Goal: Task Accomplishment & Management: Complete application form

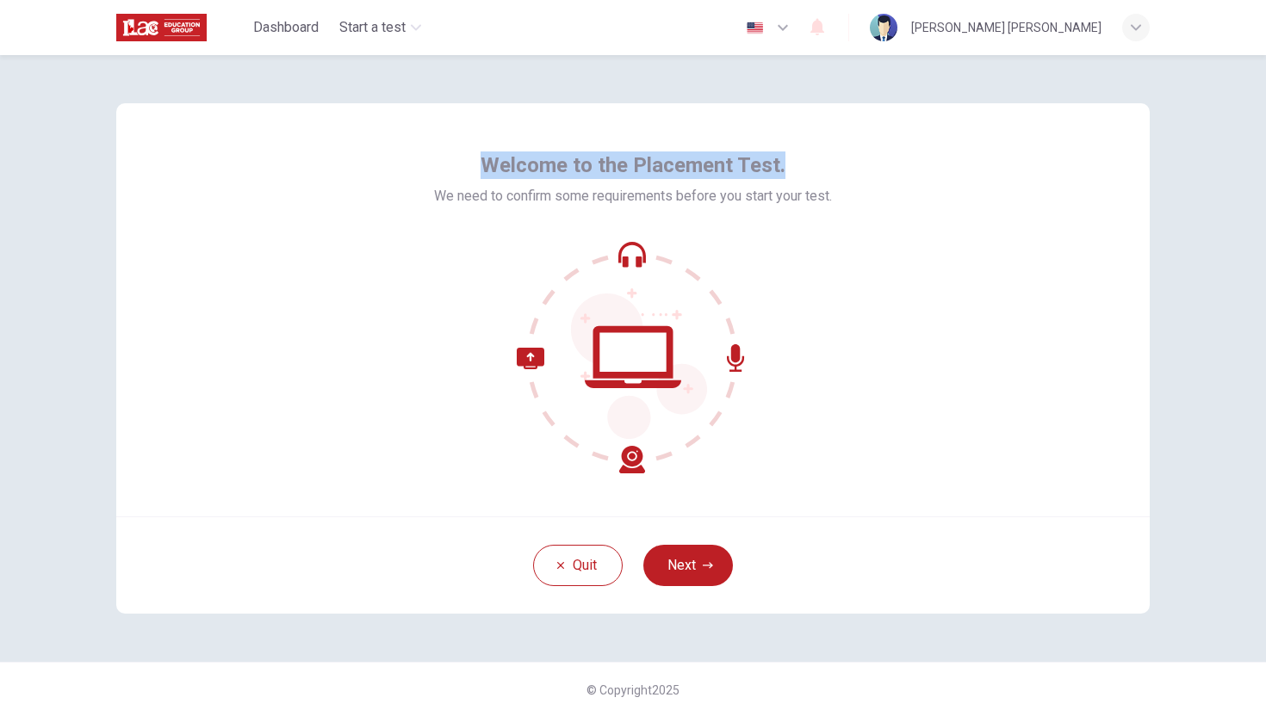
drag, startPoint x: 464, startPoint y: 146, endPoint x: 807, endPoint y: 156, distance: 342.9
click at [807, 156] on div "Welcome to the Placement Test. We need to confirm some requirements before you …" at bounding box center [632, 309] width 1033 height 413
click at [796, 129] on div at bounding box center [796, 129] width 0 height 0
click at [815, 266] on div at bounding box center [633, 357] width 398 height 232
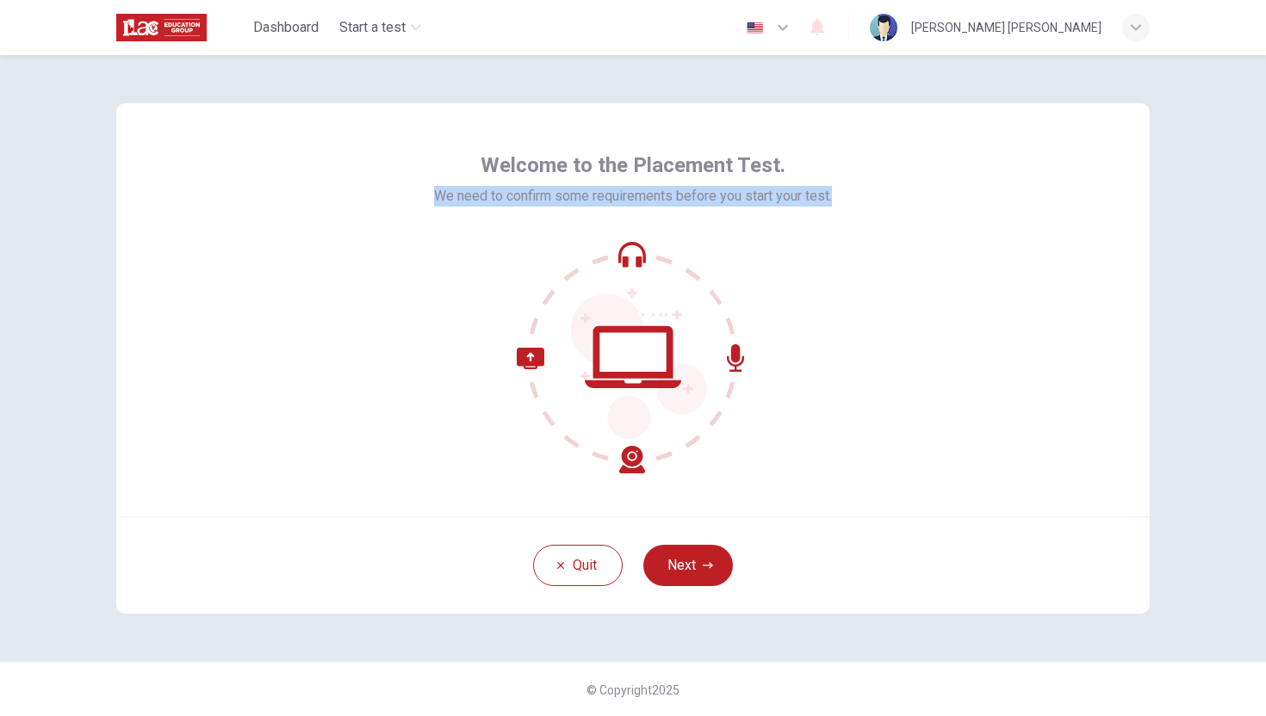
drag, startPoint x: 840, startPoint y: 197, endPoint x: 370, endPoint y: 183, distance: 470.4
click at [369, 183] on div "Welcome to the Placement Test. We need to confirm some requirements before you …" at bounding box center [632, 309] width 1033 height 413
click at [358, 164] on div at bounding box center [358, 164] width 0 height 0
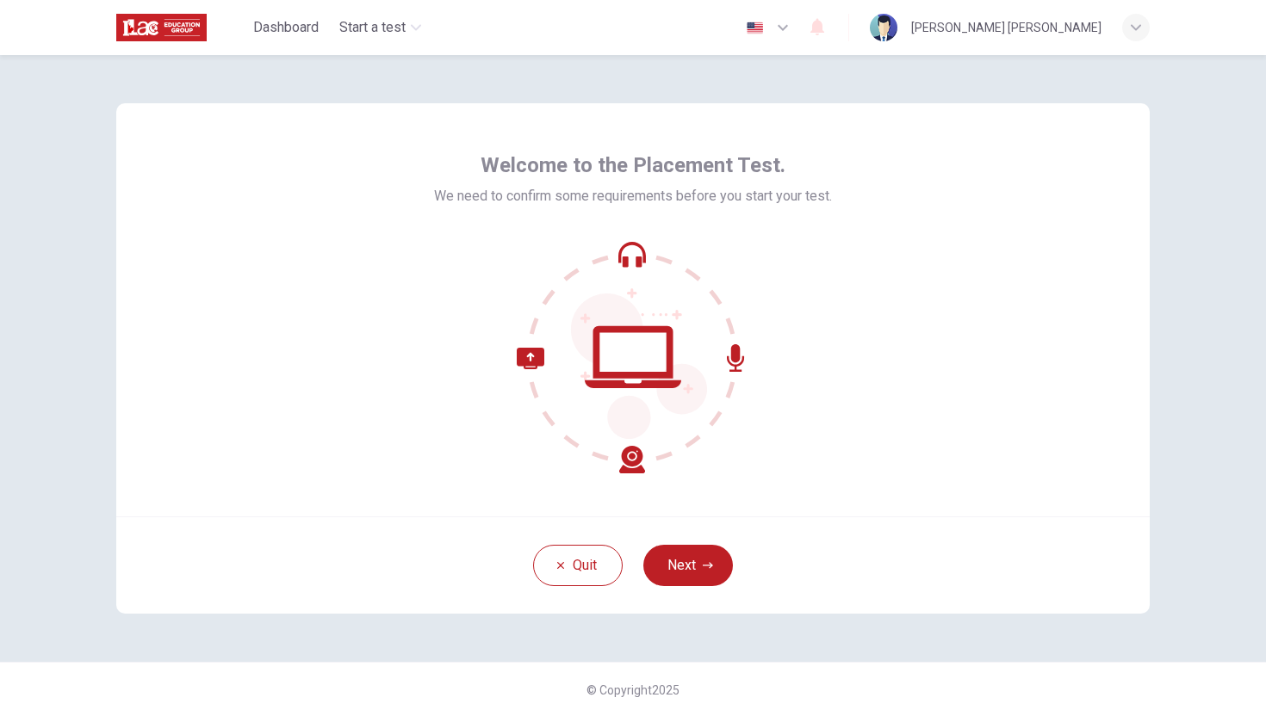
click at [846, 326] on div "Welcome to the Placement Test. We need to confirm some requirements before you …" at bounding box center [632, 309] width 1033 height 413
click at [680, 555] on button "Next" at bounding box center [688, 565] width 90 height 41
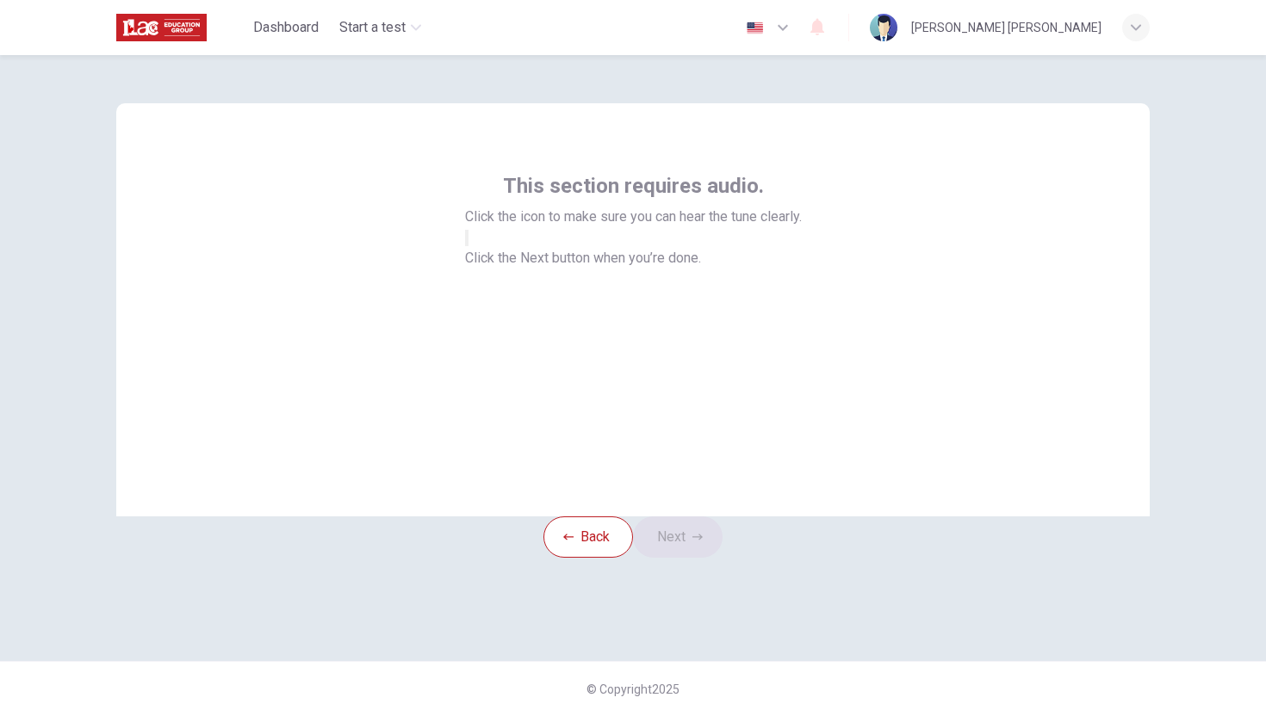
click at [467, 242] on icon "button" at bounding box center [467, 242] width 0 height 0
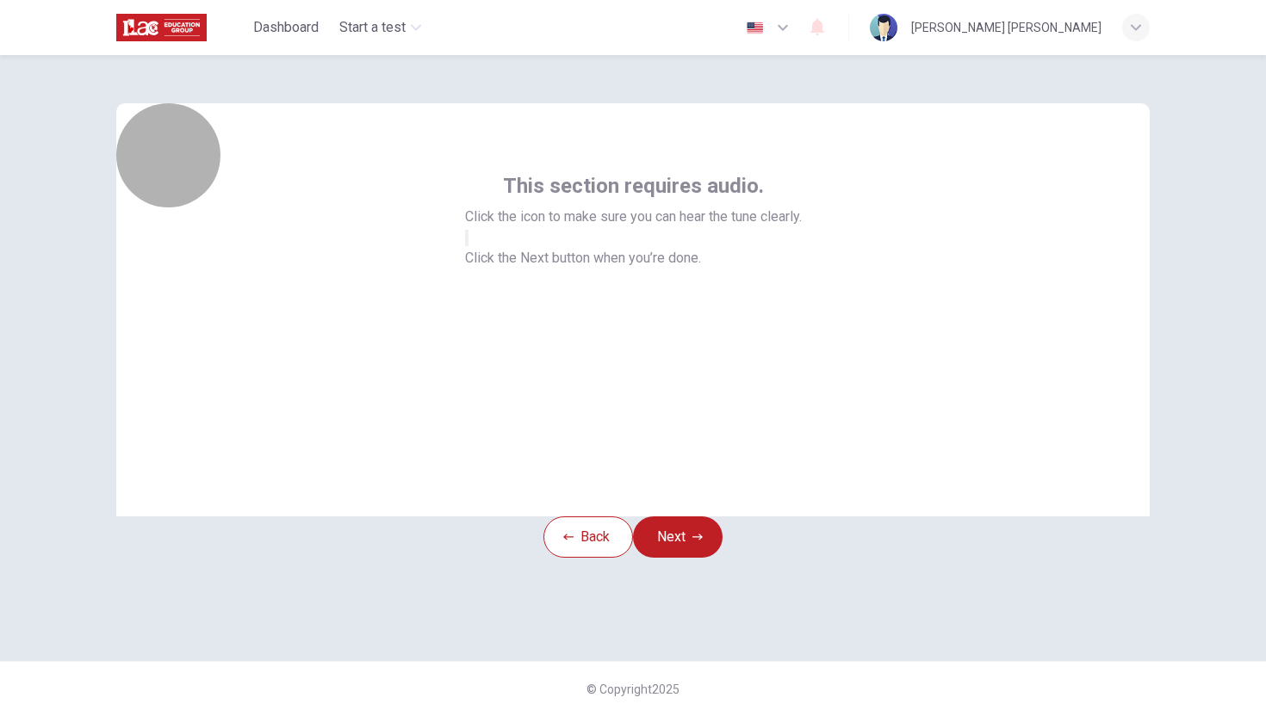
click at [468, 246] on button "button" at bounding box center [466, 238] width 3 height 16
click at [467, 242] on icon "button" at bounding box center [467, 242] width 0 height 0
click at [468, 246] on button "button" at bounding box center [466, 238] width 3 height 16
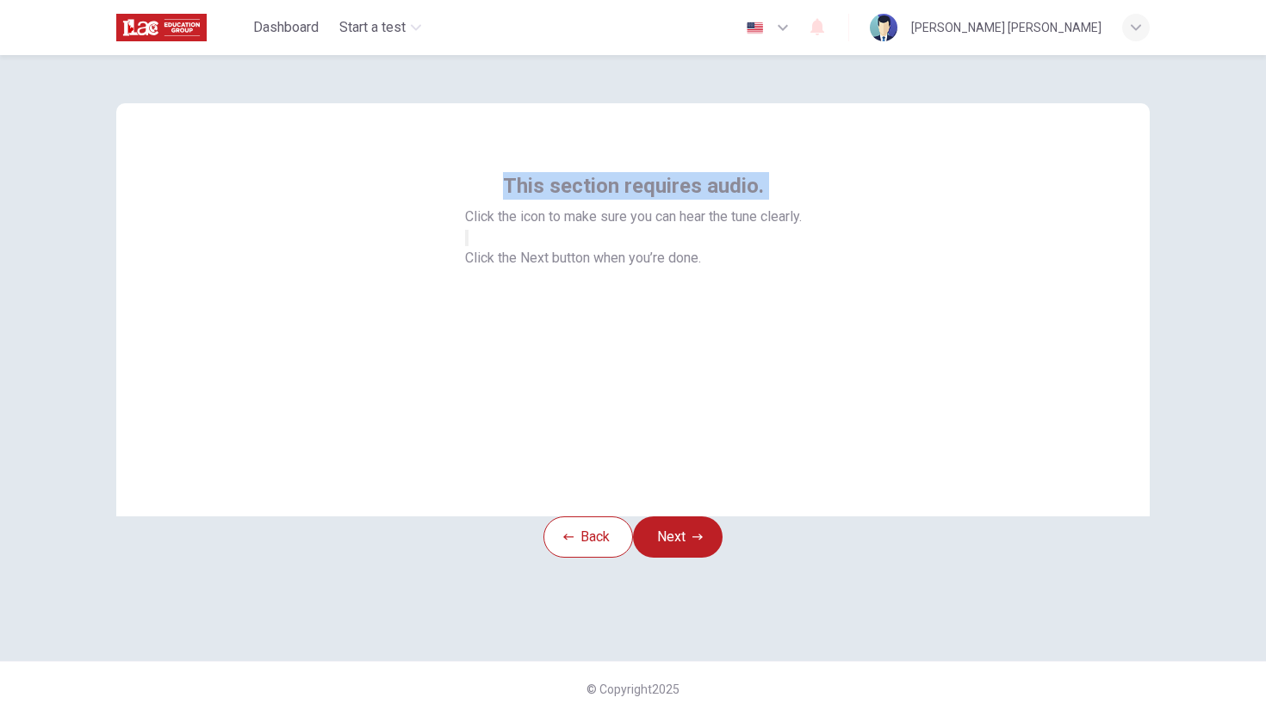
drag, startPoint x: 491, startPoint y: 175, endPoint x: 790, endPoint y: 177, distance: 299.7
click at [790, 177] on div "This section requires audio. Click the icon to make sure you can hear the tune …" at bounding box center [633, 199] width 337 height 55
click at [779, 150] on div at bounding box center [779, 150] width 0 height 0
click at [795, 156] on div "This section requires audio. Click the icon to make sure you can hear the tune …" at bounding box center [632, 309] width 1033 height 413
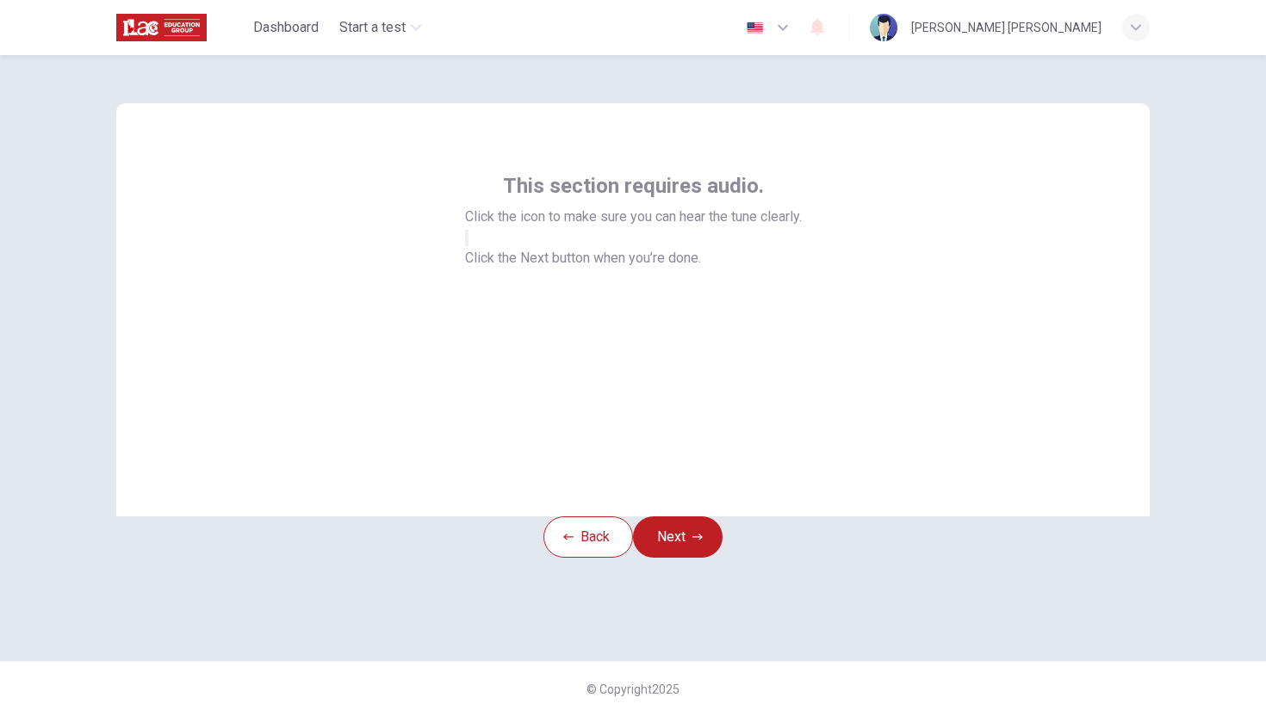
drag, startPoint x: 811, startPoint y: 214, endPoint x: 596, endPoint y: 232, distance: 216.0
click at [596, 232] on div "This section requires audio. Click the icon to make sure you can hear the tune …" at bounding box center [632, 309] width 1033 height 413
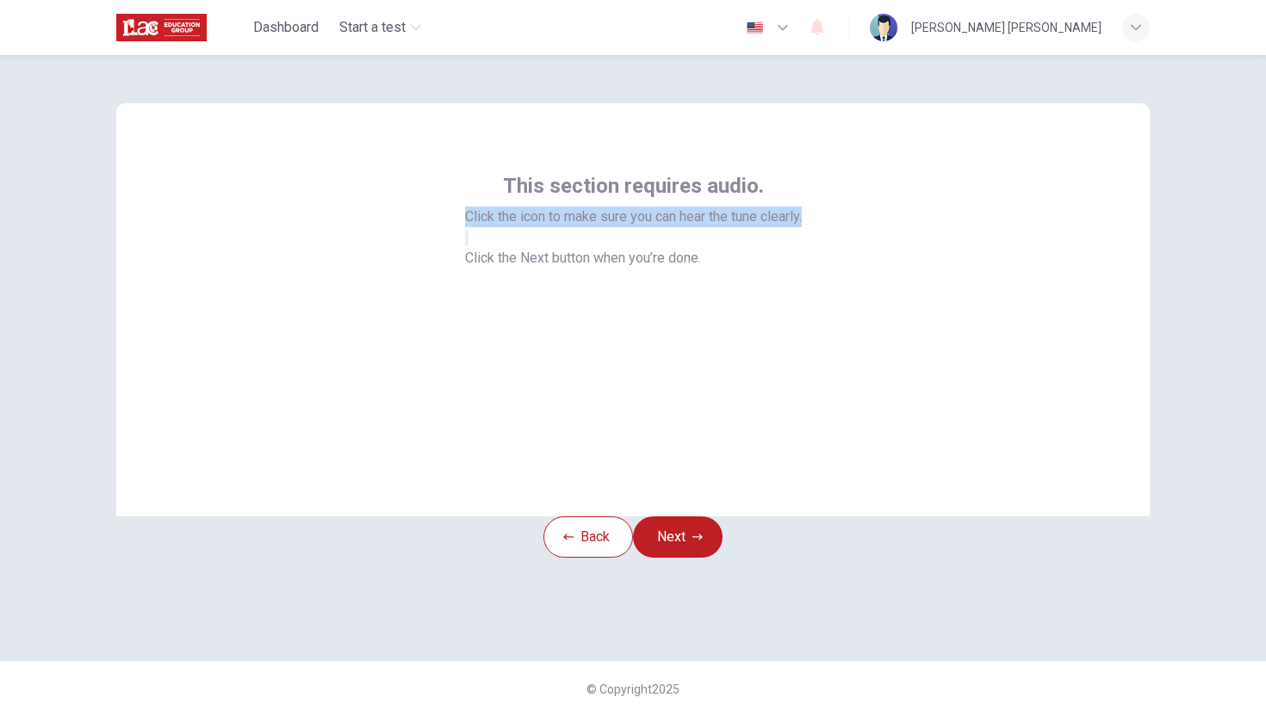
drag, startPoint x: 447, startPoint y: 214, endPoint x: 839, endPoint y: 220, distance: 391.8
click at [839, 220] on div "This section requires audio. Click the icon to make sure you can hear the tune …" at bounding box center [632, 309] width 1033 height 413
click at [828, 226] on div at bounding box center [828, 226] width 0 height 0
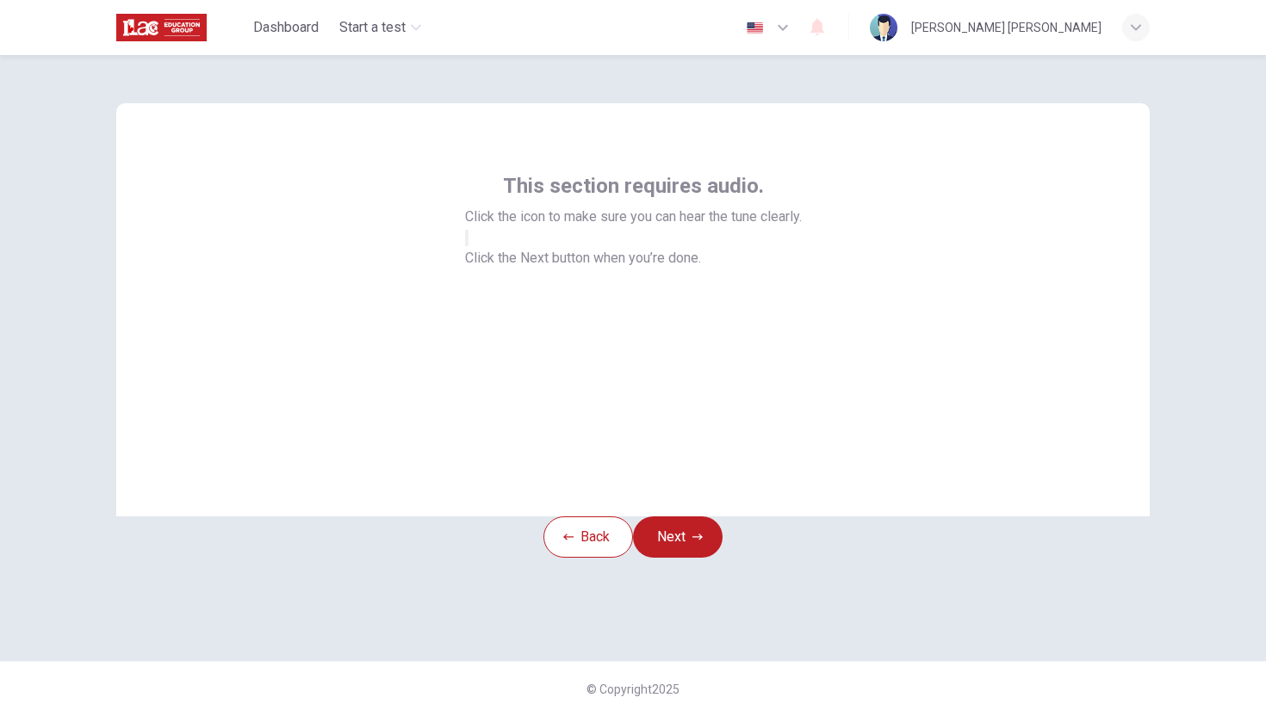
click at [808, 178] on div "This section requires audio. Click the icon to make sure you can hear the tune …" at bounding box center [632, 309] width 1033 height 413
click at [467, 242] on icon "button" at bounding box center [467, 242] width 0 height 0
drag, startPoint x: 494, startPoint y: 439, endPoint x: 779, endPoint y: 436, distance: 285.0
click at [701, 266] on span "Click the Next button when you’re done." at bounding box center [583, 258] width 236 height 16
click at [768, 406] on div at bounding box center [768, 406] width 0 height 0
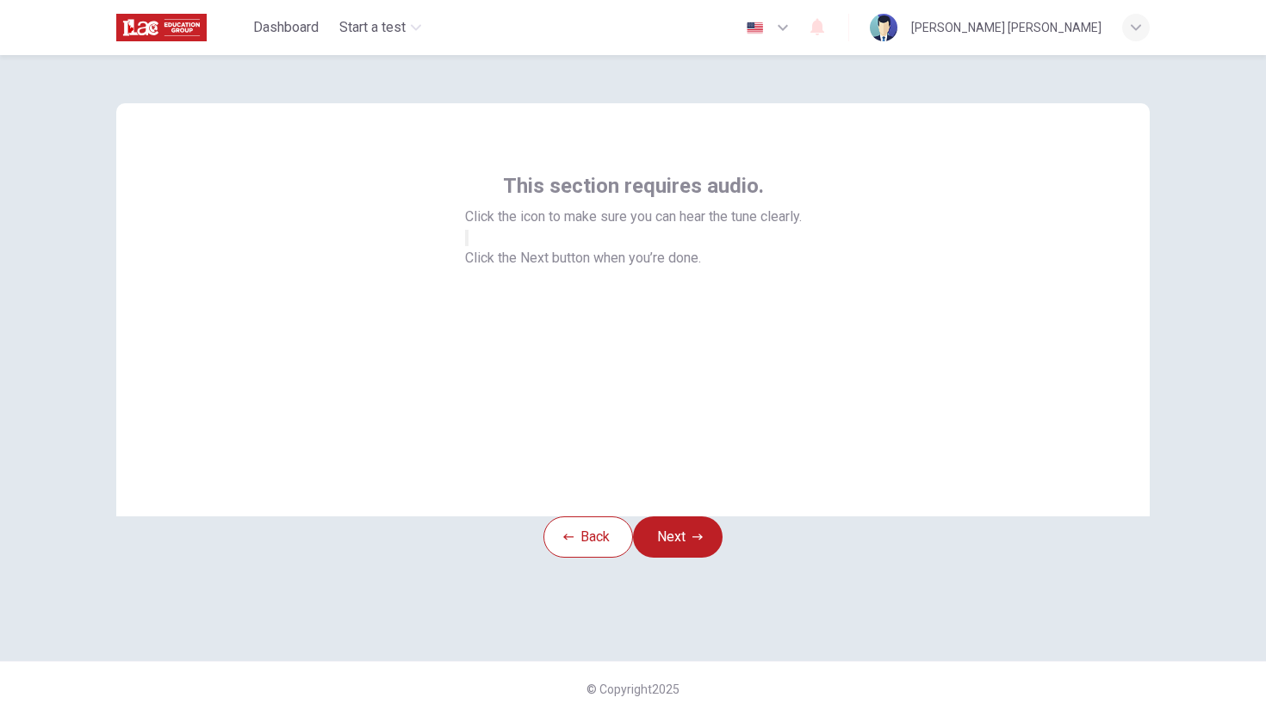
click at [845, 383] on div "This section requires audio. Click the icon to make sure you can hear the tune …" at bounding box center [632, 309] width 1033 height 413
click at [468, 246] on button "button" at bounding box center [466, 238] width 3 height 16
click at [667, 558] on button "Next" at bounding box center [678, 537] width 90 height 41
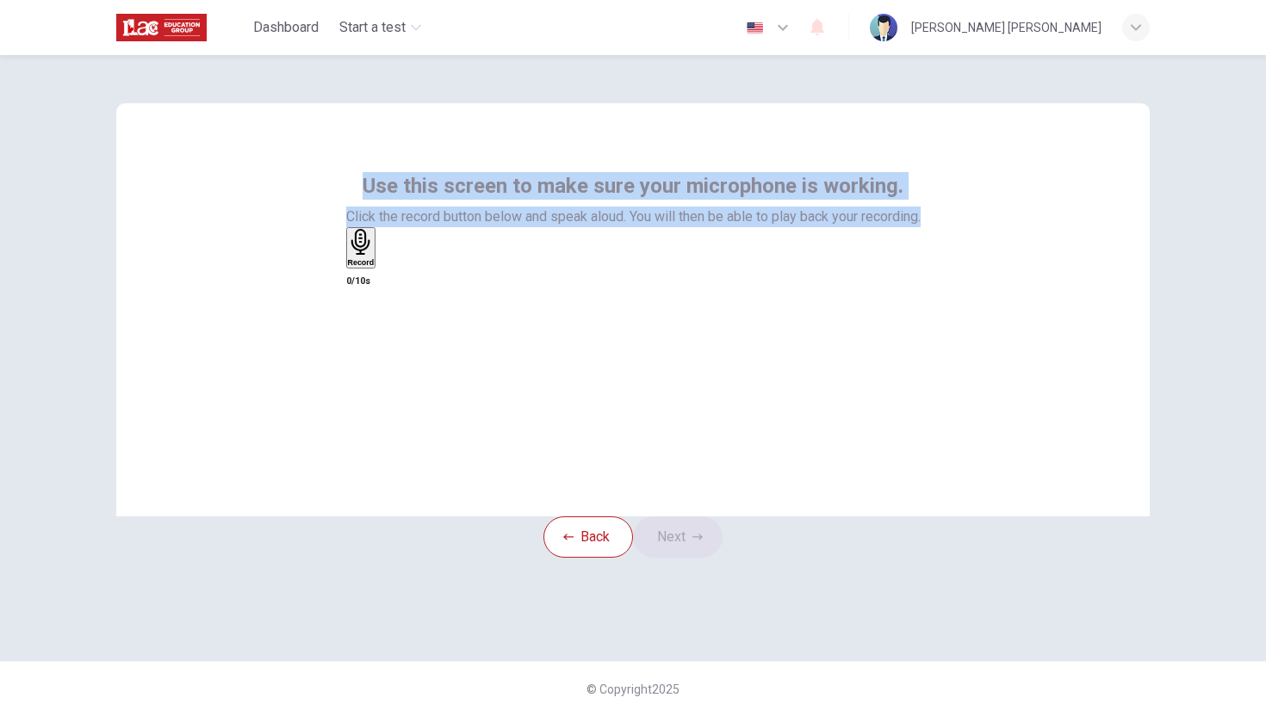
drag, startPoint x: 335, startPoint y: 174, endPoint x: 926, endPoint y: 224, distance: 592.8
click at [926, 224] on div "Use this screen to make sure your microphone is working. Click the record butto…" at bounding box center [632, 309] width 1033 height 413
click at [914, 226] on div at bounding box center [914, 226] width 0 height 0
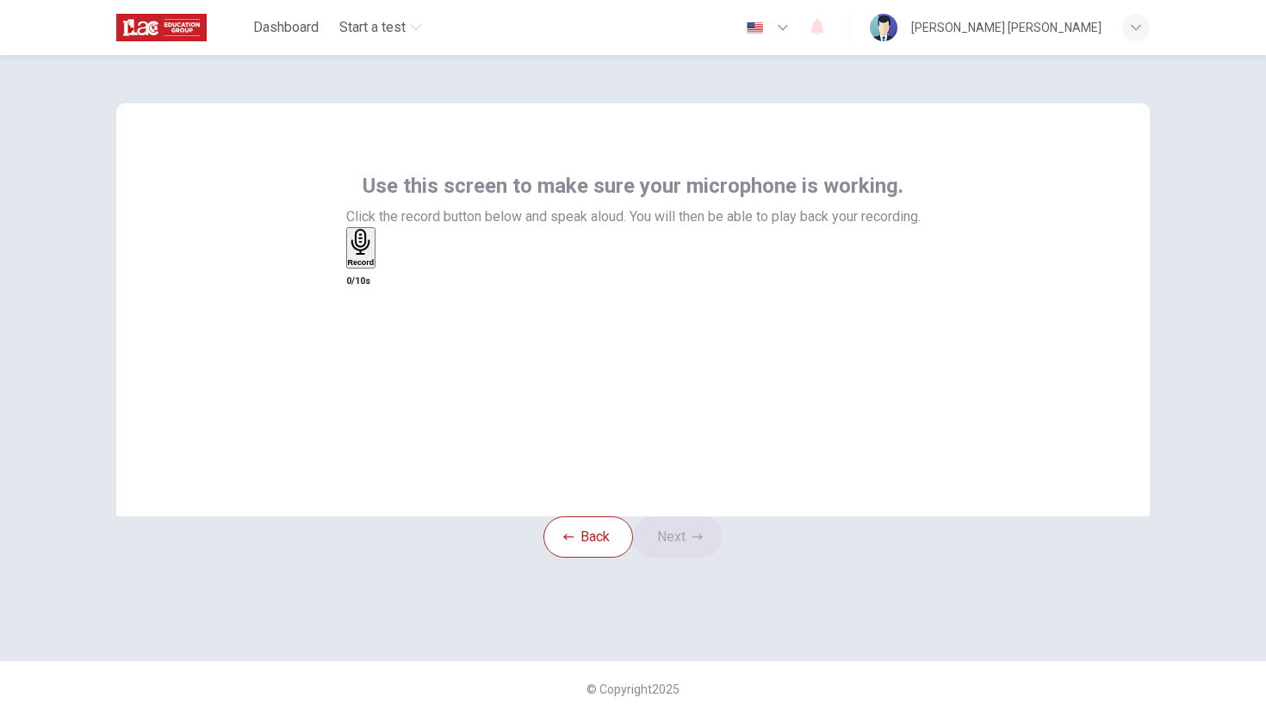
click at [875, 292] on div "Record 0/10s" at bounding box center [633, 259] width 574 height 65
click at [375, 256] on icon "button" at bounding box center [361, 242] width 27 height 27
click at [584, 558] on button "Back" at bounding box center [588, 537] width 90 height 41
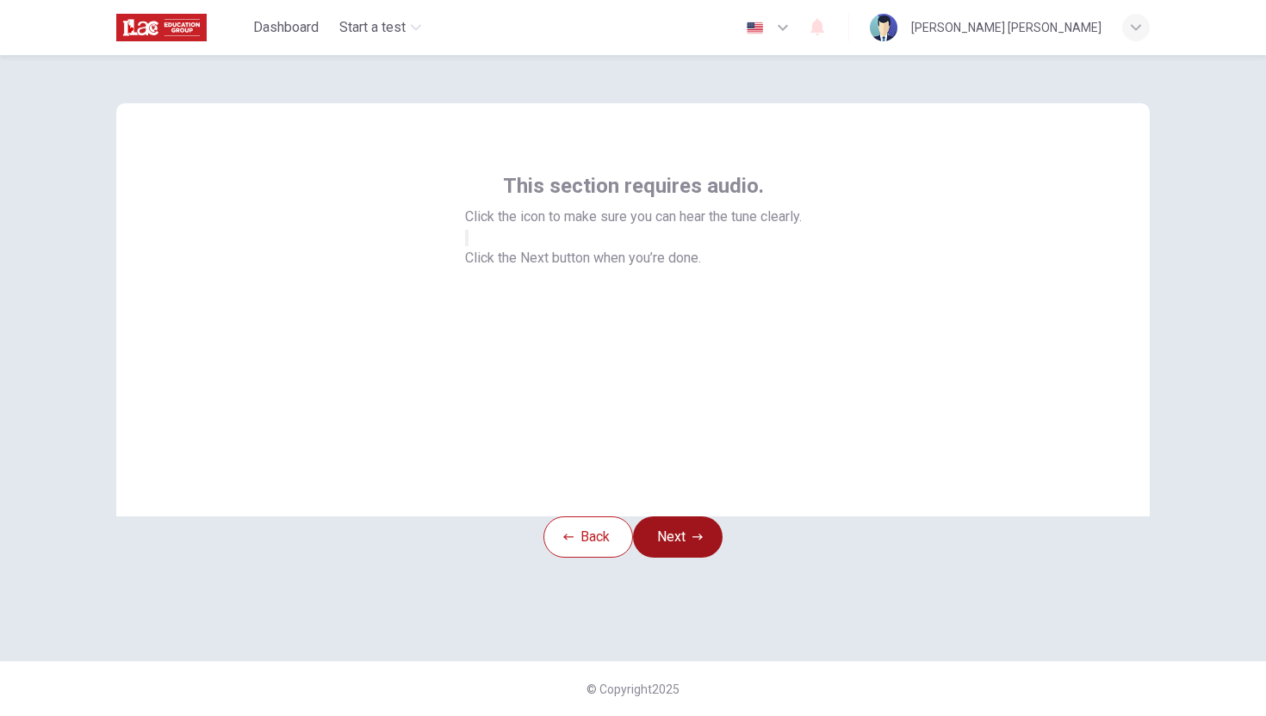
click at [666, 558] on button "Next" at bounding box center [678, 537] width 90 height 41
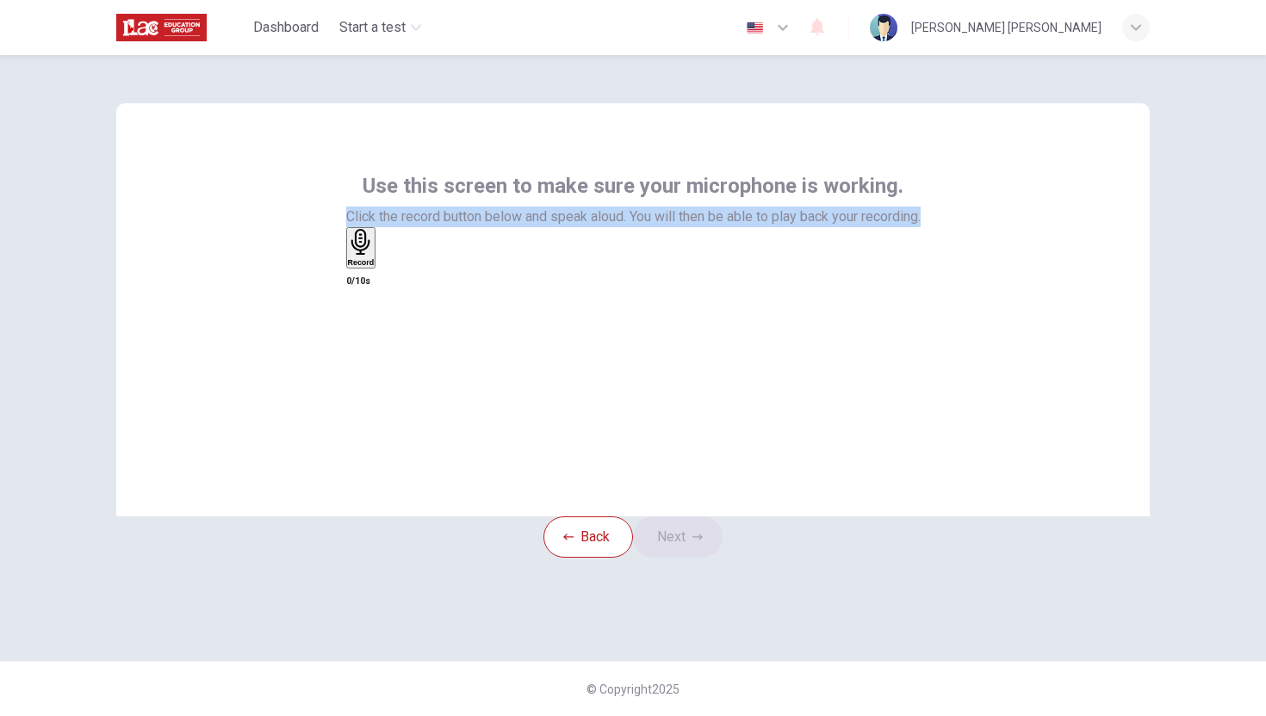
drag, startPoint x: 931, startPoint y: 232, endPoint x: 79, endPoint y: 124, distance: 858.4
click at [79, 124] on div "Use this screen to make sure your microphone is working. Click the record butto…" at bounding box center [633, 385] width 1266 height 661
click at [68, 185] on div at bounding box center [68, 185] width 0 height 0
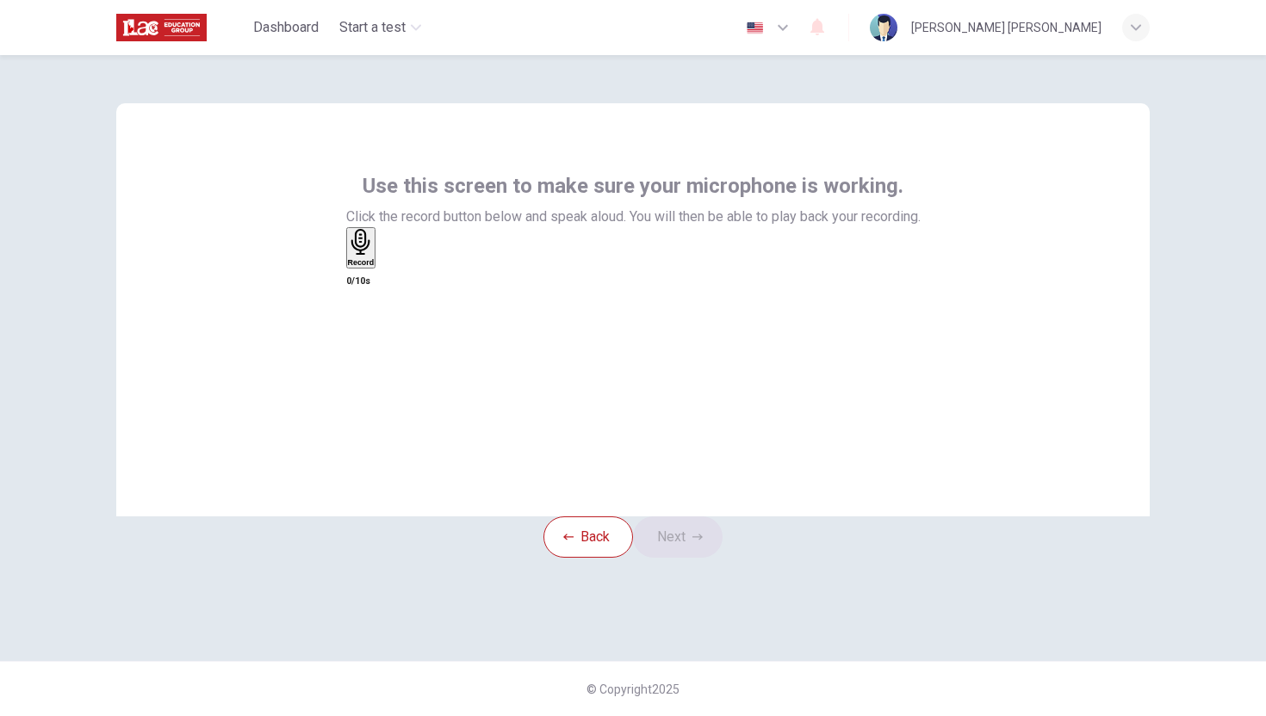
click at [861, 292] on div "Record 0/10s" at bounding box center [633, 259] width 574 height 65
drag, startPoint x: 621, startPoint y: 327, endPoint x: 587, endPoint y: 220, distance: 112.8
click at [581, 198] on div "Use this screen to make sure your microphone is working. Click the record butto…" at bounding box center [633, 232] width 574 height 120
click at [375, 267] on div "Record" at bounding box center [361, 248] width 27 height 38
click at [365, 325] on div "Stop" at bounding box center [356, 298] width 17 height 139
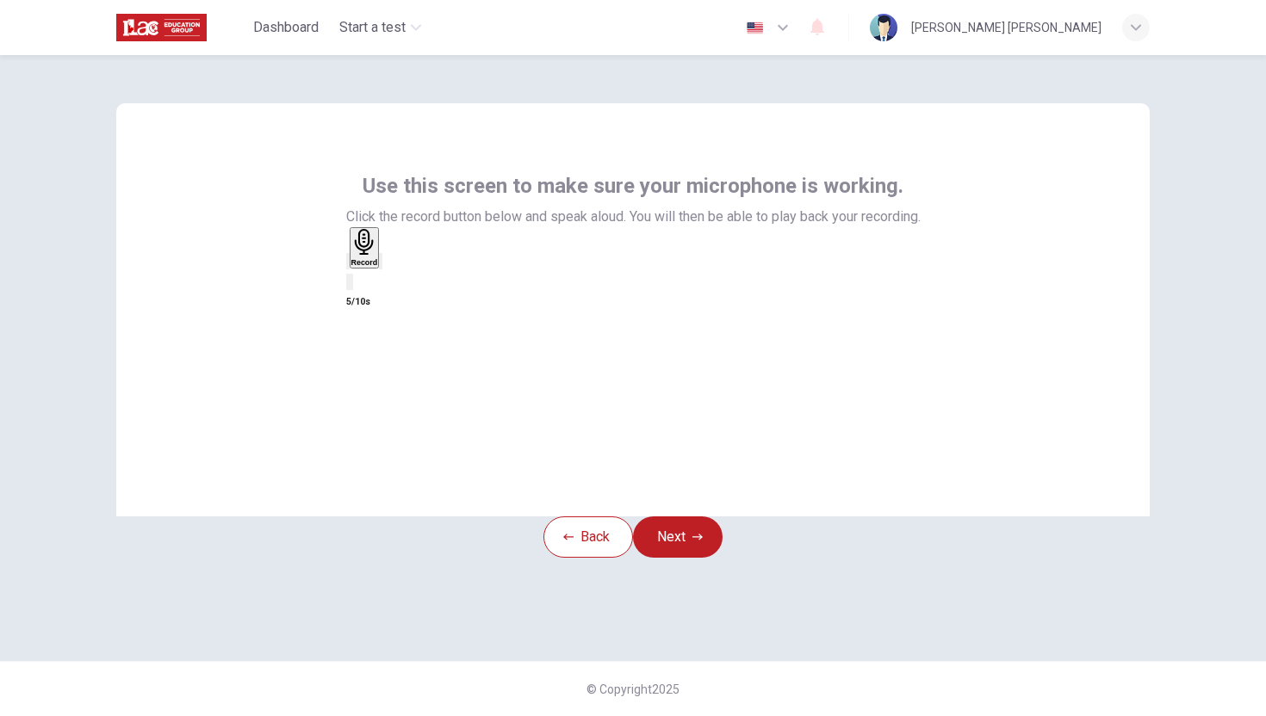
click at [348, 268] on div "button" at bounding box center [348, 261] width 0 height 13
click at [598, 493] on div "Use this screen to make sure your microphone is working. Click the record butto…" at bounding box center [632, 309] width 1033 height 413
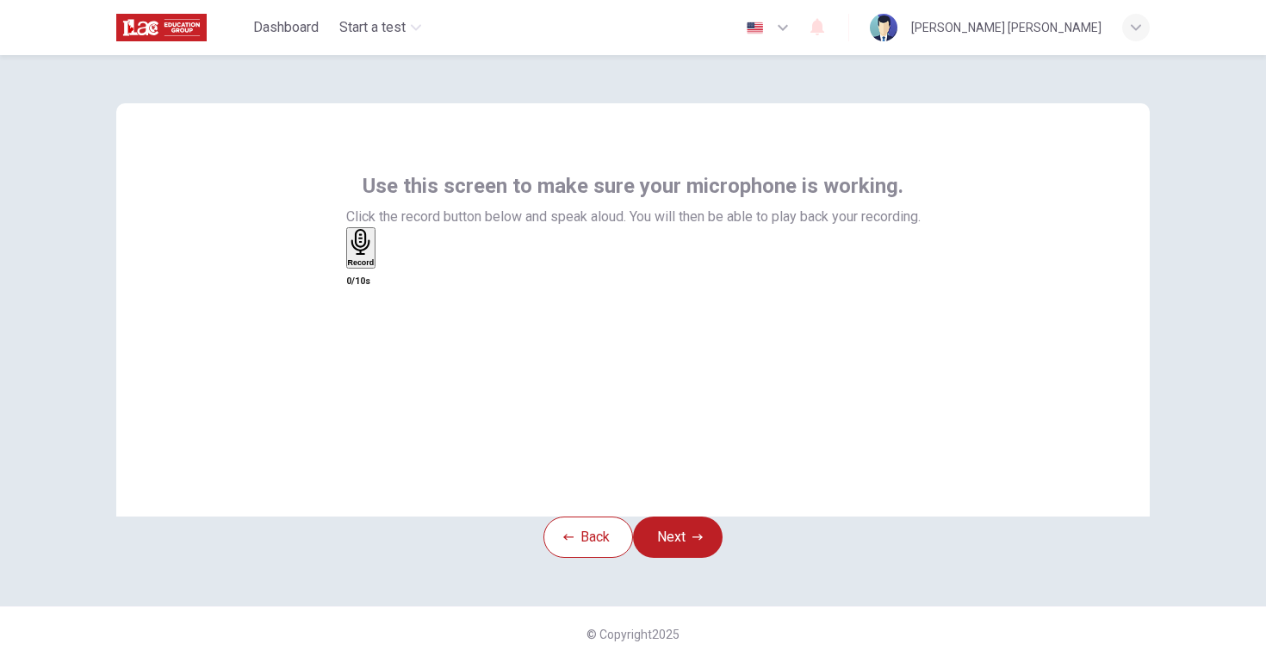
click at [375, 267] on div "Record" at bounding box center [361, 248] width 27 height 38
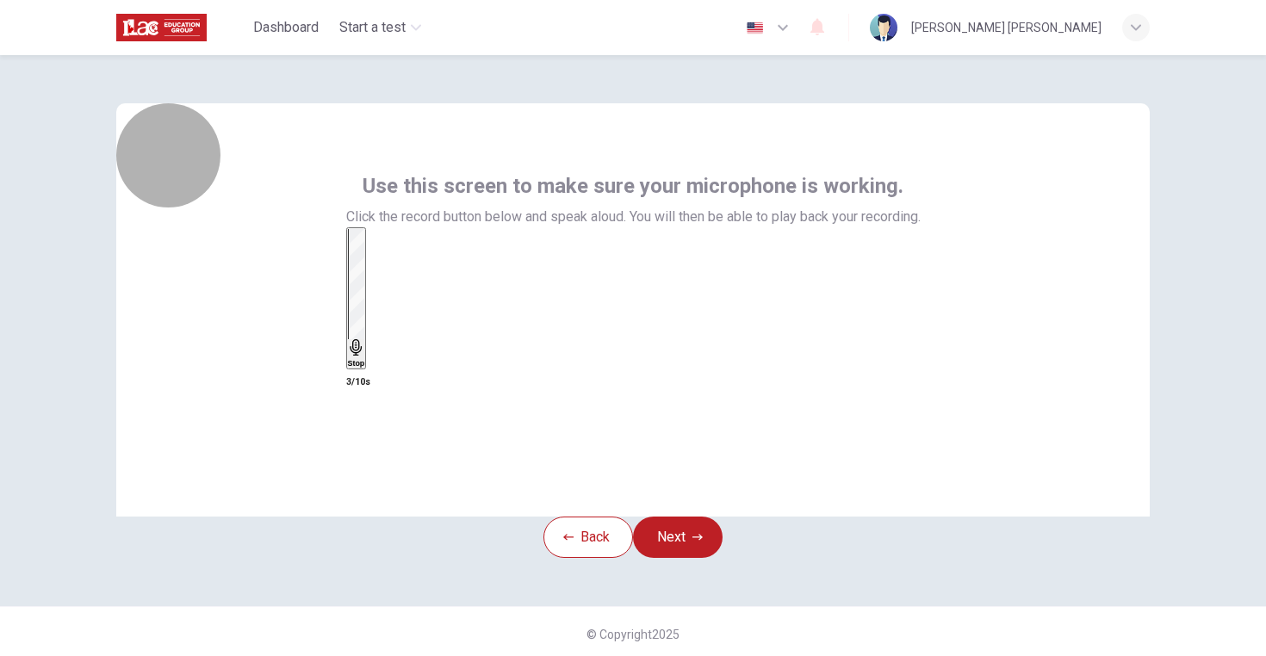
click at [365, 298] on div "Stop" at bounding box center [356, 298] width 17 height 139
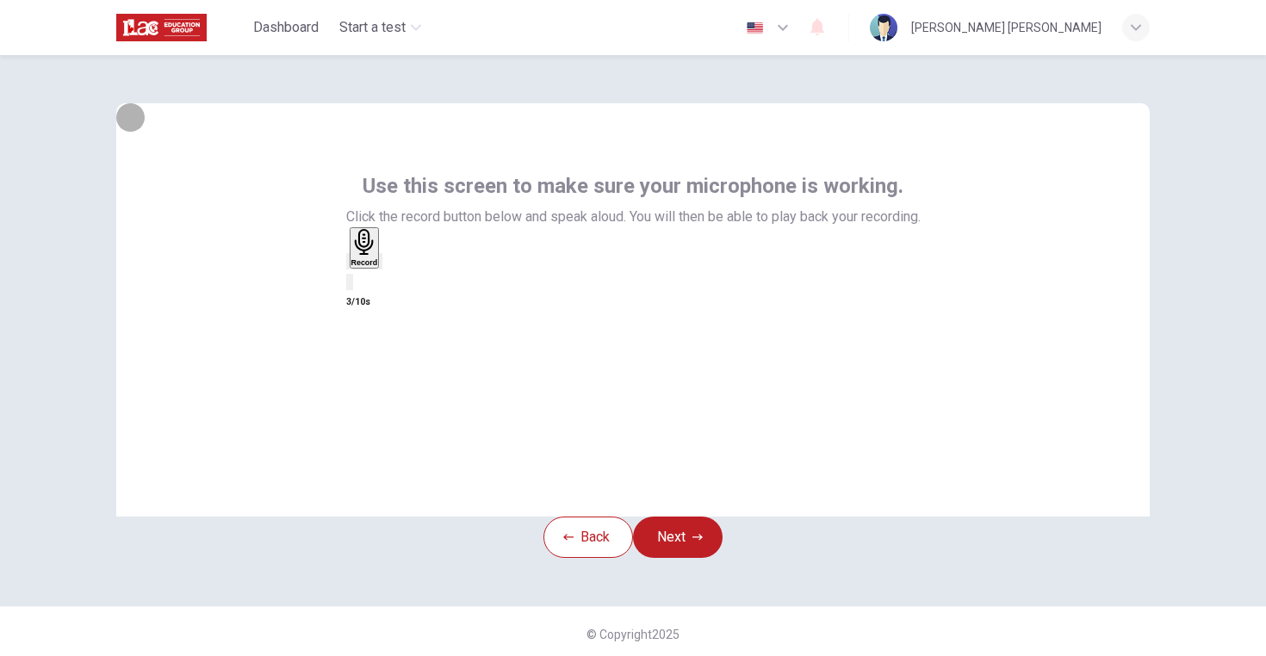
click at [348, 265] on icon "button" at bounding box center [348, 265] width 0 height 0
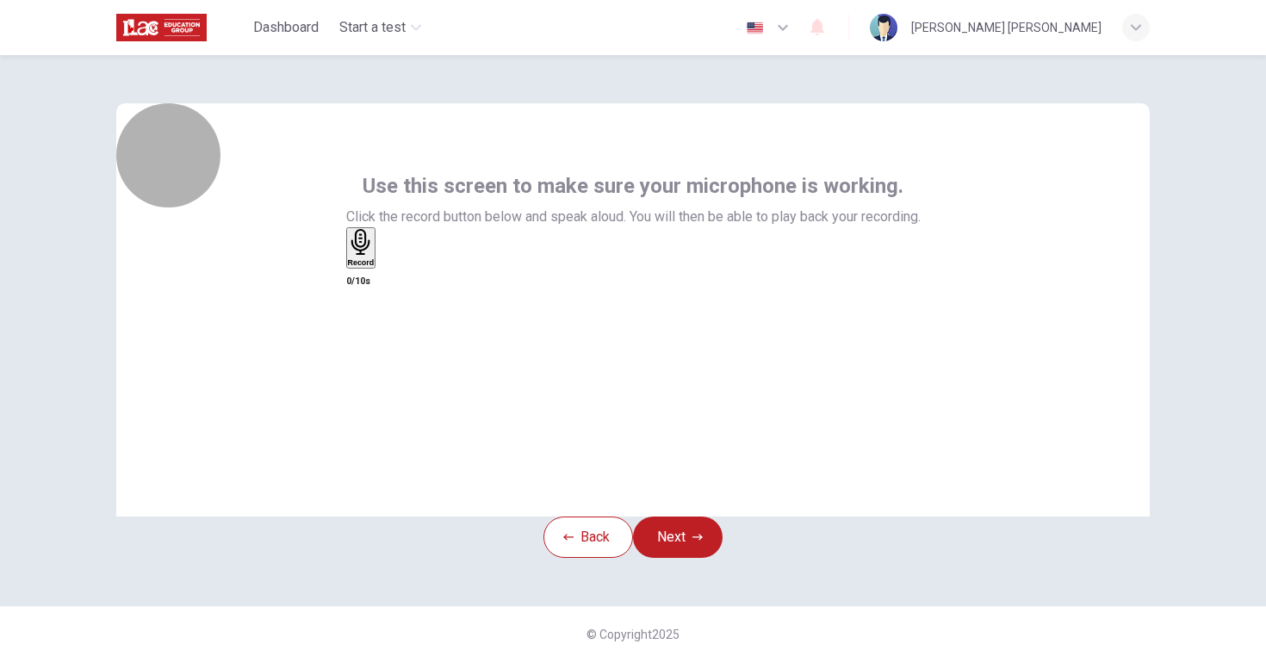
click at [375, 267] on div "Record" at bounding box center [361, 248] width 27 height 38
click at [365, 359] on h6 "Stop" at bounding box center [356, 363] width 17 height 9
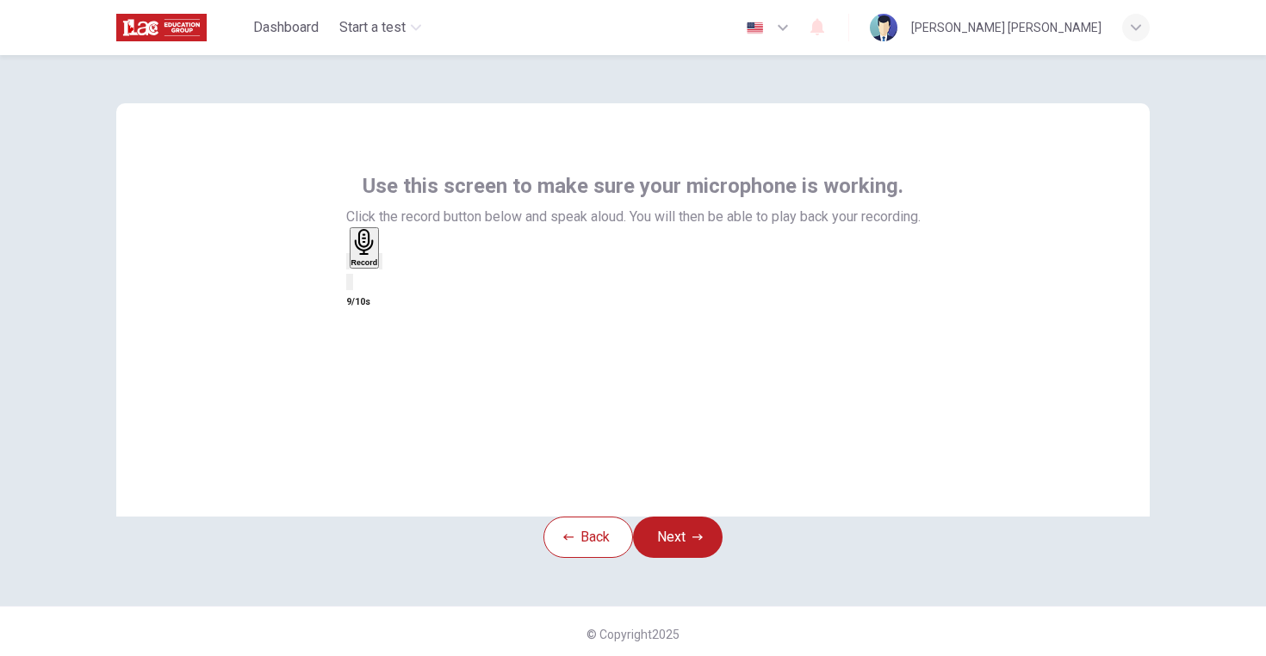
click at [378, 267] on h6 "Record" at bounding box center [364, 262] width 27 height 9
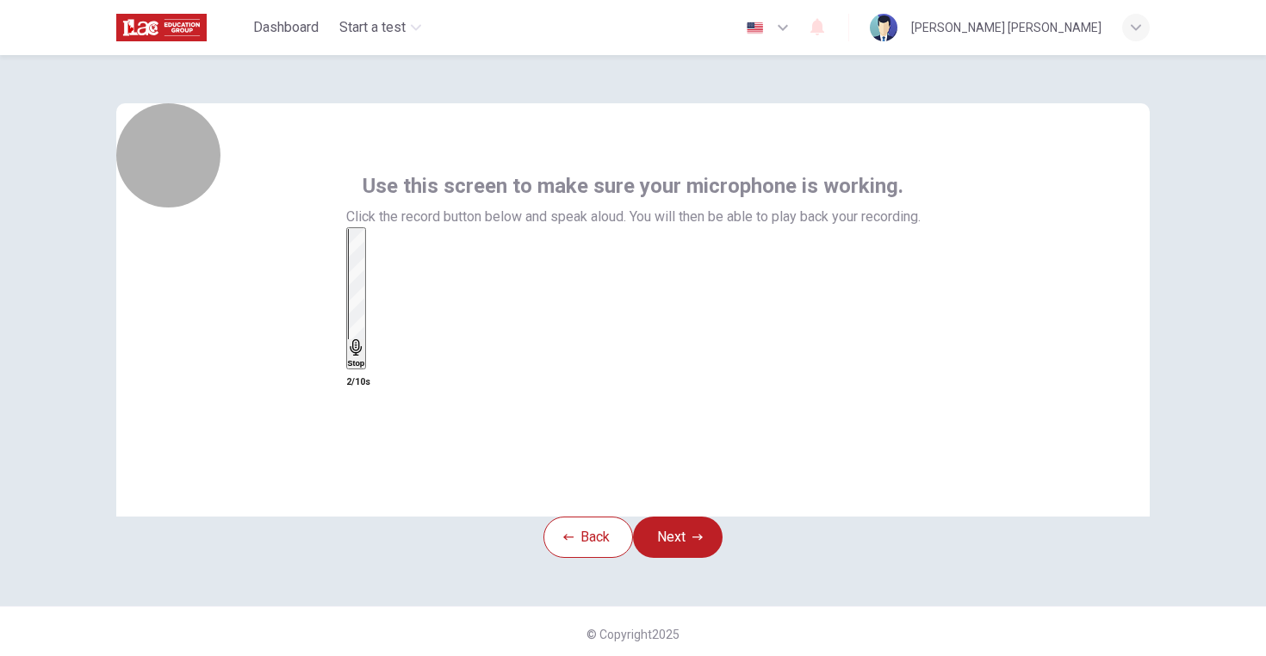
click at [365, 330] on div "Stop" at bounding box center [356, 298] width 17 height 139
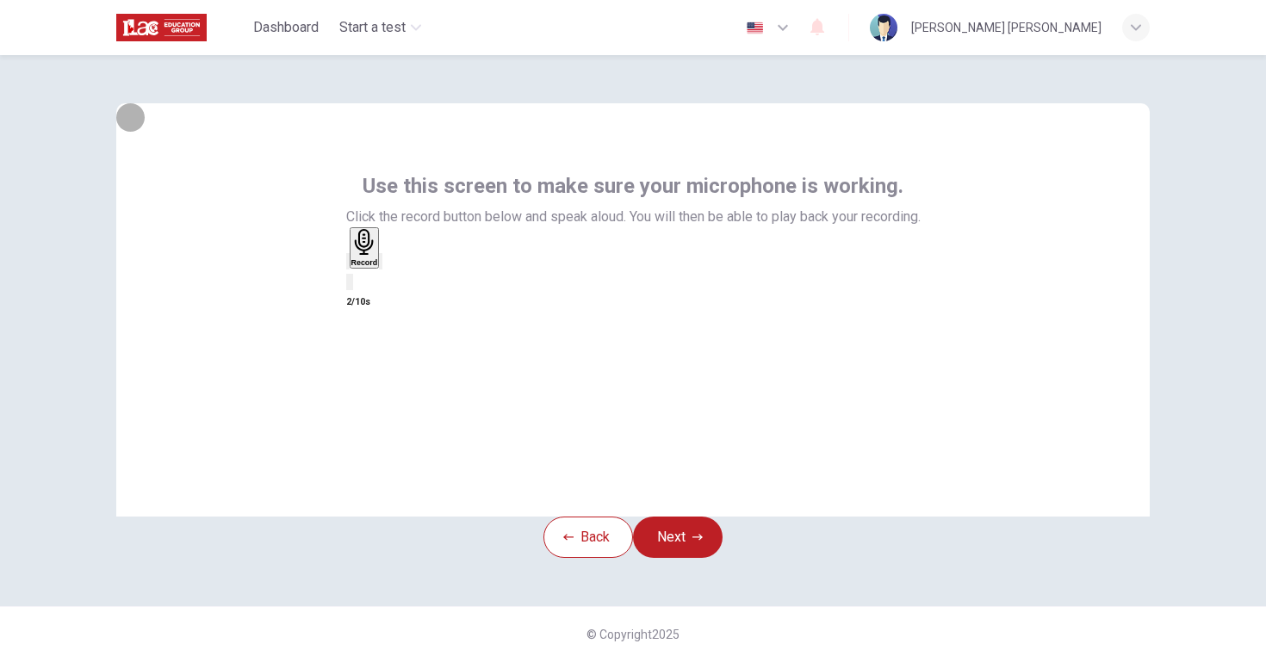
click at [365, 282] on icon "button" at bounding box center [358, 276] width 14 height 14
click at [375, 267] on h6 "Record" at bounding box center [361, 262] width 27 height 9
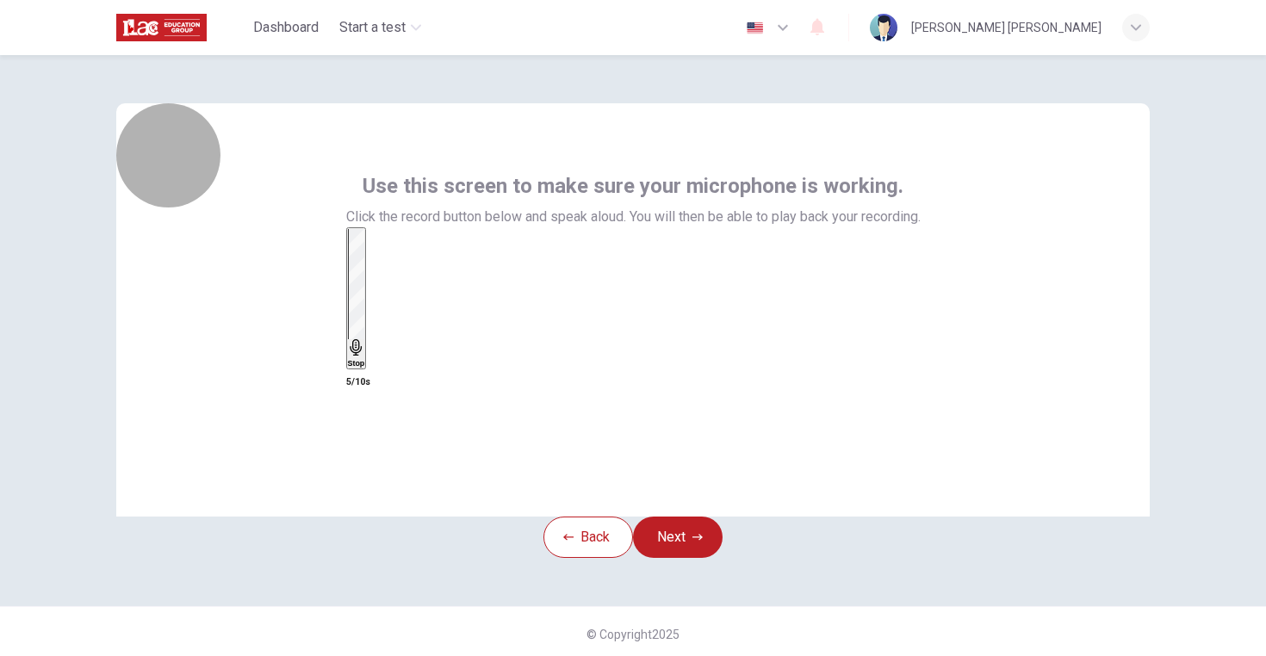
click at [365, 339] on icon "button" at bounding box center [356, 347] width 17 height 17
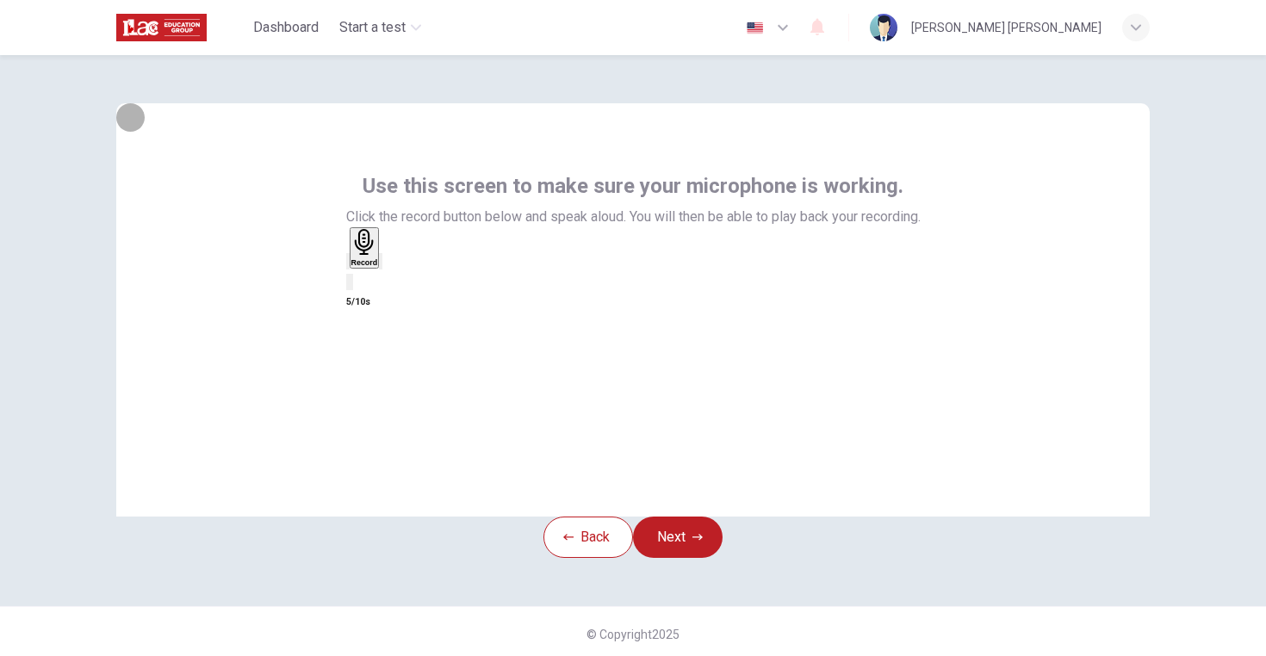
click at [348, 265] on icon "button" at bounding box center [348, 265] width 0 height 0
click at [375, 267] on h6 "Record" at bounding box center [361, 262] width 27 height 9
click at [648, 393] on h6 "3/10s" at bounding box center [633, 382] width 574 height 21
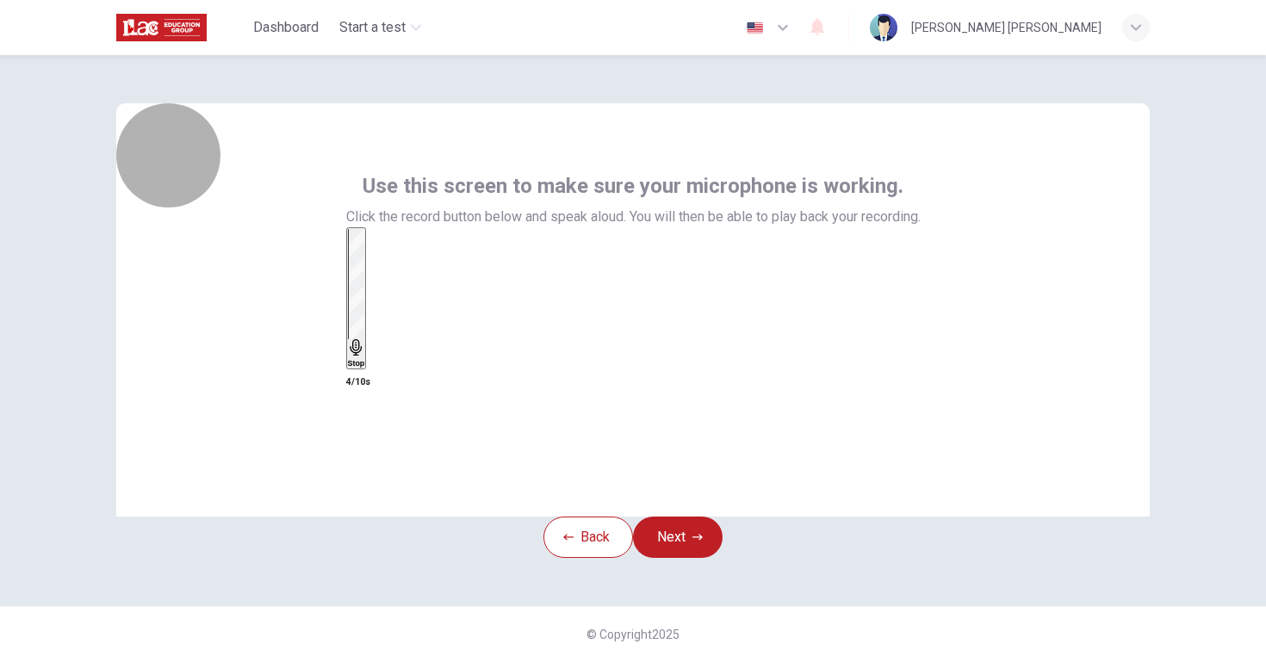
click at [365, 362] on div "Stop" at bounding box center [356, 298] width 17 height 139
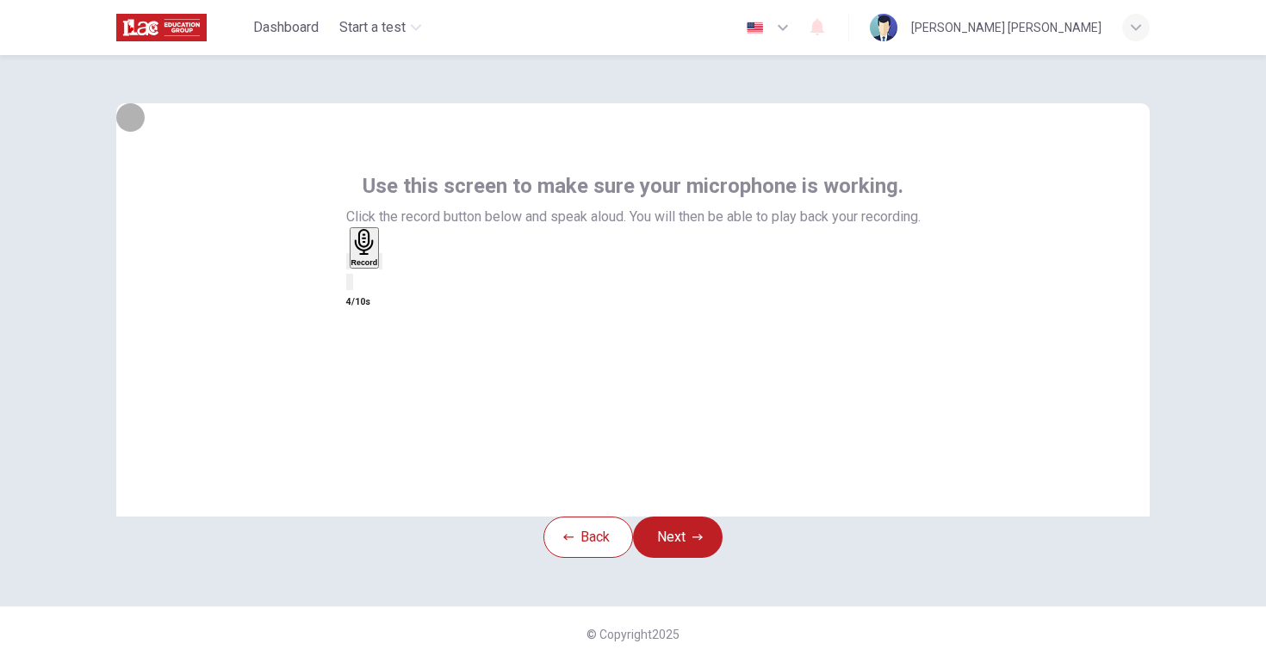
click at [348, 265] on icon "button" at bounding box center [348, 265] width 0 height 0
click at [375, 256] on icon "button" at bounding box center [361, 242] width 27 height 27
click at [668, 553] on button "Next" at bounding box center [678, 537] width 90 height 41
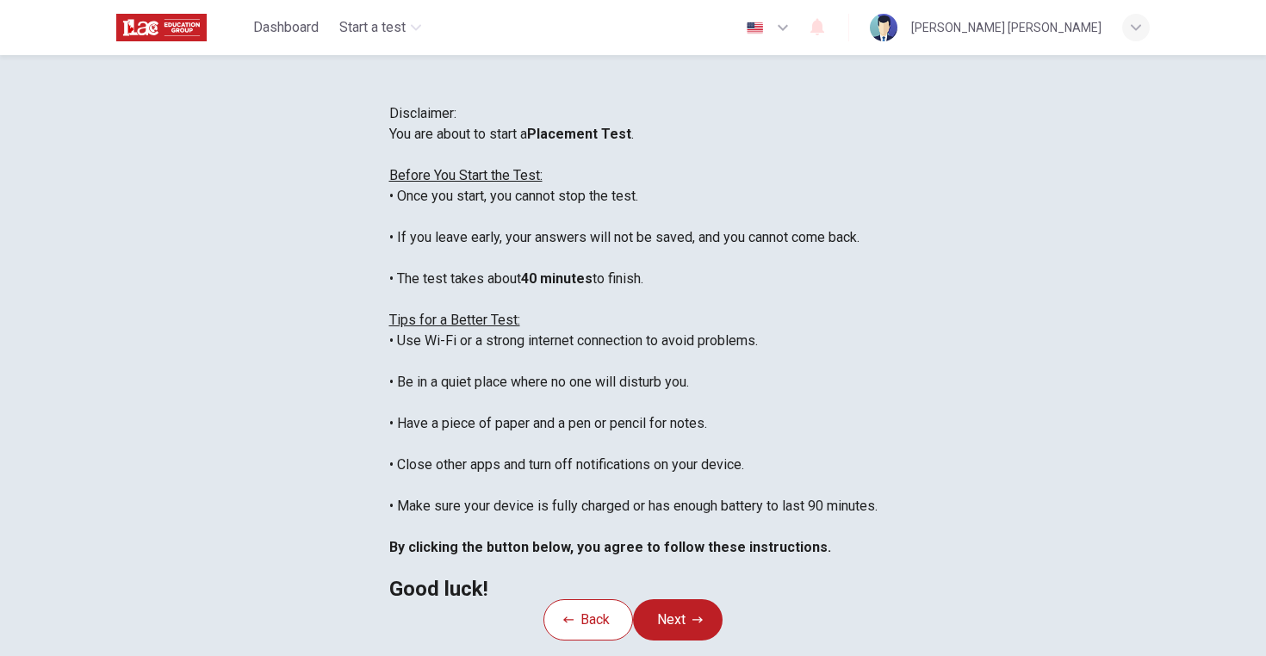
scroll to position [20, 0]
drag, startPoint x: 700, startPoint y: 171, endPoint x: 527, endPoint y: 171, distance: 173.1
click at [456, 121] on span "Disclaimer:" at bounding box center [422, 113] width 67 height 16
click at [516, 186] on div at bounding box center [516, 186] width 0 height 0
click at [452, 121] on span "Disclaimer:" at bounding box center [422, 113] width 67 height 16
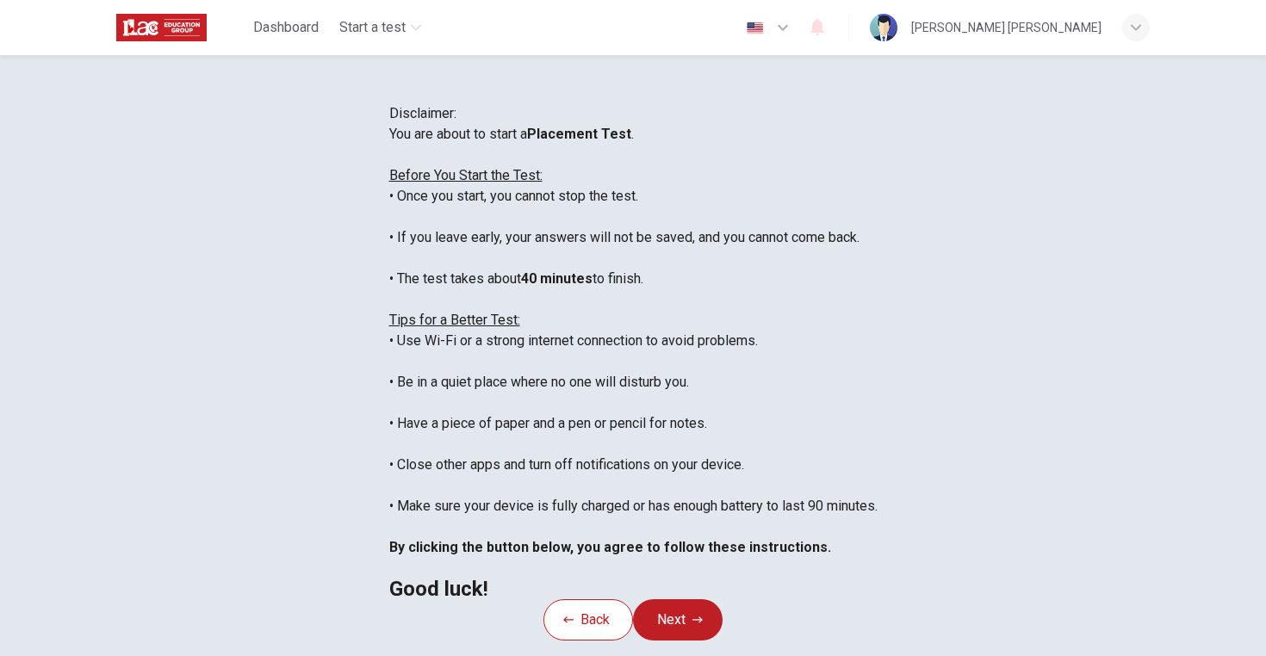
scroll to position [0, 0]
drag, startPoint x: 524, startPoint y: 242, endPoint x: 265, endPoint y: 240, distance: 258.3
click at [389, 240] on div "You are about to start a Placement Test . Before You Start the Test: • Once you…" at bounding box center [633, 361] width 488 height 475
click at [389, 217] on div "Disclaimer: You are about to start a Placement Test . Before You Start the Test…" at bounding box center [633, 351] width 488 height 496
drag, startPoint x: 523, startPoint y: 247, endPoint x: 267, endPoint y: 251, distance: 255.8
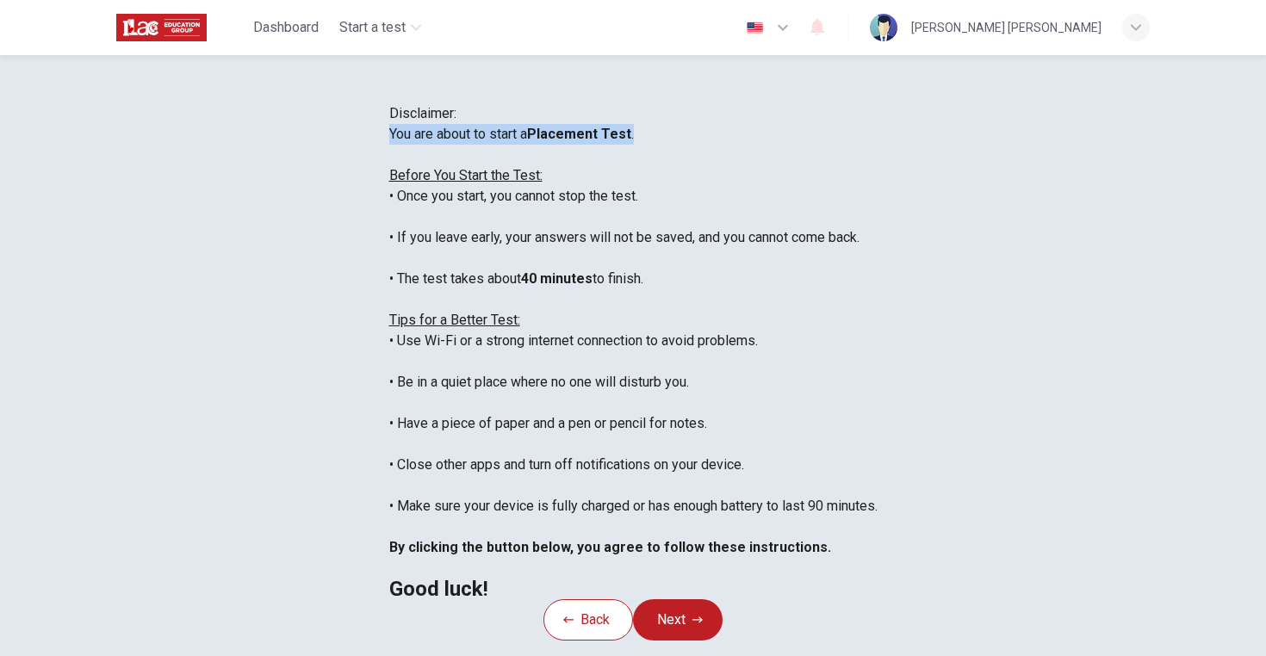
click at [389, 251] on div "You are about to start a Placement Test . Before You Start the Test: • Once you…" at bounding box center [633, 361] width 488 height 475
click at [256, 220] on div at bounding box center [256, 220] width 0 height 0
click at [389, 138] on div "Disclaimer: You are about to start a Placement Test . Before You Start the Test…" at bounding box center [633, 351] width 488 height 496
drag, startPoint x: 259, startPoint y: 287, endPoint x: 449, endPoint y: 287, distance: 189.4
click at [449, 287] on div "You are about to start a Placement Test . Before You Start the Test: • Once you…" at bounding box center [633, 361] width 488 height 475
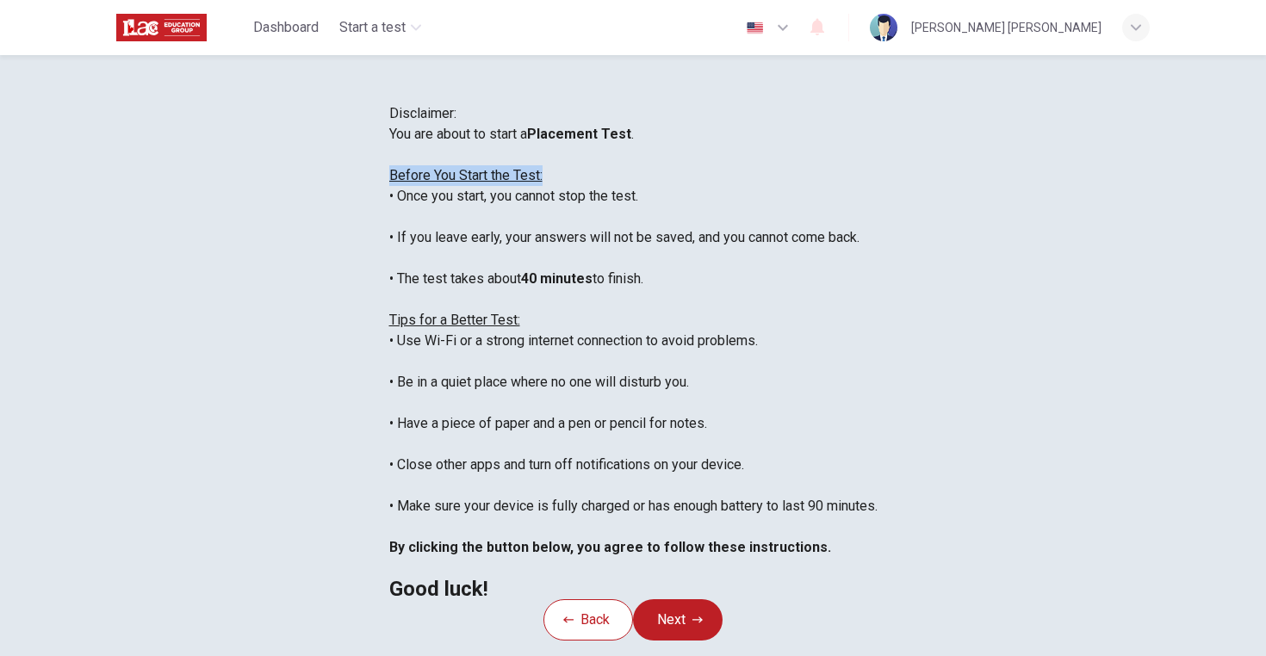
click at [437, 261] on div at bounding box center [437, 261] width 0 height 0
click at [600, 312] on div "You are about to start a Placement Test . Before You Start the Test: • Once you…" at bounding box center [633, 361] width 488 height 475
drag, startPoint x: 555, startPoint y: 320, endPoint x: 269, endPoint y: 310, distance: 286.1
click at [389, 310] on div "You are about to start a Placement Test . Before You Start the Test: • Once you…" at bounding box center [633, 361] width 488 height 475
click at [257, 282] on div at bounding box center [257, 282] width 0 height 0
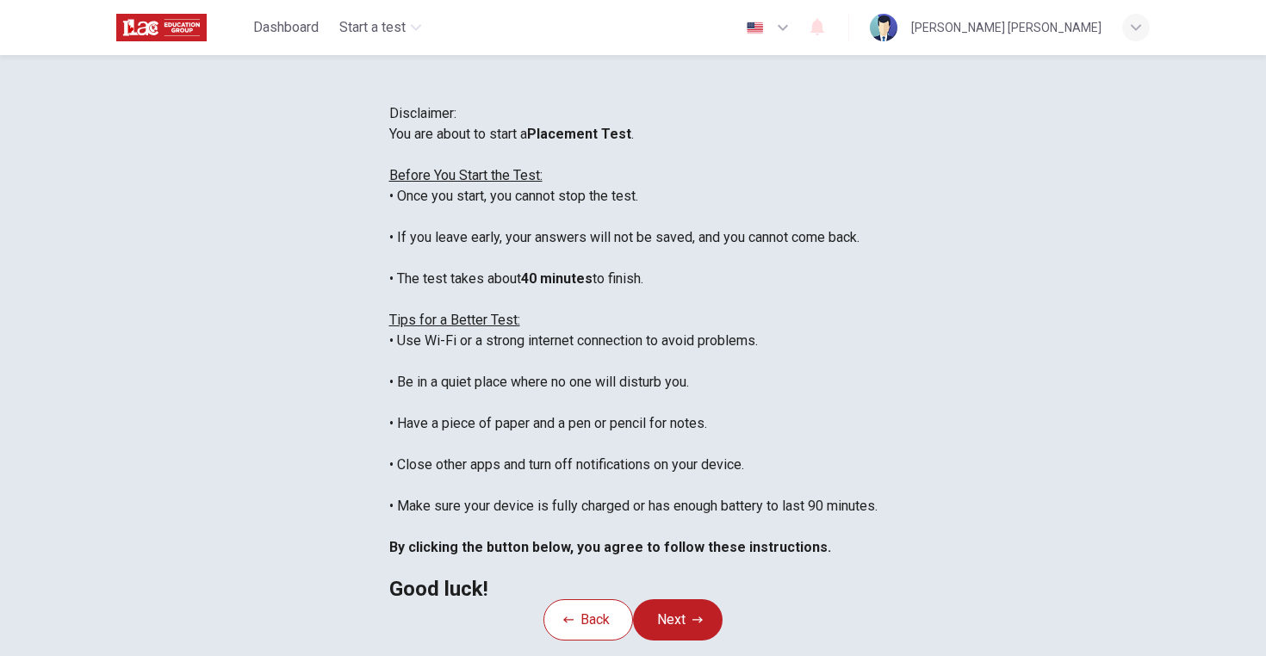
click at [563, 311] on div "You are about to start a Placement Test . Before You Start the Test: • Once you…" at bounding box center [633, 361] width 488 height 475
drag, startPoint x: 266, startPoint y: 324, endPoint x: 773, endPoint y: 338, distance: 507.4
click at [773, 338] on div "You are about to start a Placement Test . Before You Start the Test: • Once you…" at bounding box center [633, 361] width 488 height 475
click at [762, 344] on div at bounding box center [762, 344] width 0 height 0
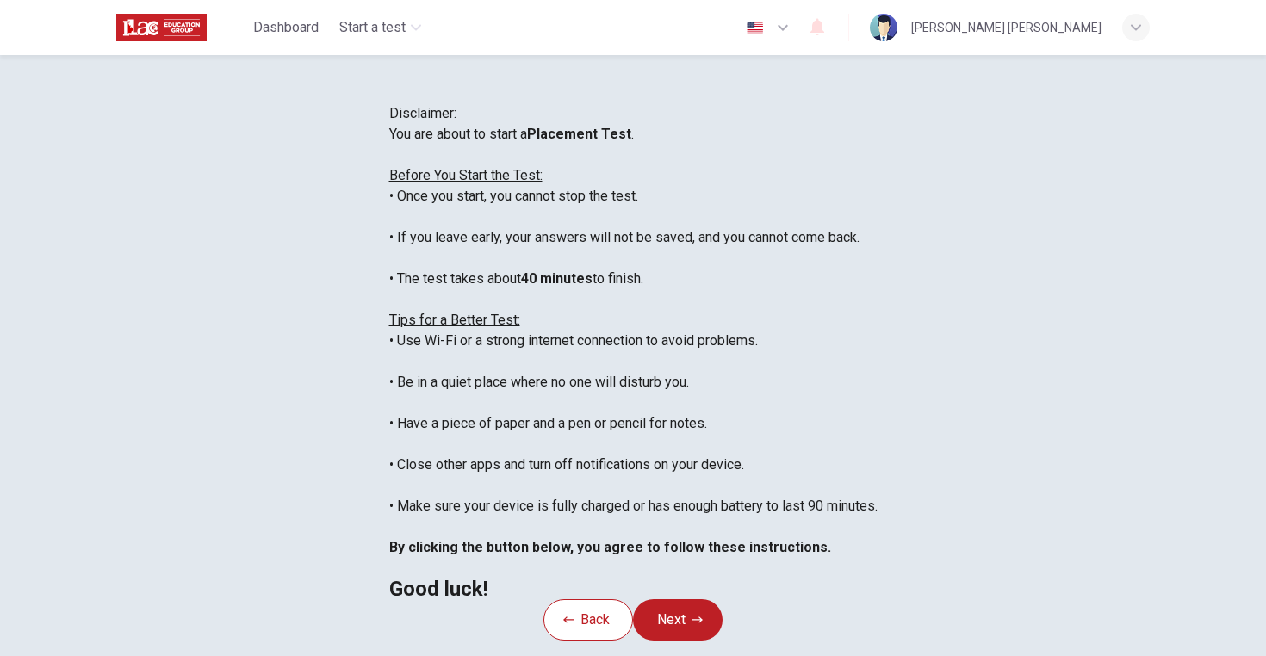
click at [772, 345] on div "You are about to start a Placement Test . Before You Start the Test: • Once you…" at bounding box center [633, 361] width 488 height 475
drag, startPoint x: 537, startPoint y: 378, endPoint x: 276, endPoint y: 381, distance: 261.8
click at [389, 381] on div "You are about to start a Placement Test . Before You Start the Test: • Once you…" at bounding box center [633, 361] width 488 height 475
click at [264, 386] on div at bounding box center [264, 386] width 0 height 0
click at [522, 388] on div "You are about to start a Placement Test . Before You Start the Test: • Once you…" at bounding box center [633, 361] width 488 height 475
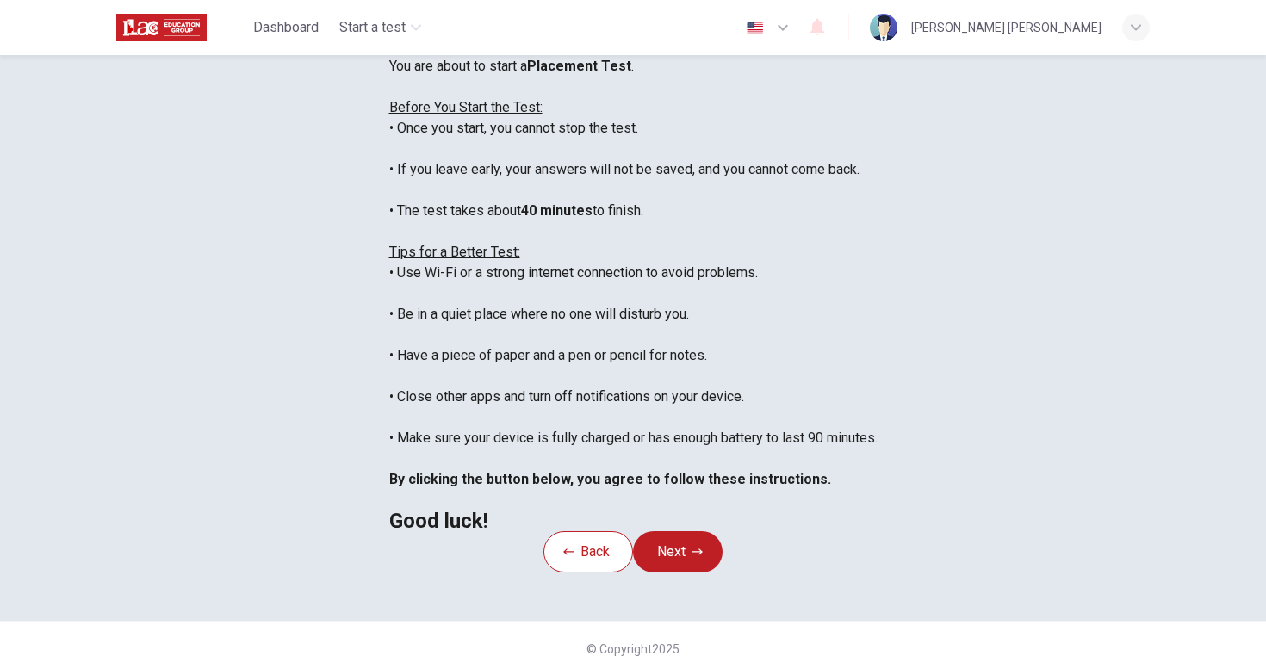
scroll to position [69, 0]
drag, startPoint x: 654, startPoint y: 363, endPoint x: 252, endPoint y: 344, distance: 401.7
click at [389, 344] on div "You are about to start a Placement Test . Before You Start the Test: • Once you…" at bounding box center [633, 292] width 488 height 475
click at [241, 317] on div at bounding box center [241, 317] width 0 height 0
click at [664, 313] on div "You are about to start a Placement Test . Before You Start the Test: • Once you…" at bounding box center [633, 292] width 488 height 475
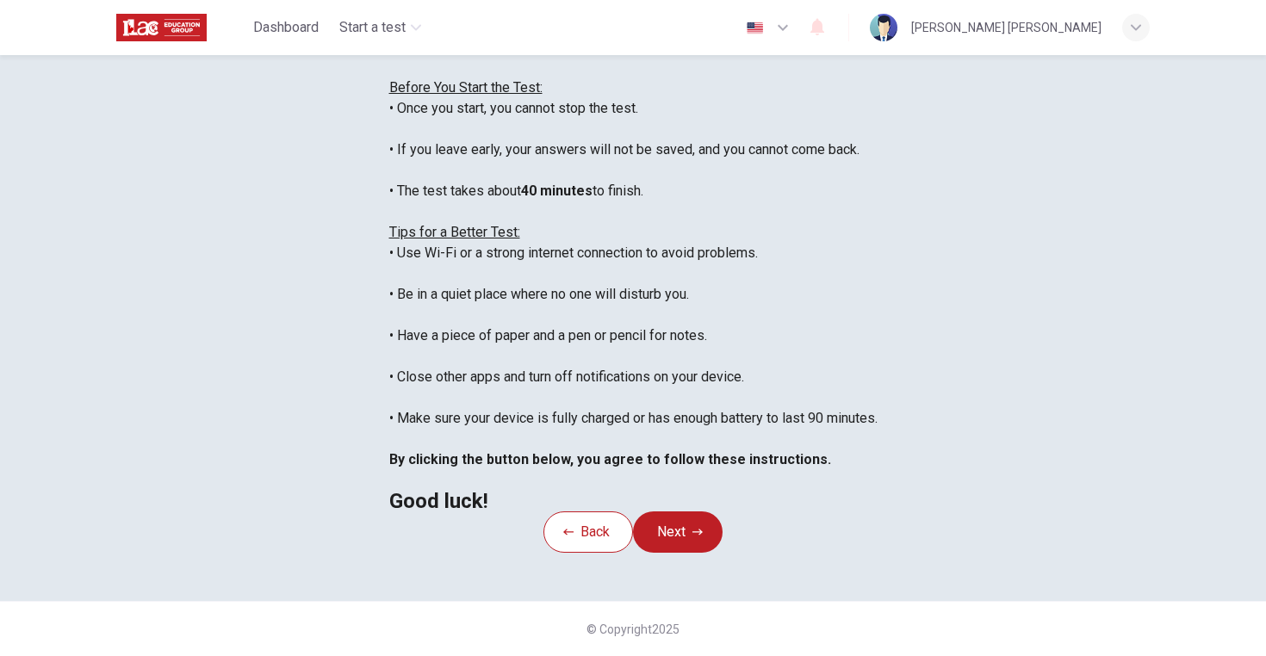
scroll to position [167, 0]
drag, startPoint x: 270, startPoint y: 308, endPoint x: 657, endPoint y: 399, distance: 397.1
click at [657, 399] on div "You are about to start a Placement Test . Before You Start the Test: • Once you…" at bounding box center [633, 273] width 488 height 475
click at [646, 405] on div at bounding box center [646, 405] width 0 height 0
click at [694, 329] on div "You are about to start a Placement Test . Before You Start the Test: • Once you…" at bounding box center [633, 273] width 488 height 475
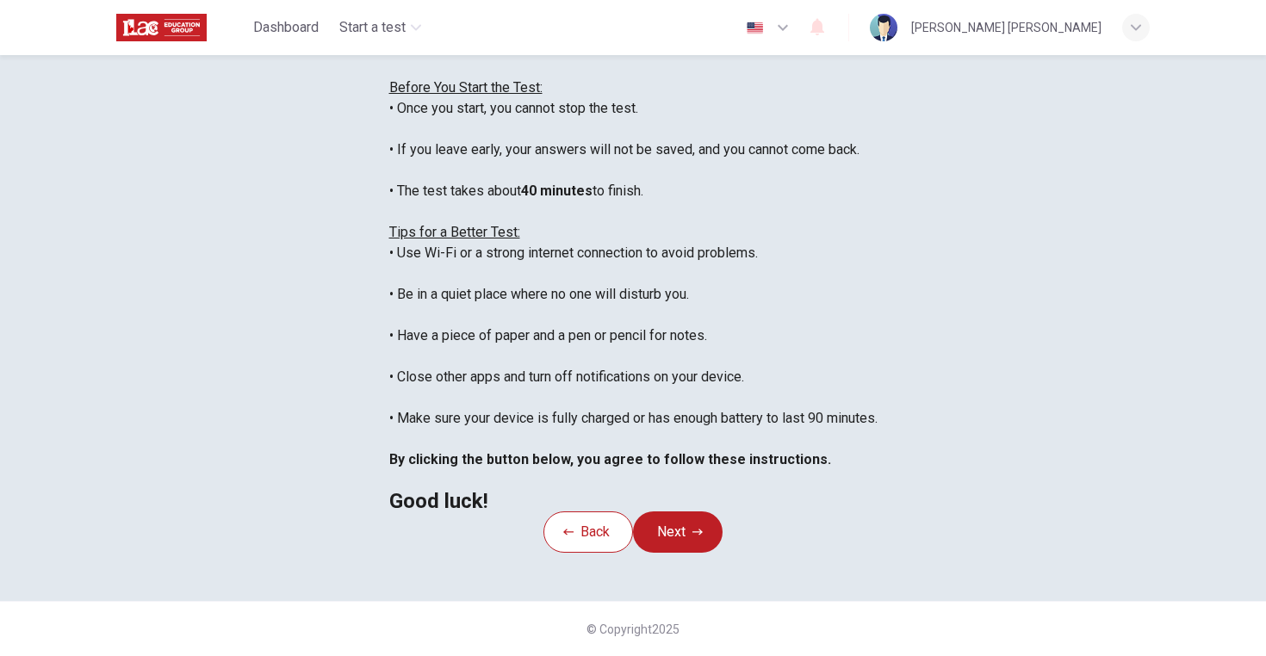
scroll to position [240, 0]
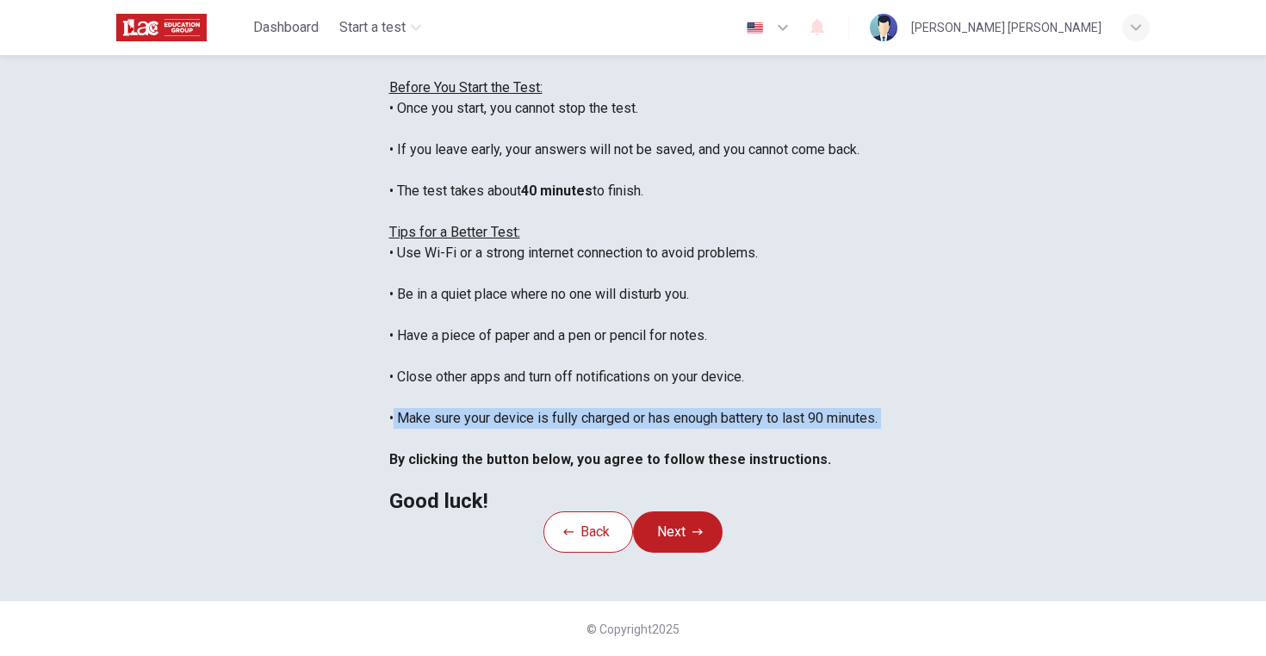
drag, startPoint x: 268, startPoint y: 361, endPoint x: 846, endPoint y: 387, distance: 578.4
click at [846, 387] on div "You are about to start a Placement Test . Before You Start the Test: • Once you…" at bounding box center [633, 273] width 488 height 475
click at [858, 386] on div "You are about to start a Placement Test . Before You Start the Test: • Once you…" at bounding box center [633, 273] width 488 height 475
drag, startPoint x: 800, startPoint y: 365, endPoint x: 256, endPoint y: 371, distance: 544.3
click at [389, 372] on div "You are about to start a Placement Test . Before You Start the Test: • Once you…" at bounding box center [633, 273] width 488 height 475
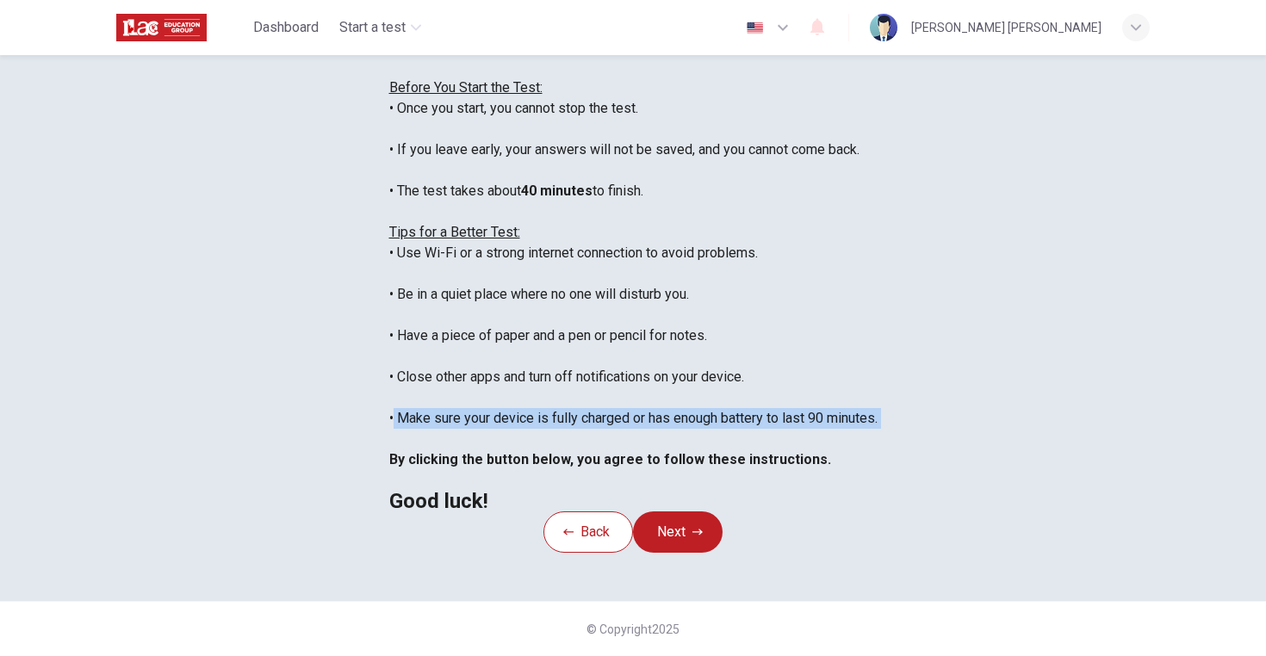
click at [245, 373] on div at bounding box center [245, 373] width 0 height 0
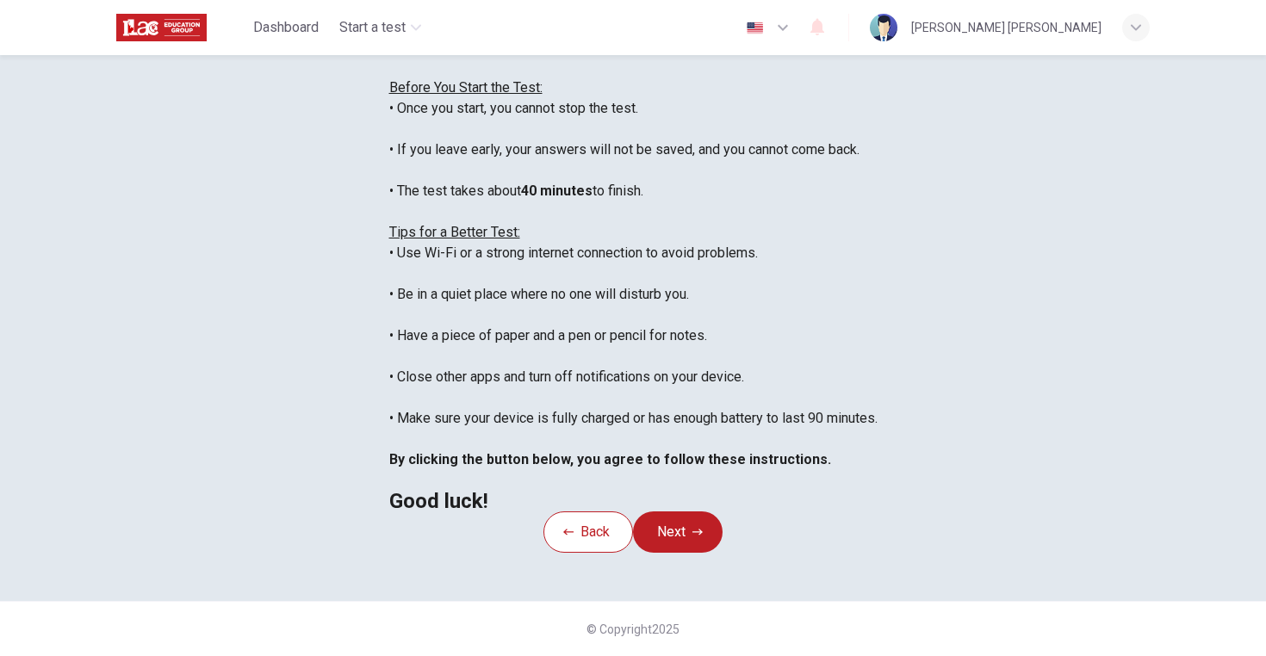
click at [750, 401] on div "You are about to start a Placement Test . Before You Start the Test: • Once you…" at bounding box center [633, 273] width 488 height 475
drag, startPoint x: 710, startPoint y: 408, endPoint x: 232, endPoint y: 404, distance: 478.8
click at [389, 404] on div "Disclaimer: You are about to start a Placement Test . Before You Start the Test…" at bounding box center [633, 263] width 488 height 496
click at [220, 373] on div at bounding box center [220, 373] width 0 height 0
click at [414, 430] on div "You are about to start a Placement Test . Before You Start the Test: • Once you…" at bounding box center [633, 273] width 488 height 475
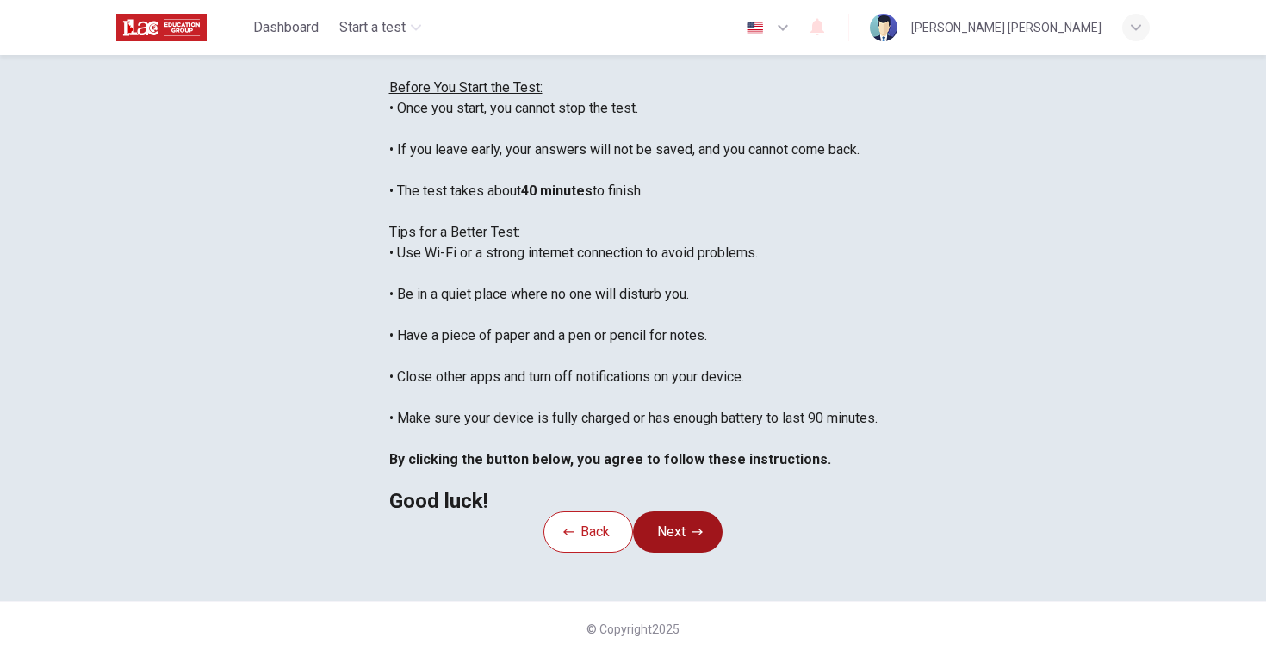
click at [716, 553] on button "Next" at bounding box center [678, 531] width 90 height 41
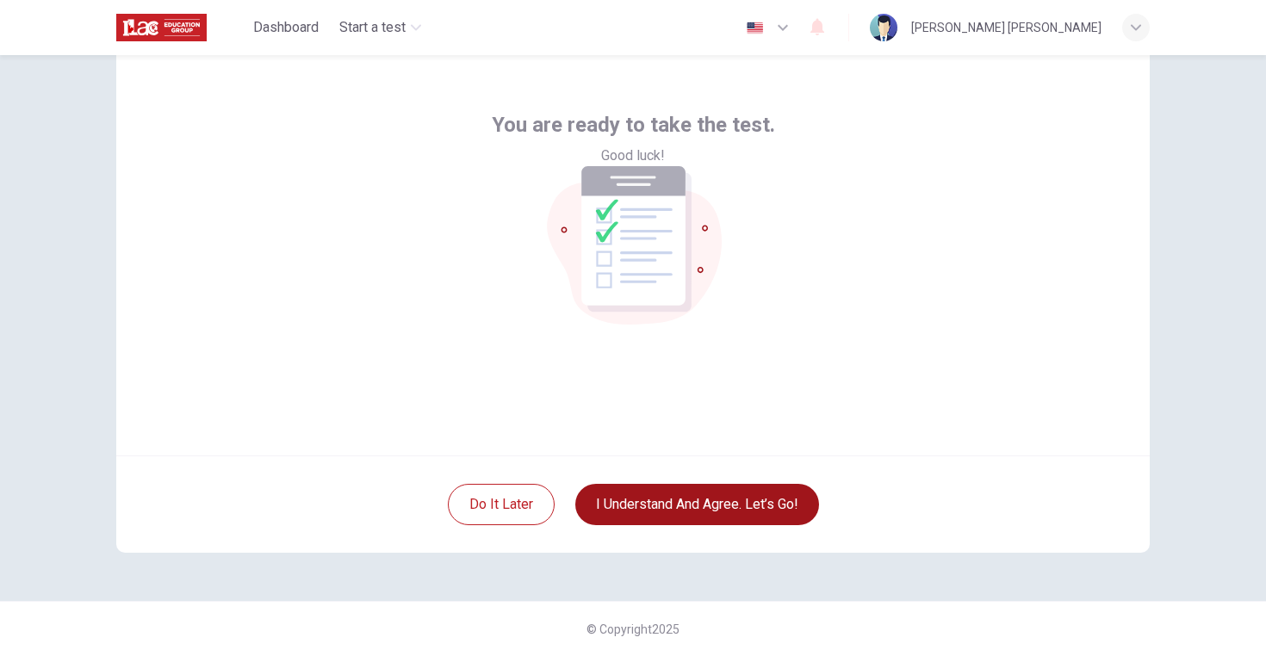
scroll to position [61, 0]
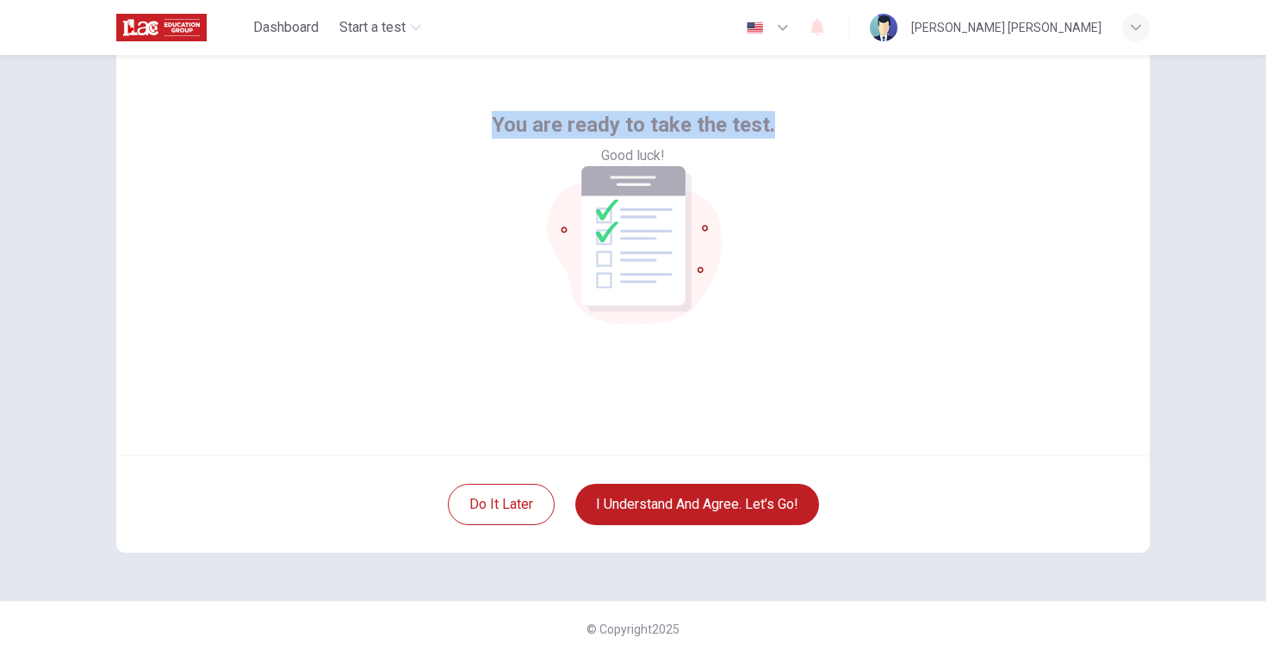
drag, startPoint x: 487, startPoint y: 306, endPoint x: 765, endPoint y: 377, distance: 286.3
click at [765, 377] on div "You are ready to take the test. Good luck!" at bounding box center [632, 248] width 1033 height 413
click at [753, 331] on div at bounding box center [753, 331] width 0 height 0
click at [795, 323] on div "You are ready to take the test. Good luck!" at bounding box center [632, 248] width 1033 height 413
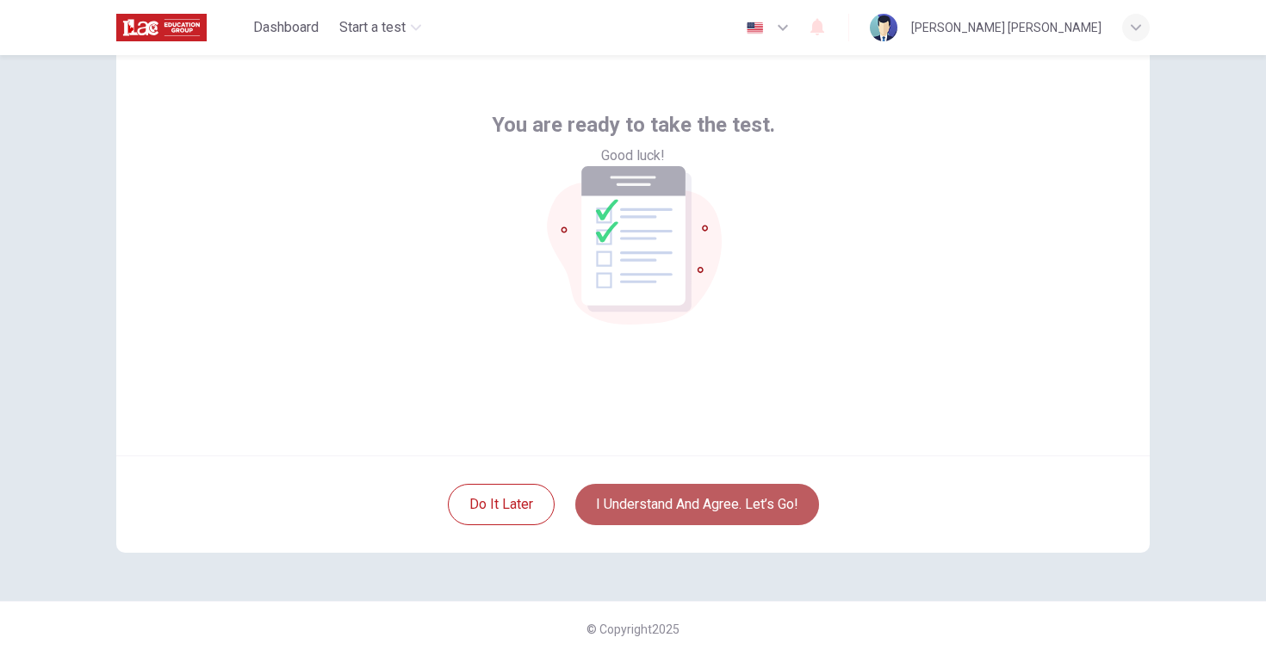
click at [697, 520] on button "I understand and agree. Let’s go!" at bounding box center [697, 504] width 244 height 41
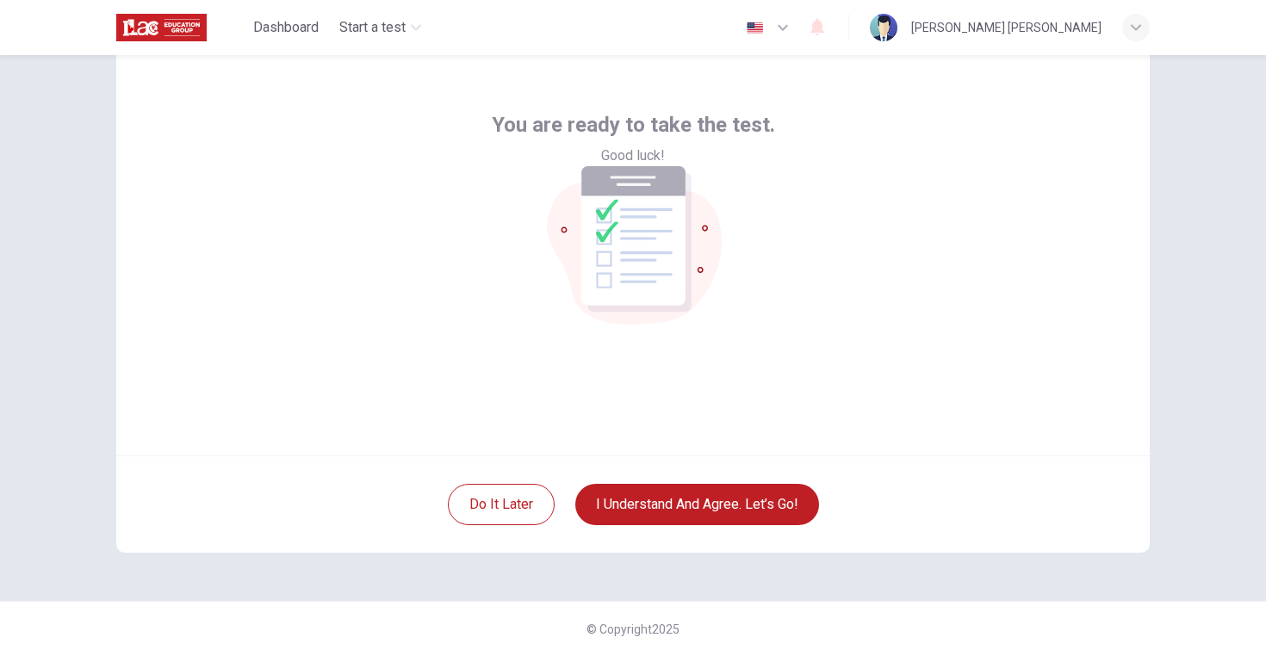
click at [727, 468] on div "Do it later I understand and agree. Let’s go!" at bounding box center [632, 504] width 1033 height 97
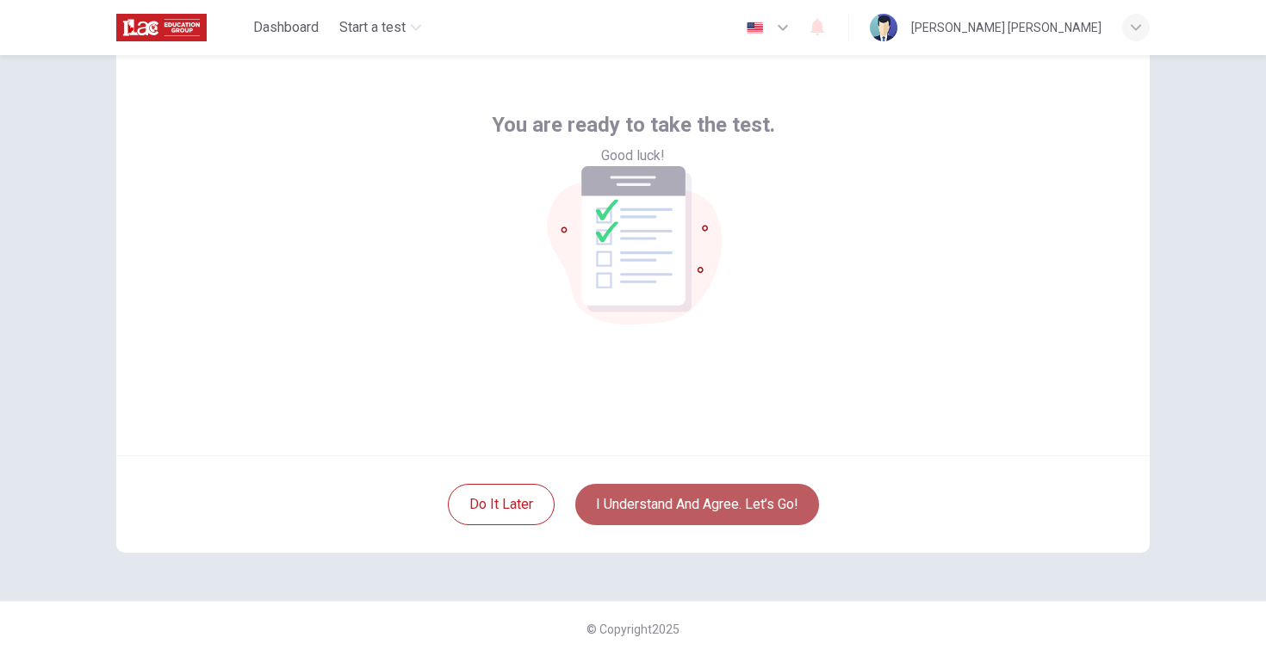
click at [718, 493] on button "I understand and agree. Let’s go!" at bounding box center [697, 504] width 244 height 41
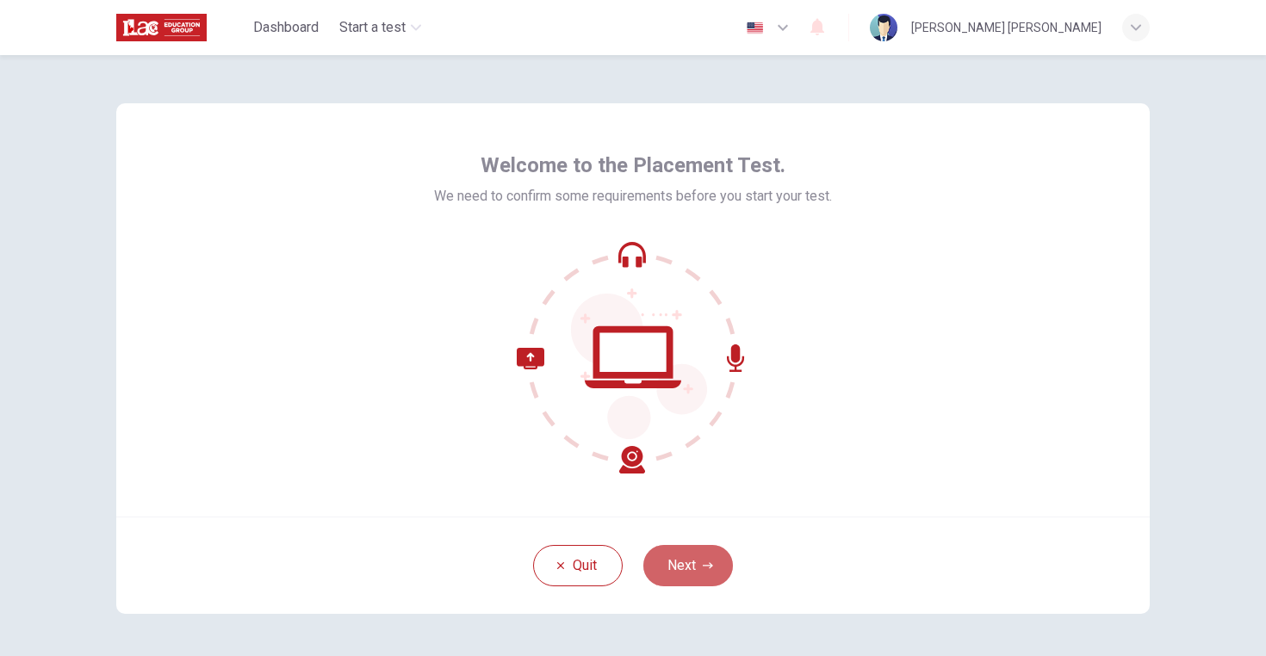
click at [684, 562] on button "Next" at bounding box center [688, 565] width 90 height 41
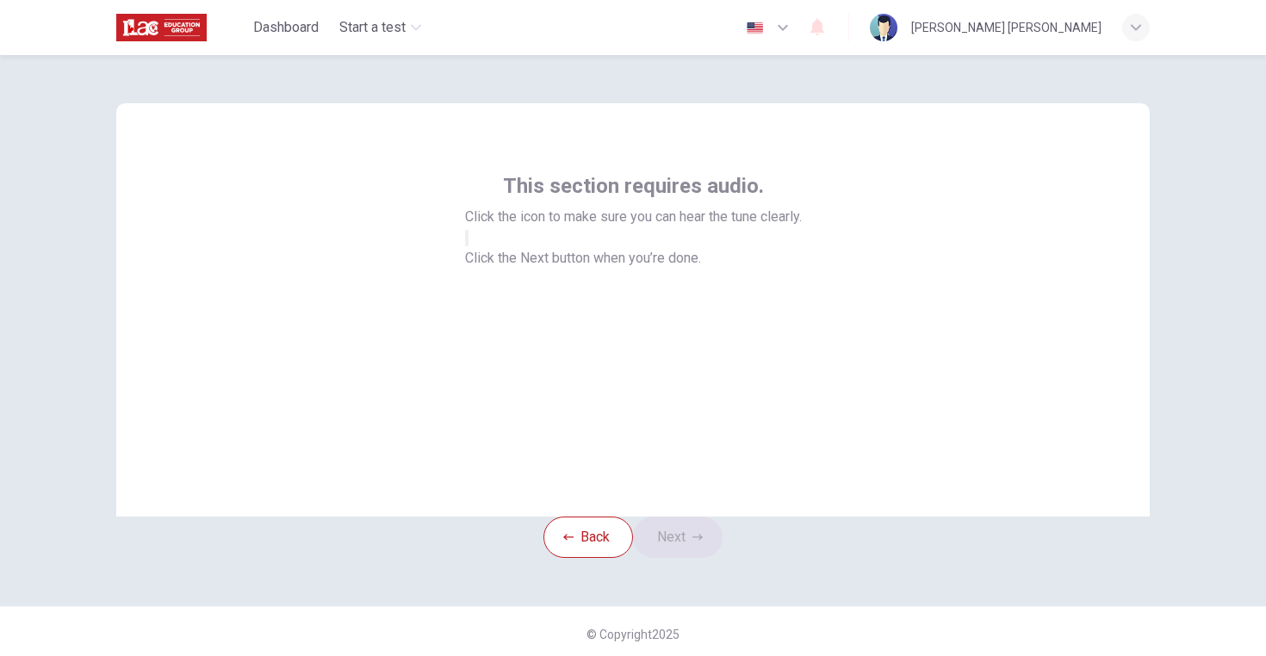
click at [468, 246] on button "button" at bounding box center [466, 238] width 3 height 16
click at [467, 242] on icon "button" at bounding box center [467, 242] width 0 height 0
click at [698, 558] on button "Next" at bounding box center [678, 537] width 90 height 41
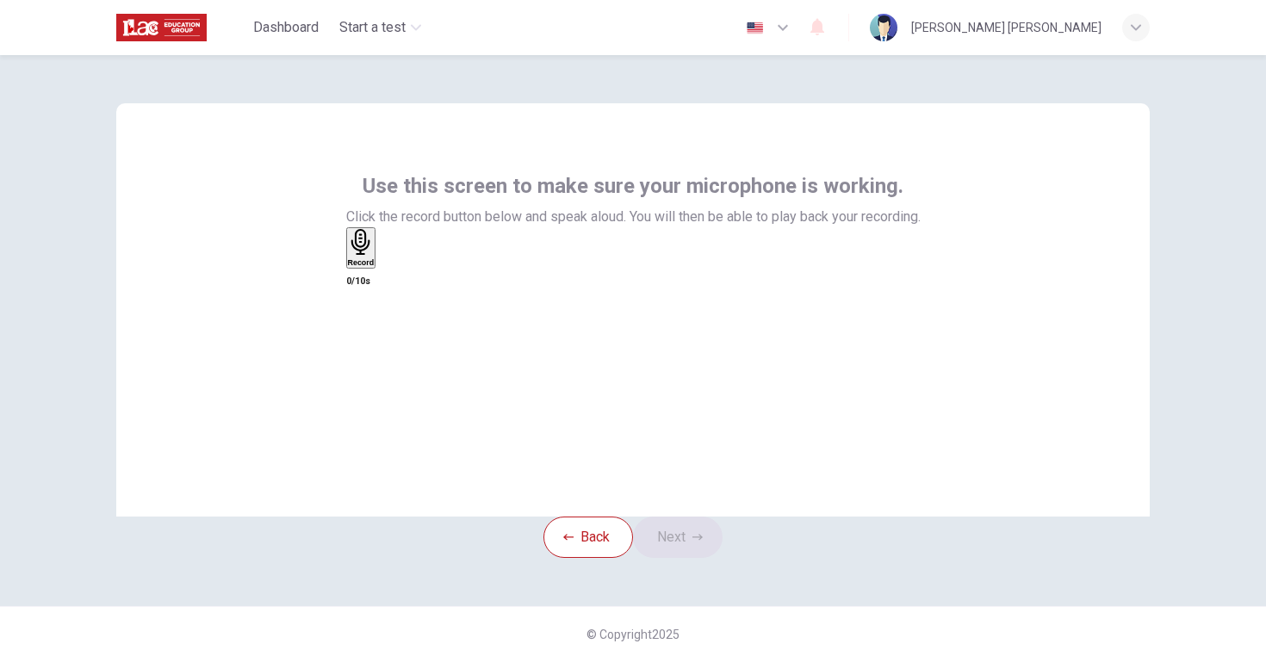
click at [375, 267] on h6 "Record" at bounding box center [361, 262] width 27 height 9
click at [668, 558] on button "Next" at bounding box center [678, 537] width 90 height 41
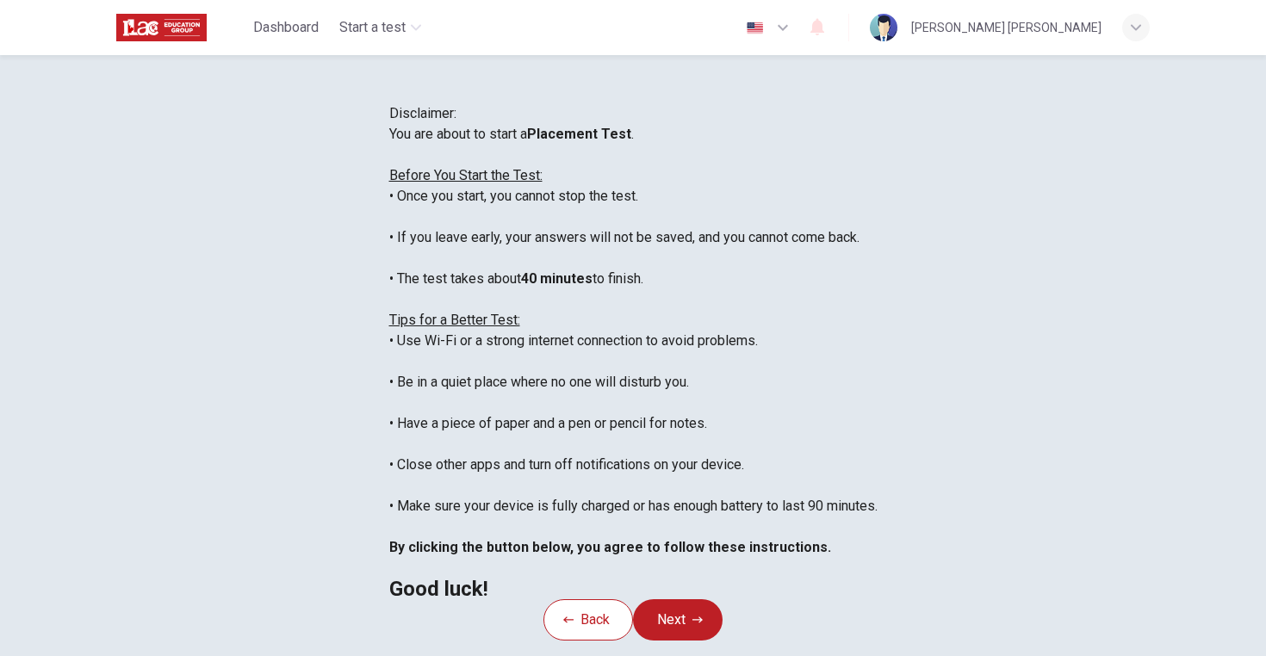
scroll to position [20, 0]
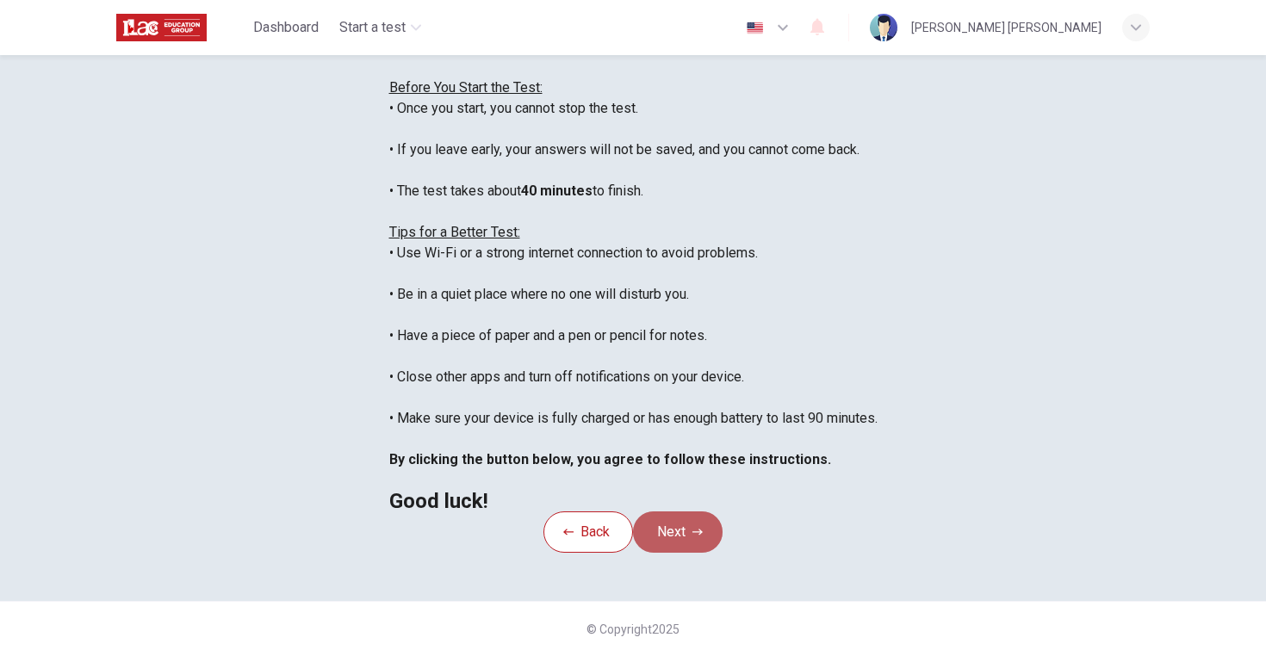
click at [706, 511] on button "Next" at bounding box center [678, 531] width 90 height 41
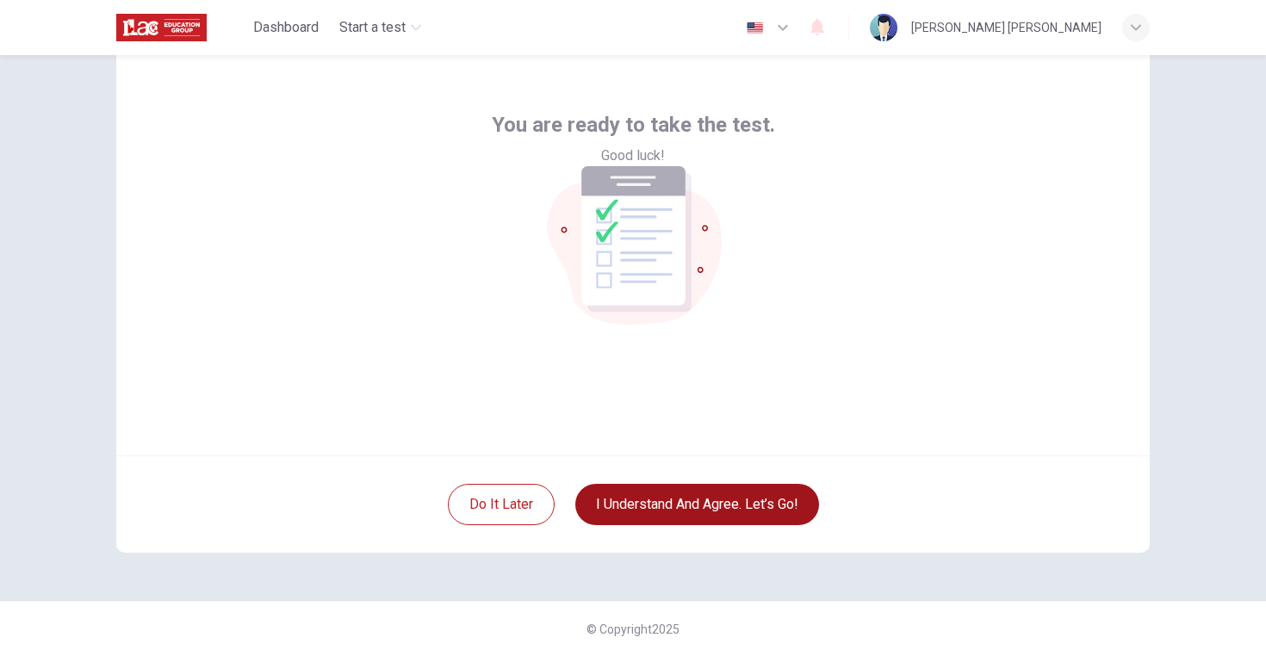
scroll to position [61, 0]
click at [730, 497] on button "I understand and agree. Let’s go!" at bounding box center [697, 504] width 244 height 41
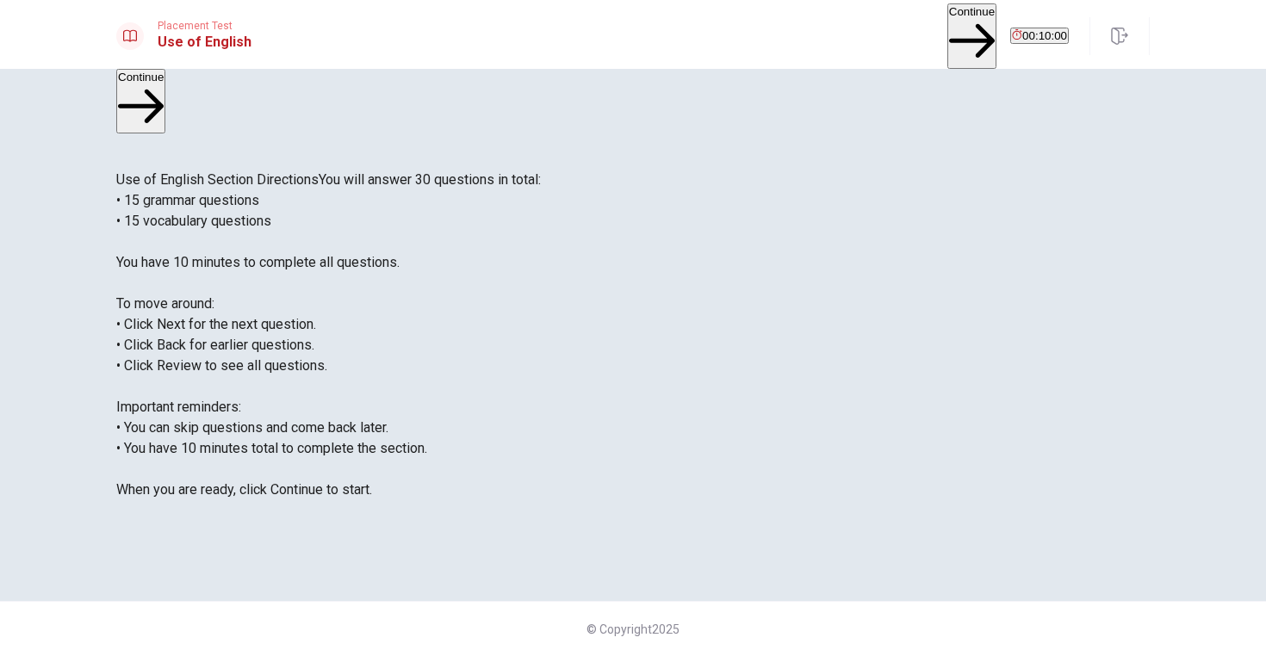
scroll to position [17, 0]
drag, startPoint x: 154, startPoint y: 119, endPoint x: 608, endPoint y: 152, distance: 455.0
click at [608, 170] on div "Use of English Section Directions You will answer 30 questions in total: • 15 g…" at bounding box center [632, 335] width 1033 height 331
drag, startPoint x: 588, startPoint y: 150, endPoint x: 307, endPoint y: 146, distance: 281.6
click at [307, 171] on span "Use of English Section Directions" at bounding box center [217, 179] width 202 height 16
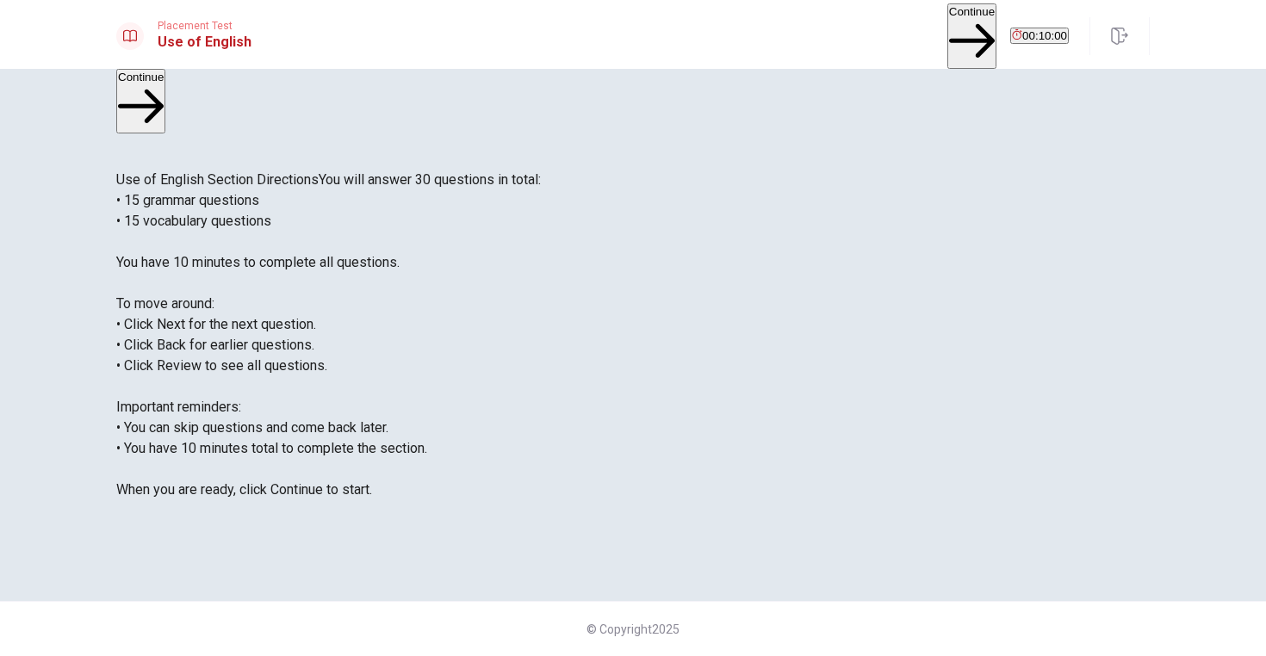
drag, startPoint x: 167, startPoint y: 135, endPoint x: 556, endPoint y: 144, distance: 389.3
click at [319, 171] on span "Use of English Section Directions" at bounding box center [217, 179] width 202 height 16
drag, startPoint x: 578, startPoint y: 143, endPoint x: 444, endPoint y: 149, distance: 133.6
click at [319, 171] on span "Use of English Section Directions" at bounding box center [217, 179] width 202 height 16
drag, startPoint x: 561, startPoint y: 139, endPoint x: 375, endPoint y: 154, distance: 186.6
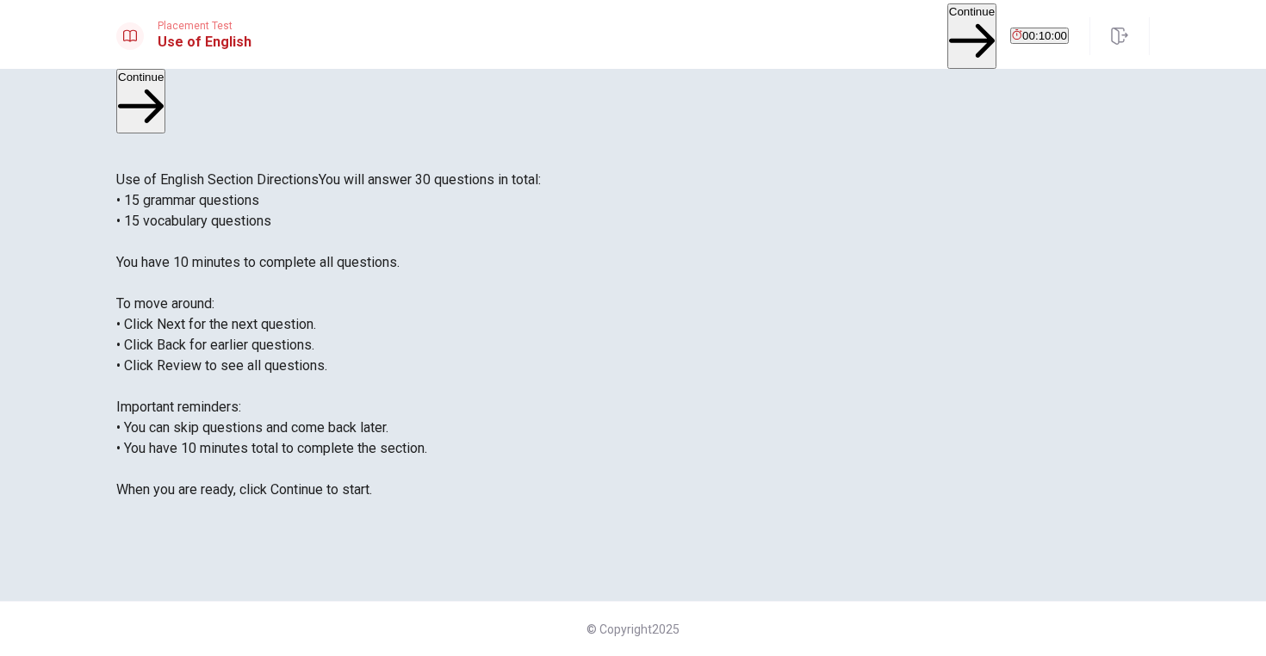
click at [319, 171] on span "Use of English Section Directions" at bounding box center [217, 179] width 202 height 16
drag, startPoint x: 329, startPoint y: 177, endPoint x: 313, endPoint y: 297, distance: 121.7
click at [313, 298] on div "Use of English Section Directions You will answer 30 questions in total: • 15 g…" at bounding box center [632, 335] width 1033 height 331
click at [298, 309] on span "You will answer 30 questions in total: • 15 grammar questions • 15 vocabulary q…" at bounding box center [328, 334] width 425 height 326
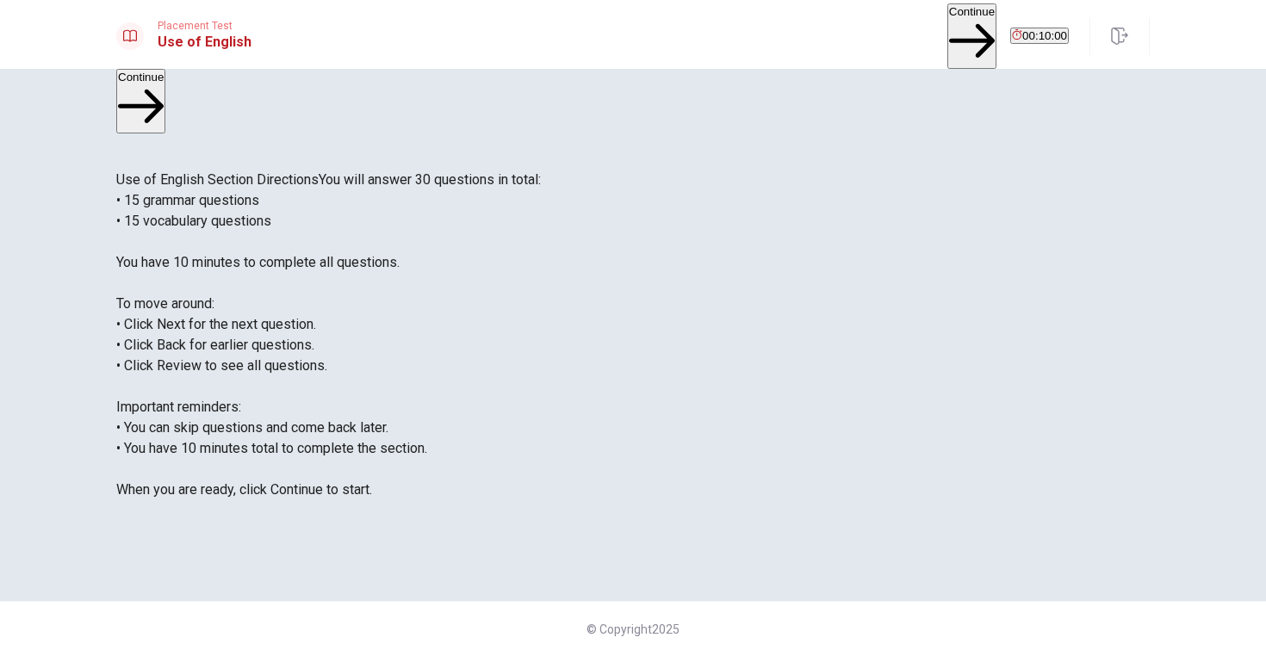
scroll to position [19, 0]
click at [227, 459] on span "You will answer 30 questions in total: • 15 grammar questions • 15 vocabulary q…" at bounding box center [328, 334] width 425 height 326
click at [313, 192] on div "Use of English Section Directions You will answer 30 questions in total: • 15 g…" at bounding box center [632, 335] width 1033 height 331
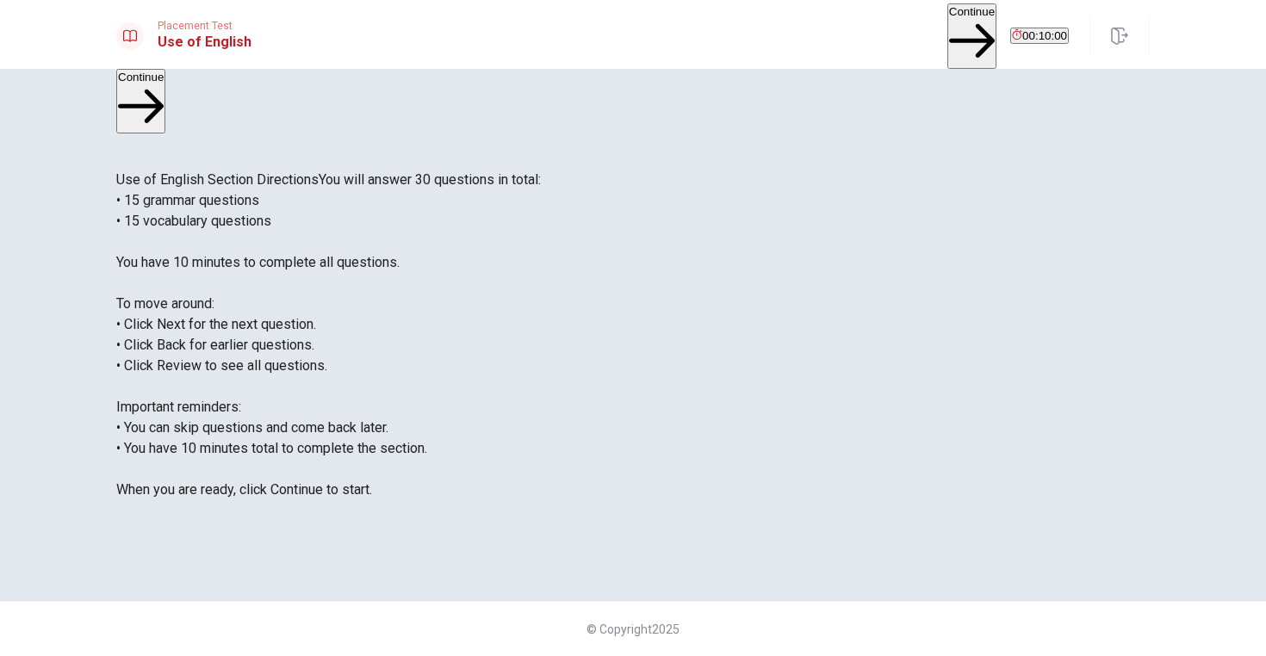
click at [310, 171] on span "Use of English Section Directions" at bounding box center [217, 179] width 202 height 16
click at [947, 24] on button "Continue" at bounding box center [971, 35] width 49 height 65
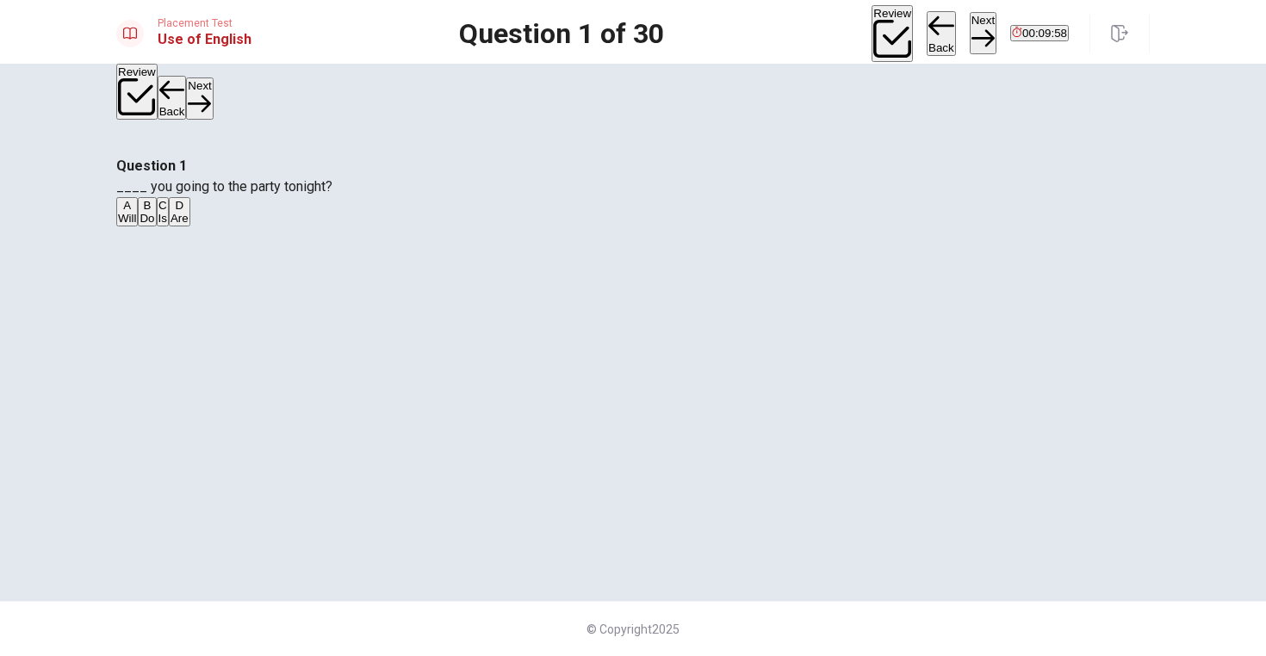
drag, startPoint x: 725, startPoint y: 206, endPoint x: 691, endPoint y: 226, distance: 39.0
click at [687, 197] on div "Question 1 ____ you going to the party tonight?" at bounding box center [632, 176] width 1033 height 41
drag, startPoint x: 696, startPoint y: 226, endPoint x: 625, endPoint y: 227, distance: 70.6
click at [332, 195] on span "____ you going to the party tonight?" at bounding box center [224, 186] width 216 height 16
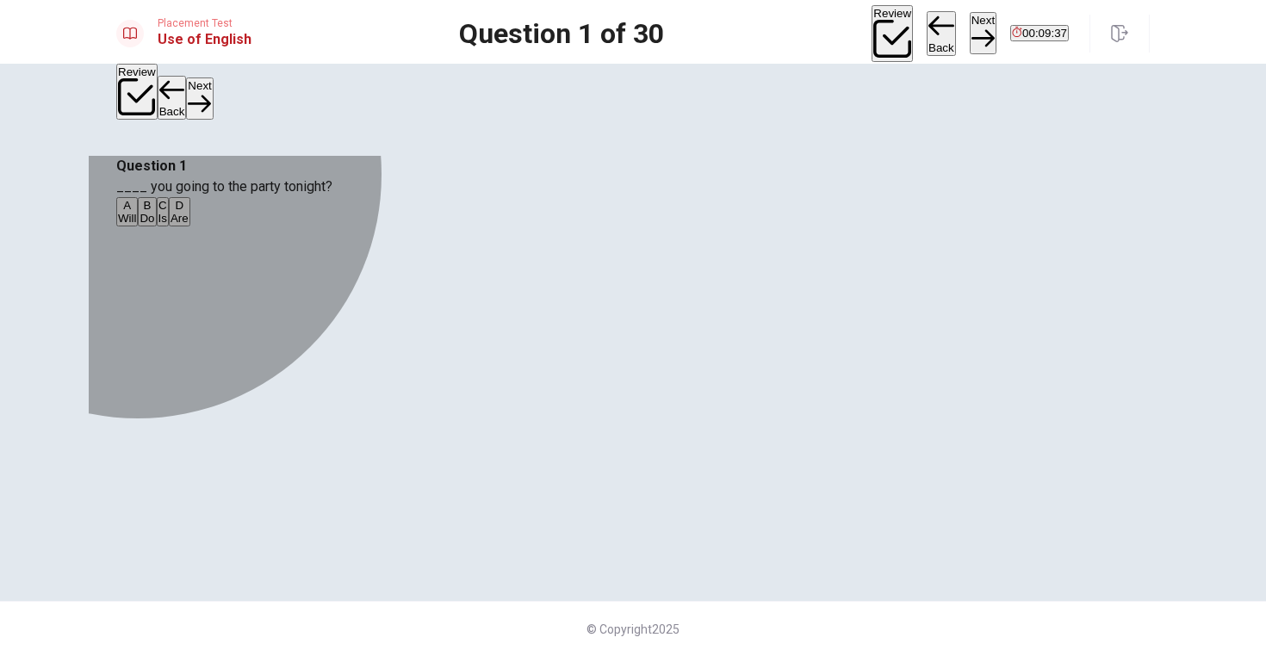
click at [167, 225] on span "Is" at bounding box center [162, 218] width 9 height 13
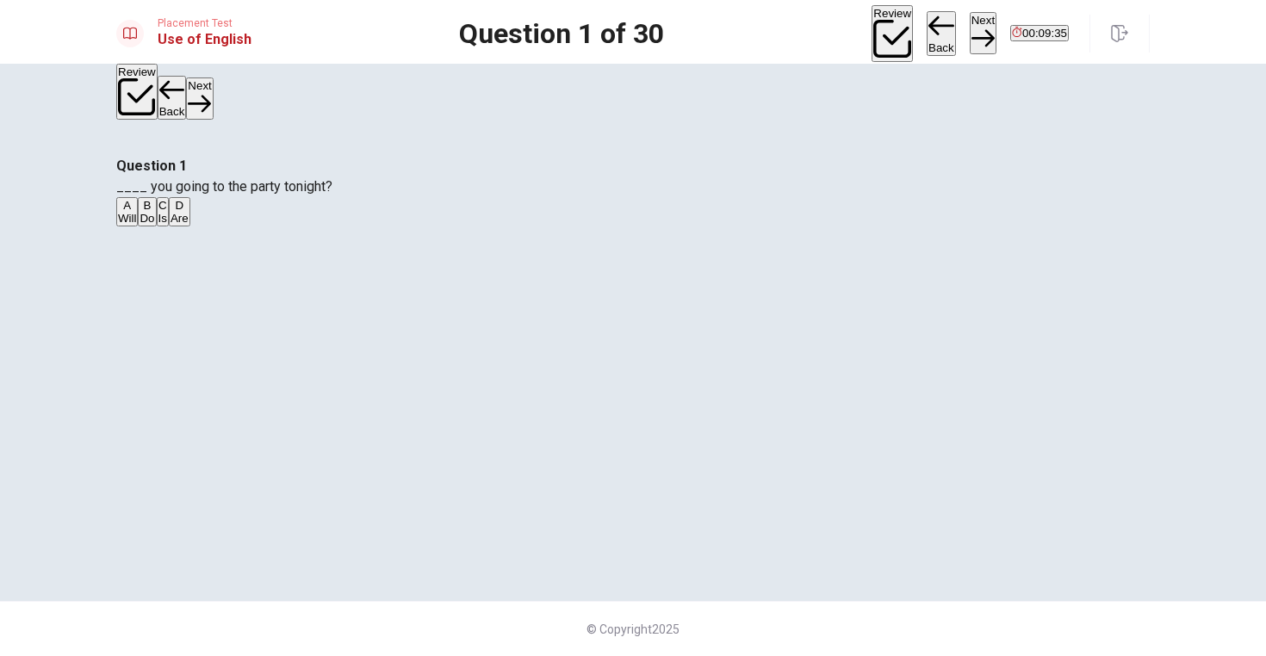
click at [970, 32] on button "Next" at bounding box center [983, 33] width 27 height 42
click at [528, 177] on h4 "Question 2" at bounding box center [632, 166] width 1033 height 21
click at [369, 195] on span "She ____ studying English since last year." at bounding box center [242, 186] width 253 height 16
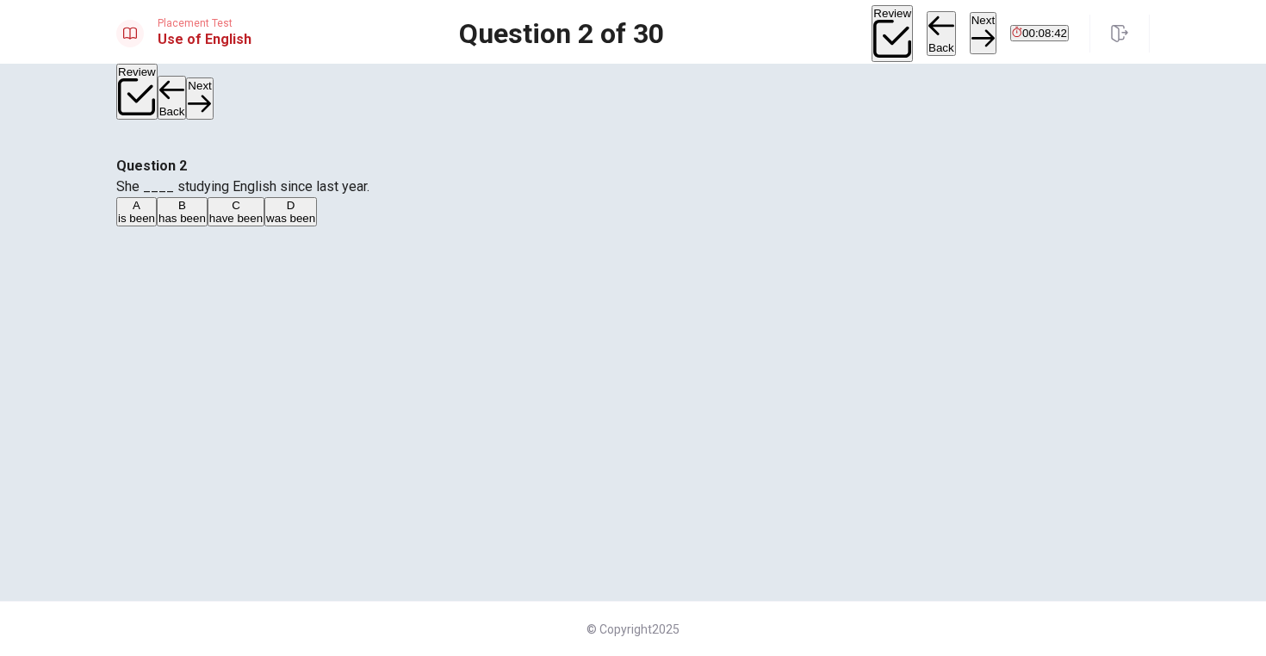
click at [369, 195] on span "She ____ studying English since last year." at bounding box center [242, 186] width 253 height 16
click at [564, 228] on div "Question 2 She ____ studying English since last year. A is been B has been C ha…" at bounding box center [632, 192] width 1033 height 72
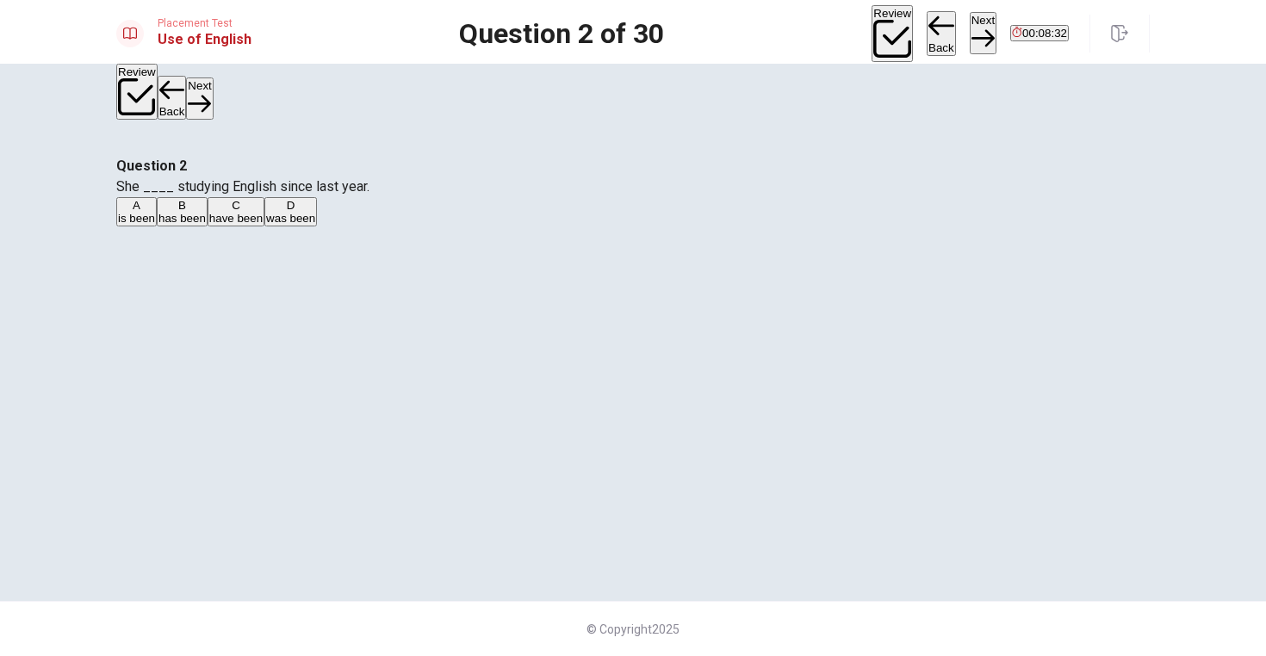
click at [369, 195] on span "She ____ studying English since last year." at bounding box center [242, 186] width 253 height 16
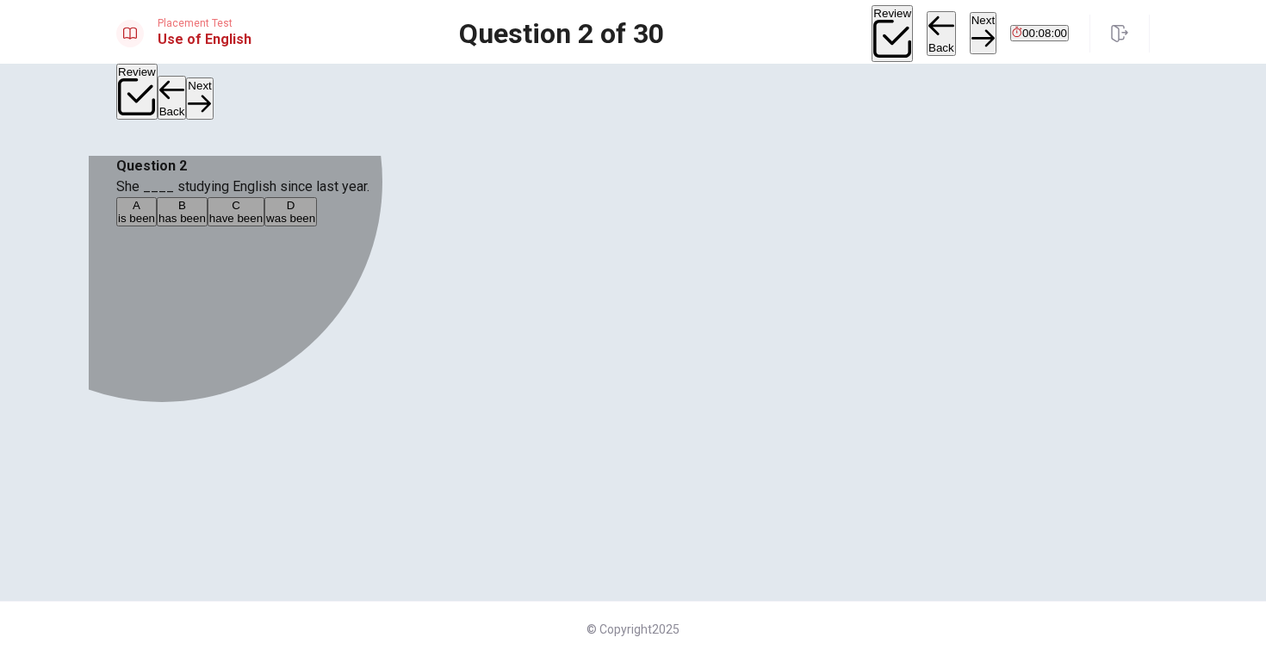
click at [206, 225] on span "has been" at bounding box center [181, 218] width 47 height 13
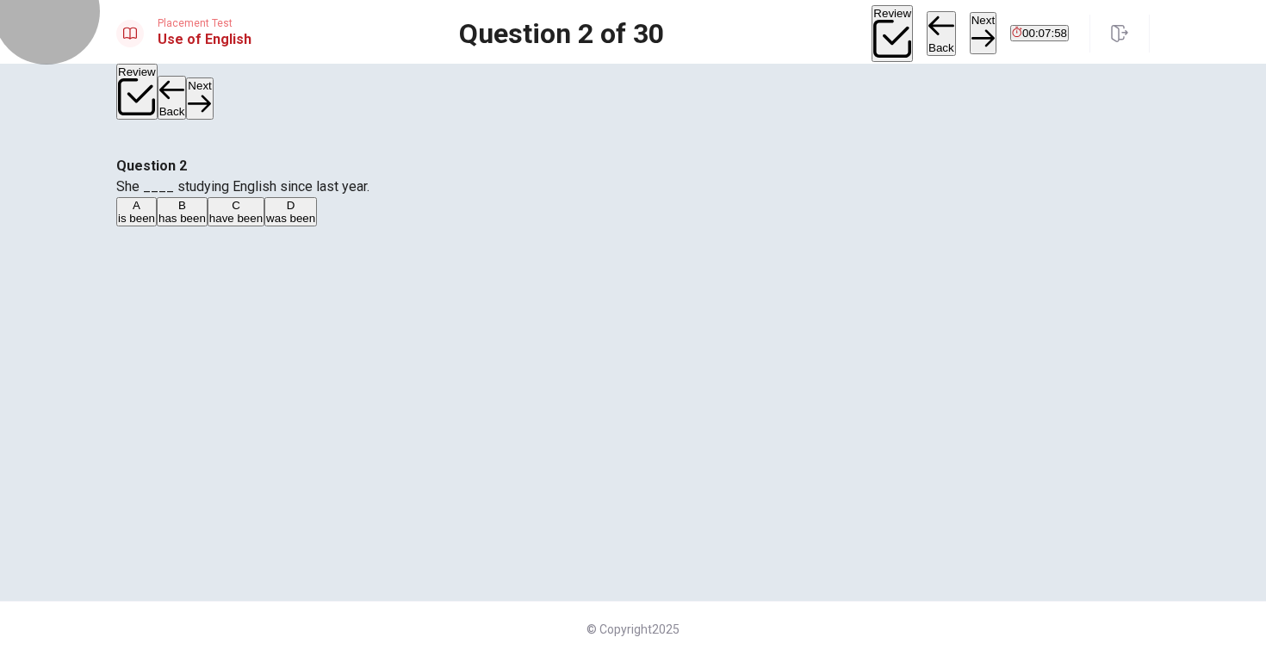
click at [970, 23] on button "Next" at bounding box center [983, 33] width 27 height 42
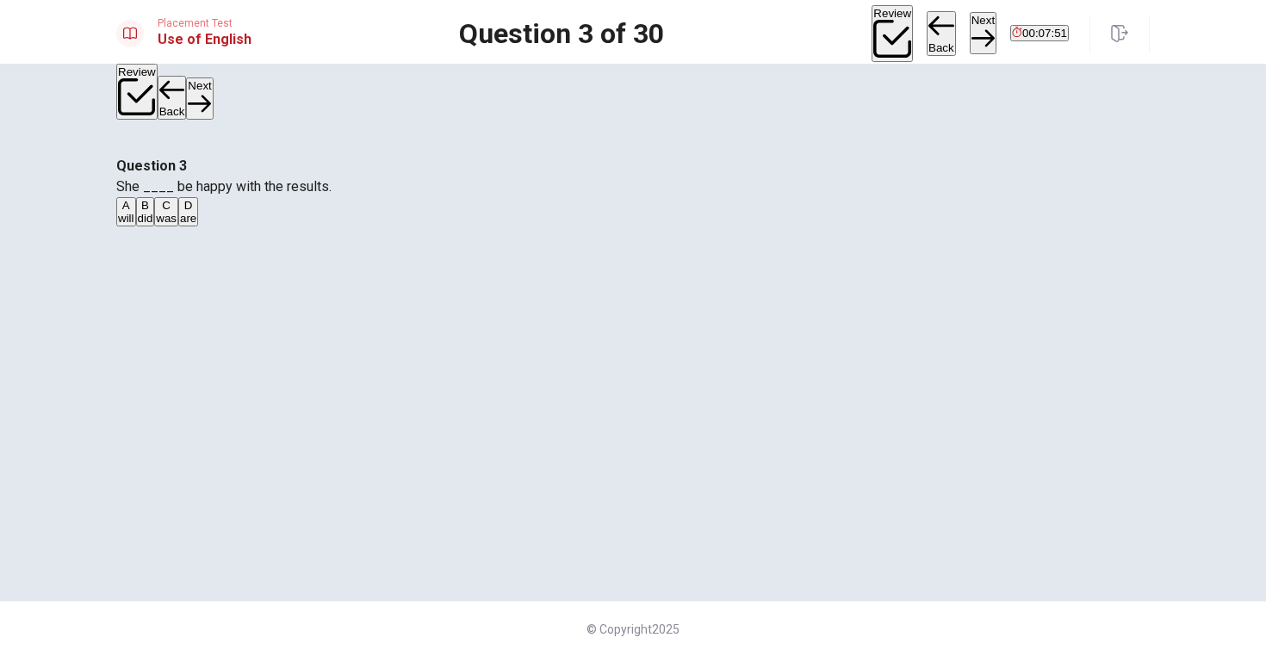
click at [332, 195] on span "She ____ be happy with the results." at bounding box center [223, 186] width 215 height 16
click at [707, 228] on div "Question 3 She ____ be happy with the results. A will B did C was D are" at bounding box center [632, 192] width 1033 height 72
click at [332, 195] on span "She ____ be happy with the results." at bounding box center [223, 186] width 215 height 16
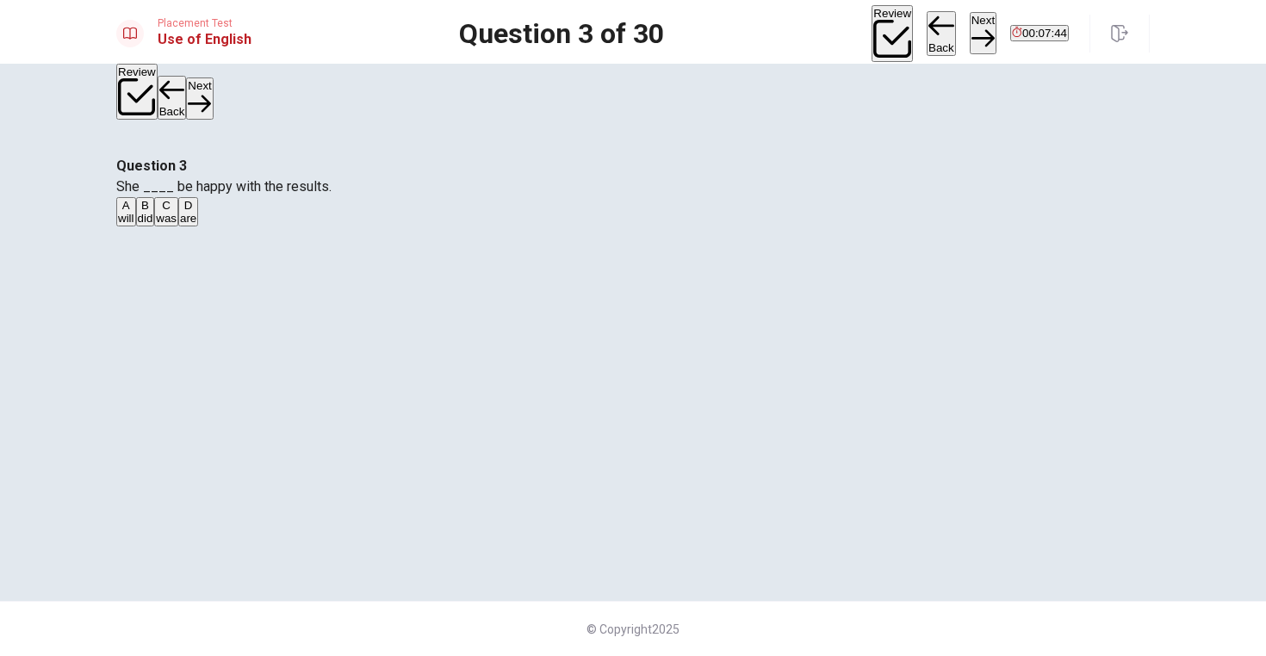
click at [134, 212] on div "A" at bounding box center [126, 205] width 16 height 13
click at [970, 25] on button "Next" at bounding box center [983, 33] width 27 height 42
click at [345, 195] on span "She ____ at her friend’s house tomorrow." at bounding box center [230, 186] width 229 height 16
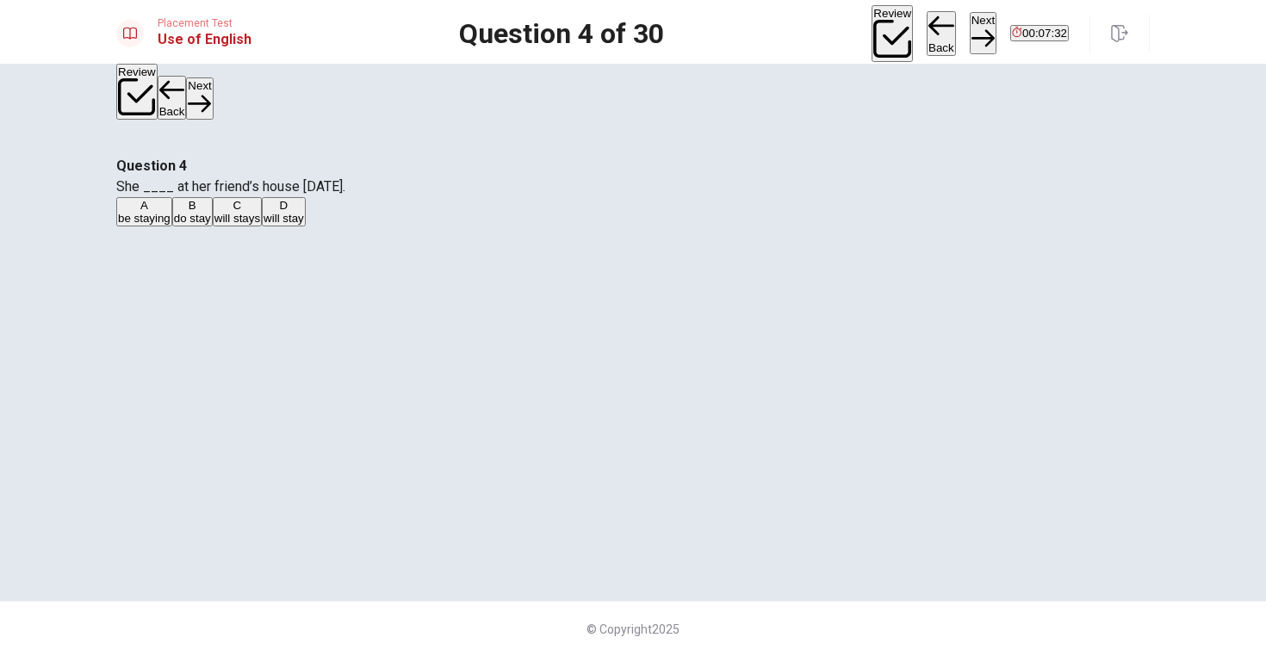
click at [304, 225] on span "will stay" at bounding box center [283, 218] width 40 height 13
click at [306, 226] on button "D will stay" at bounding box center [284, 211] width 44 height 29
click at [614, 228] on div "Question 4 She ____ at her friend’s house tomorrow. A be staying B do stay C wi…" at bounding box center [632, 192] width 1033 height 72
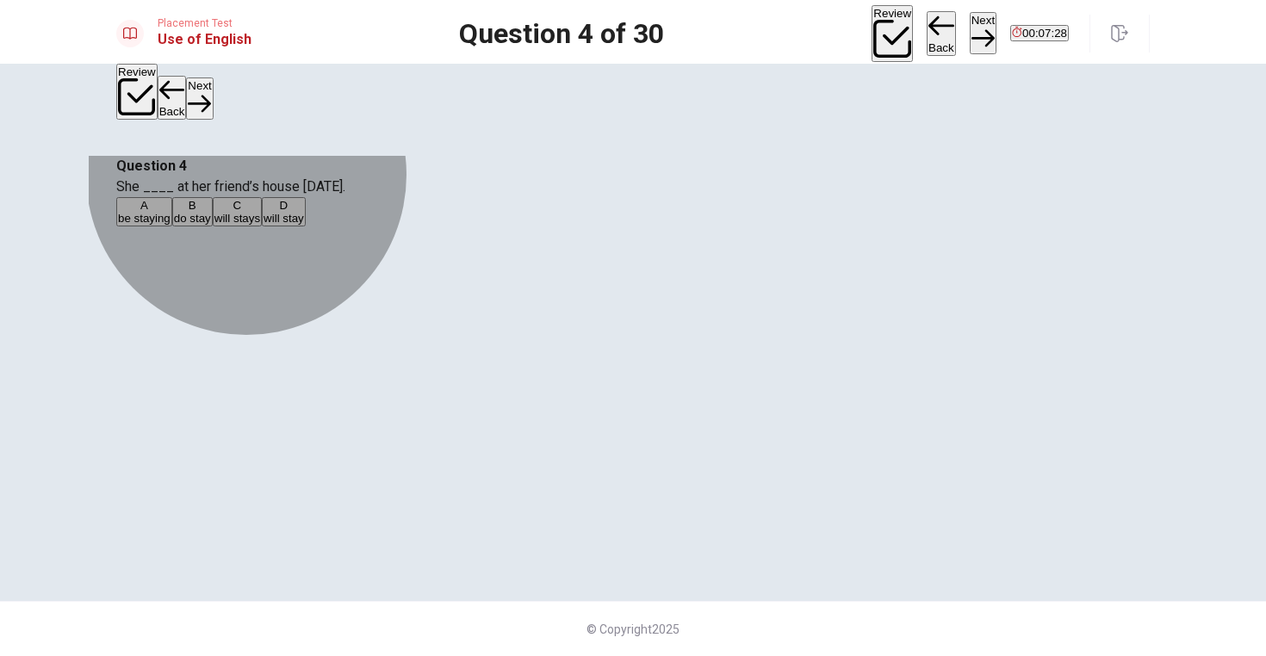
click at [262, 226] on button "C will stays" at bounding box center [237, 211] width 49 height 29
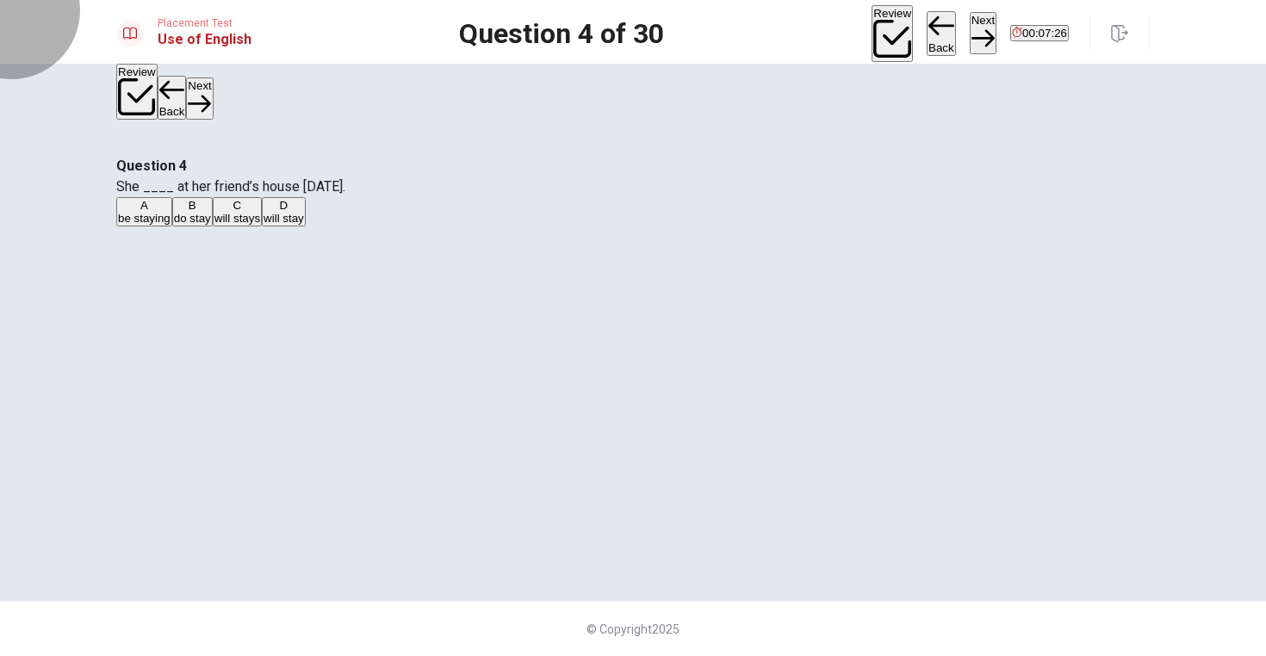
click at [970, 22] on button "Next" at bounding box center [983, 33] width 27 height 42
click at [139, 225] on span "take" at bounding box center [129, 218] width 22 height 13
click at [970, 27] on button "Next" at bounding box center [983, 33] width 27 height 42
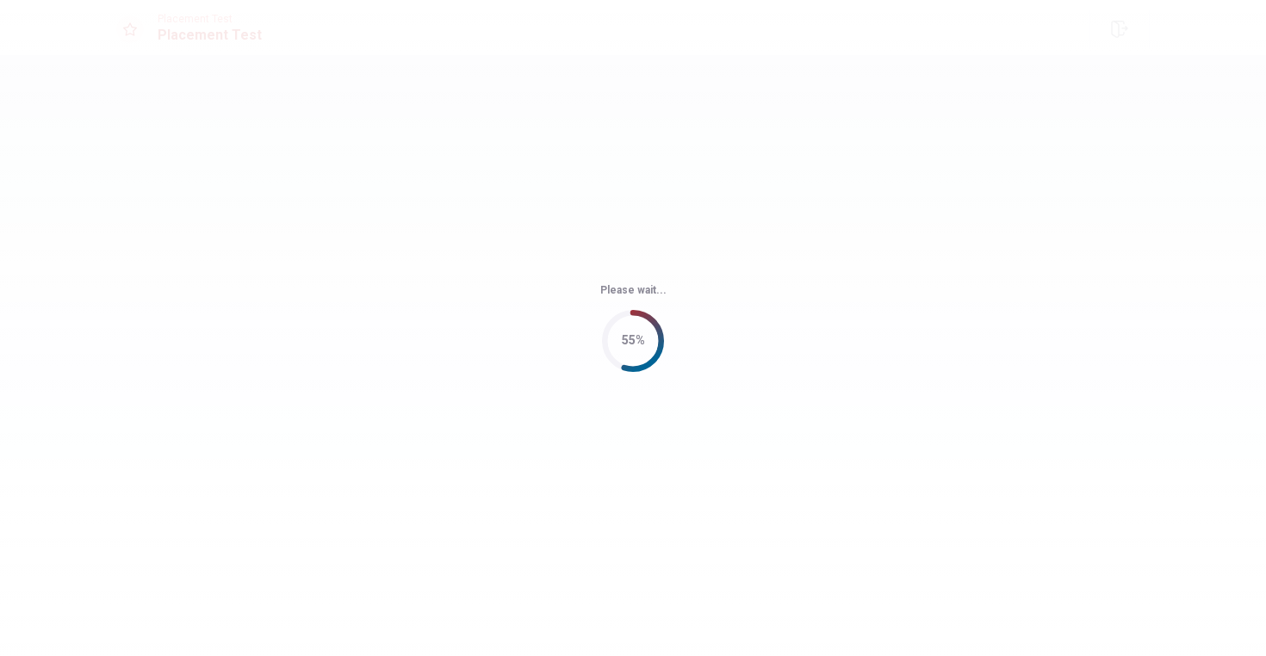
click at [798, 189] on div "Please wait... 55%" at bounding box center [633, 328] width 1266 height 656
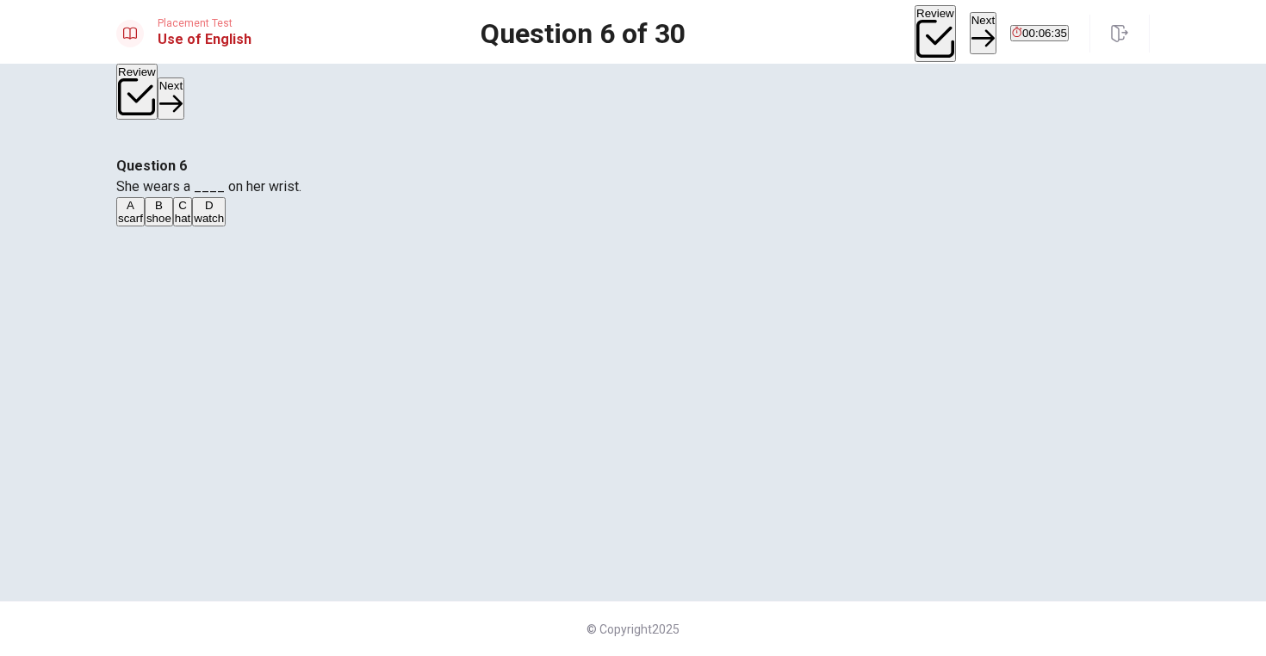
click at [301, 195] on span "She wears a ____ on her wrist." at bounding box center [208, 186] width 185 height 16
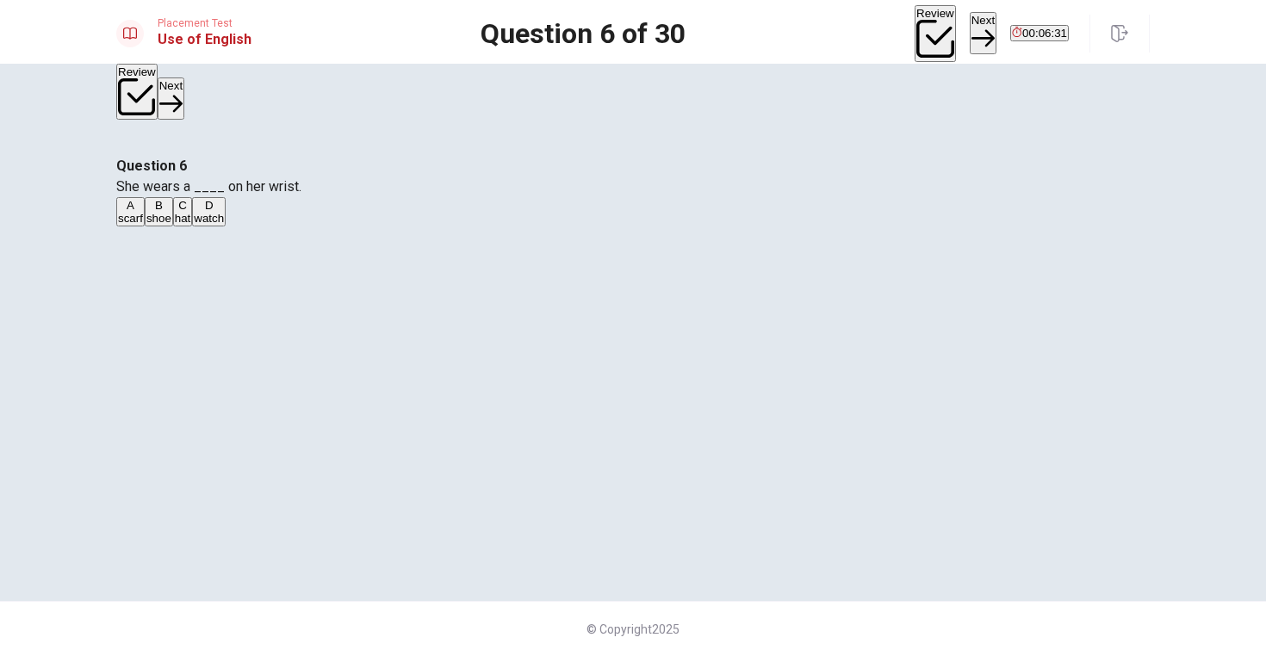
click at [301, 195] on span "She wears a ____ on her wrist." at bounding box center [208, 186] width 185 height 16
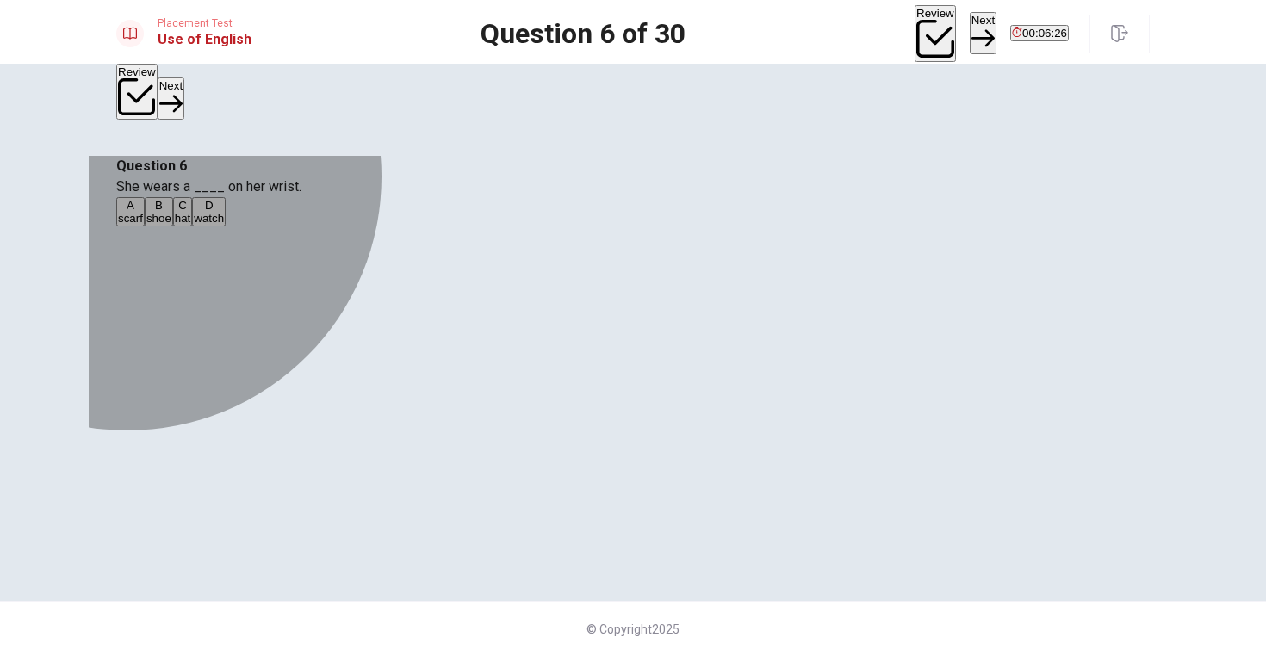
click at [226, 226] on button "D watch" at bounding box center [209, 211] width 34 height 29
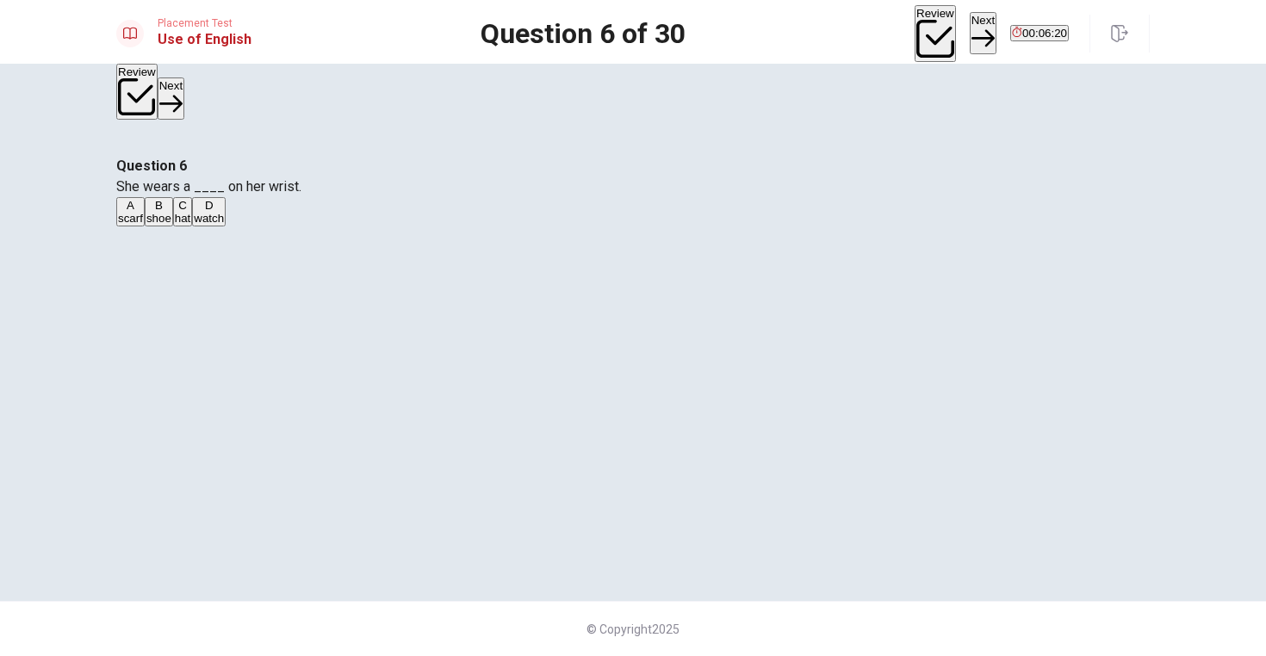
click at [301, 195] on span "She wears a ____ on her wrist." at bounding box center [208, 186] width 185 height 16
click at [970, 25] on button "Next" at bounding box center [983, 33] width 27 height 42
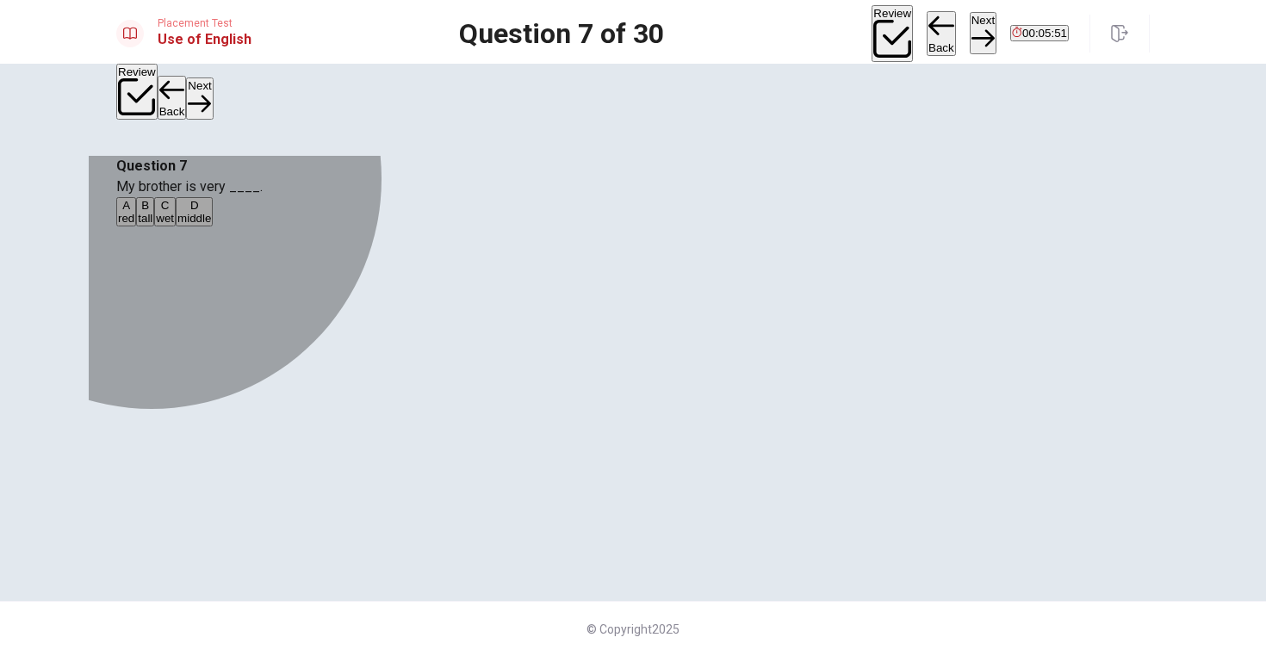
click at [154, 226] on button "B tall" at bounding box center [145, 211] width 18 height 29
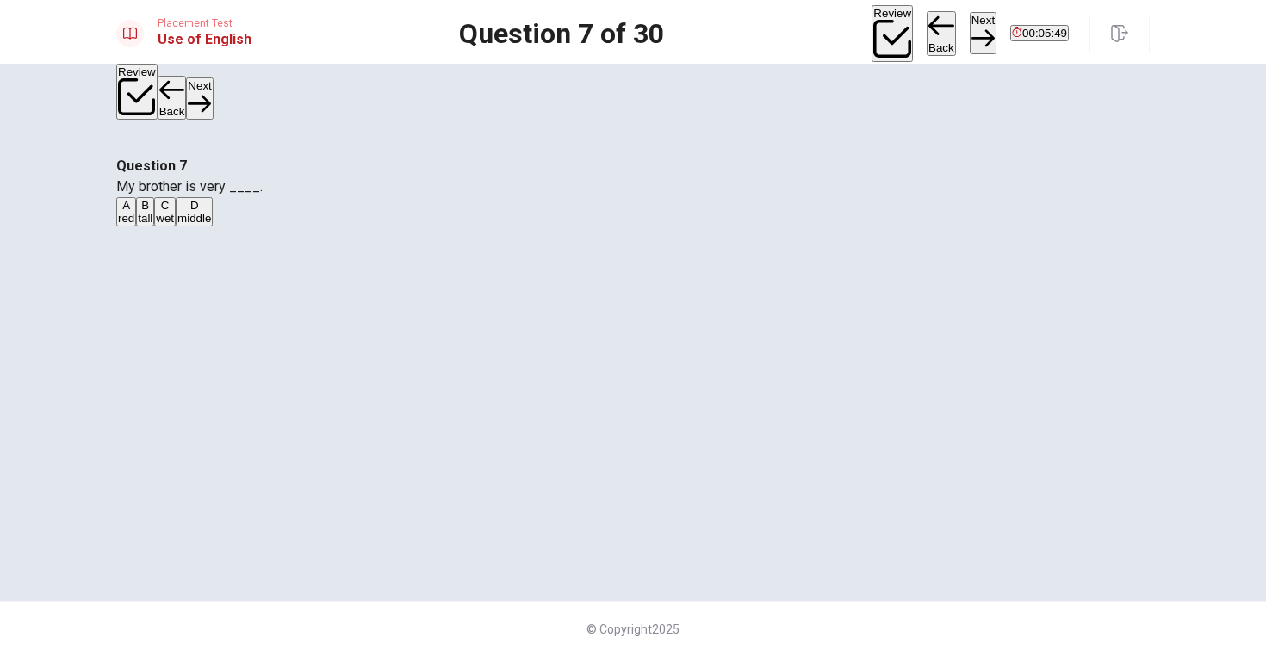
click at [970, 22] on button "Next" at bounding box center [983, 33] width 27 height 42
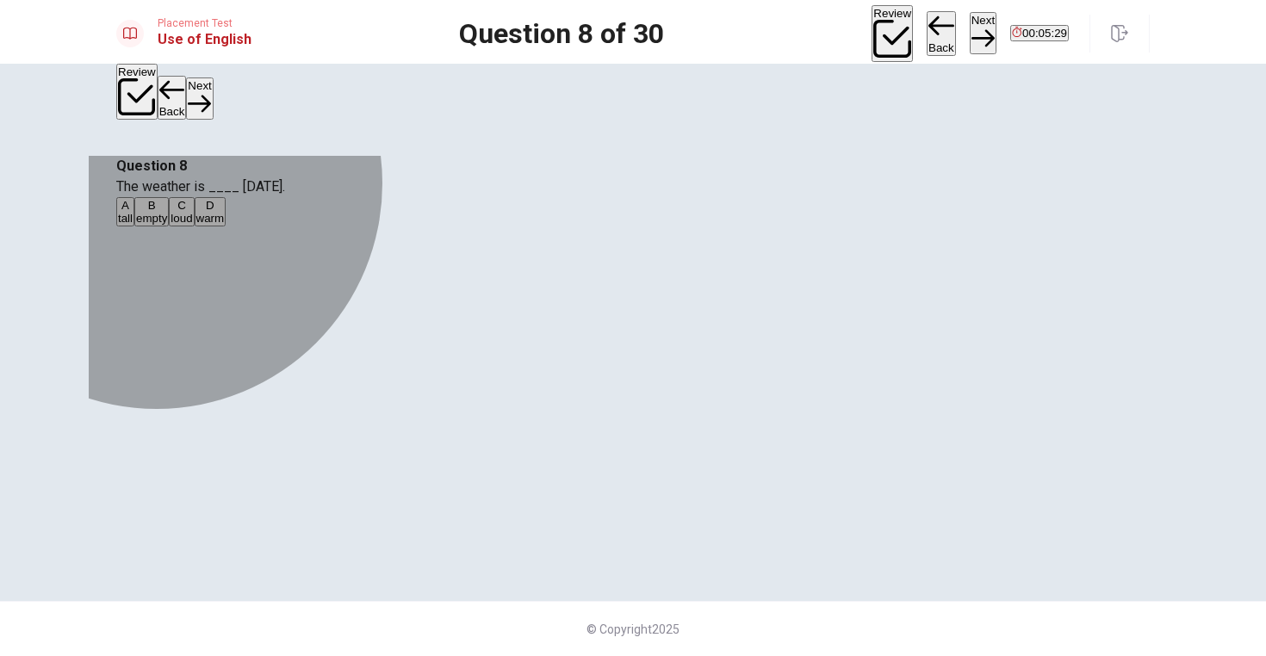
click at [225, 225] on span "warm" at bounding box center [210, 218] width 28 height 13
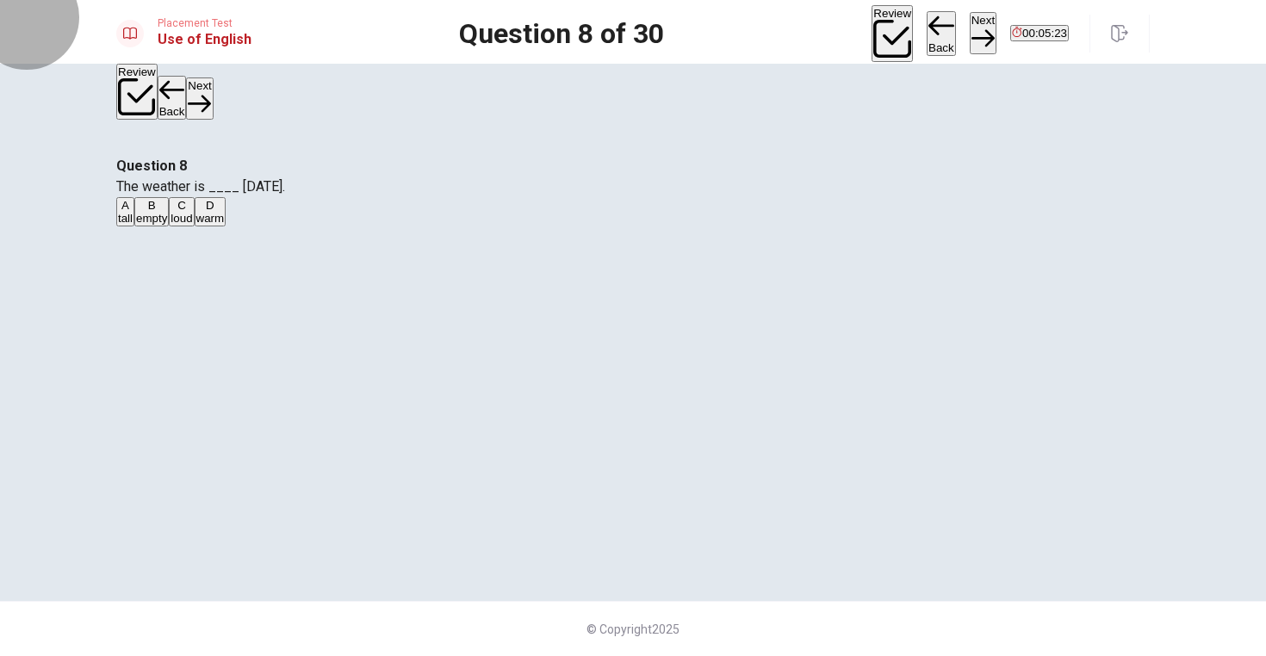
click at [970, 29] on button "Next" at bounding box center [983, 33] width 27 height 42
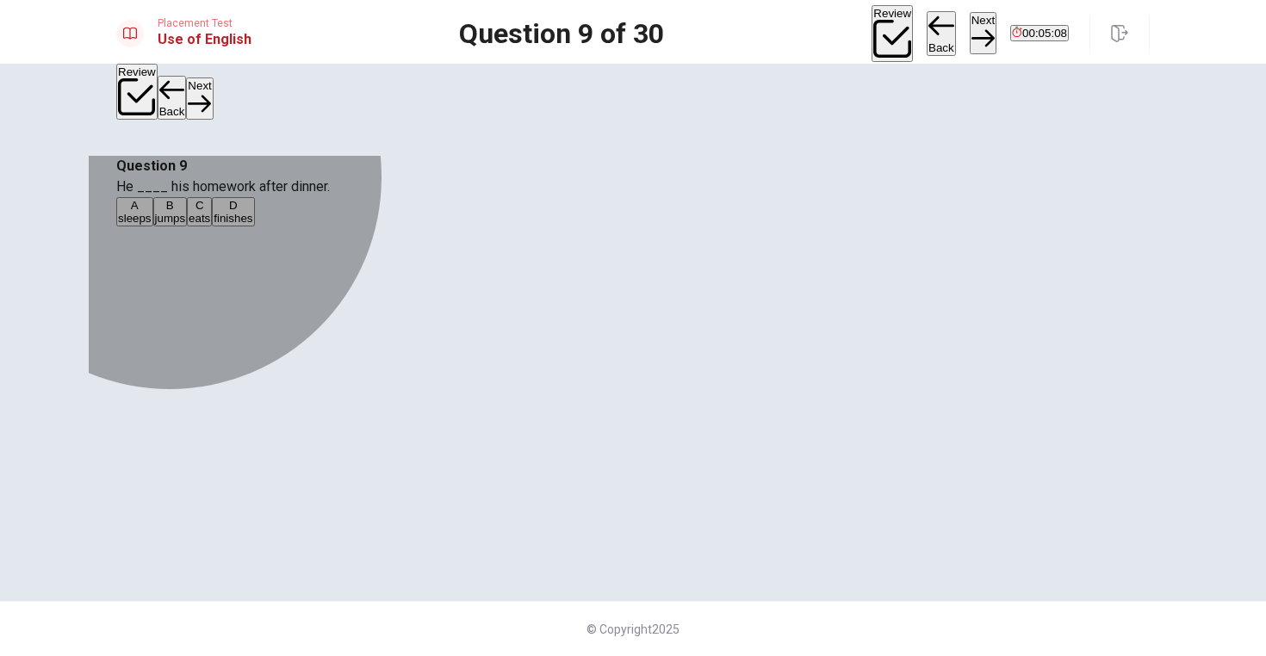
click at [252, 225] on span "finishes" at bounding box center [233, 218] width 39 height 13
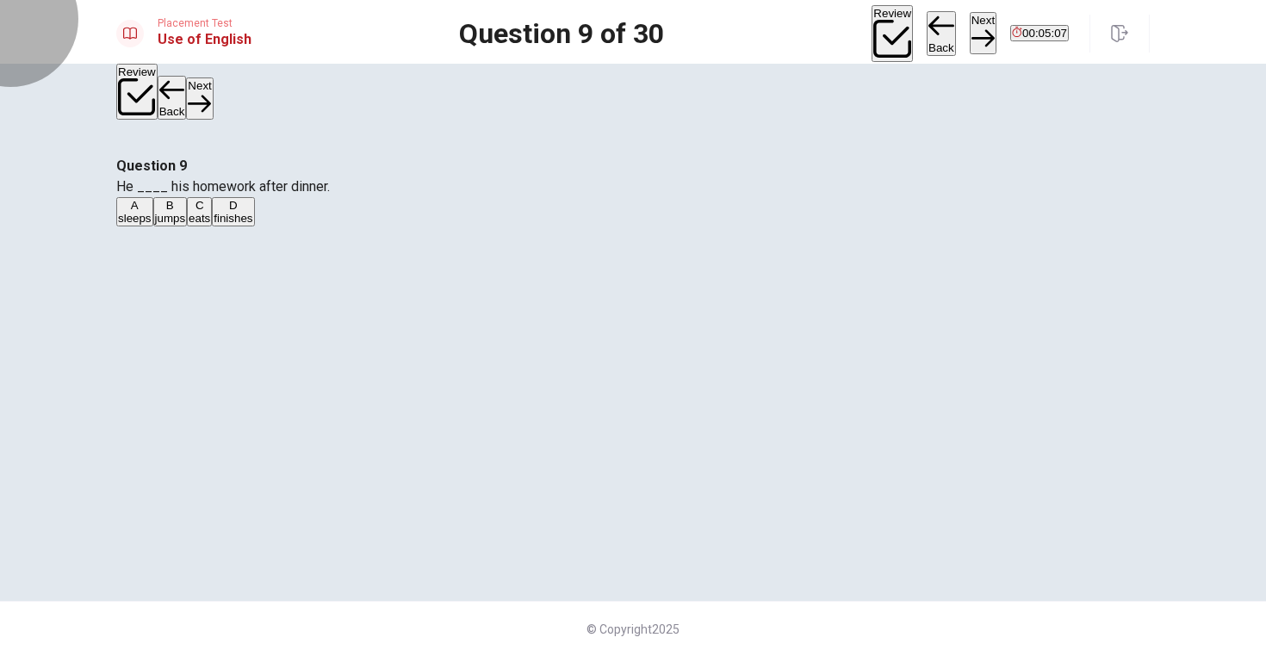
click at [970, 31] on button "Next" at bounding box center [983, 33] width 27 height 42
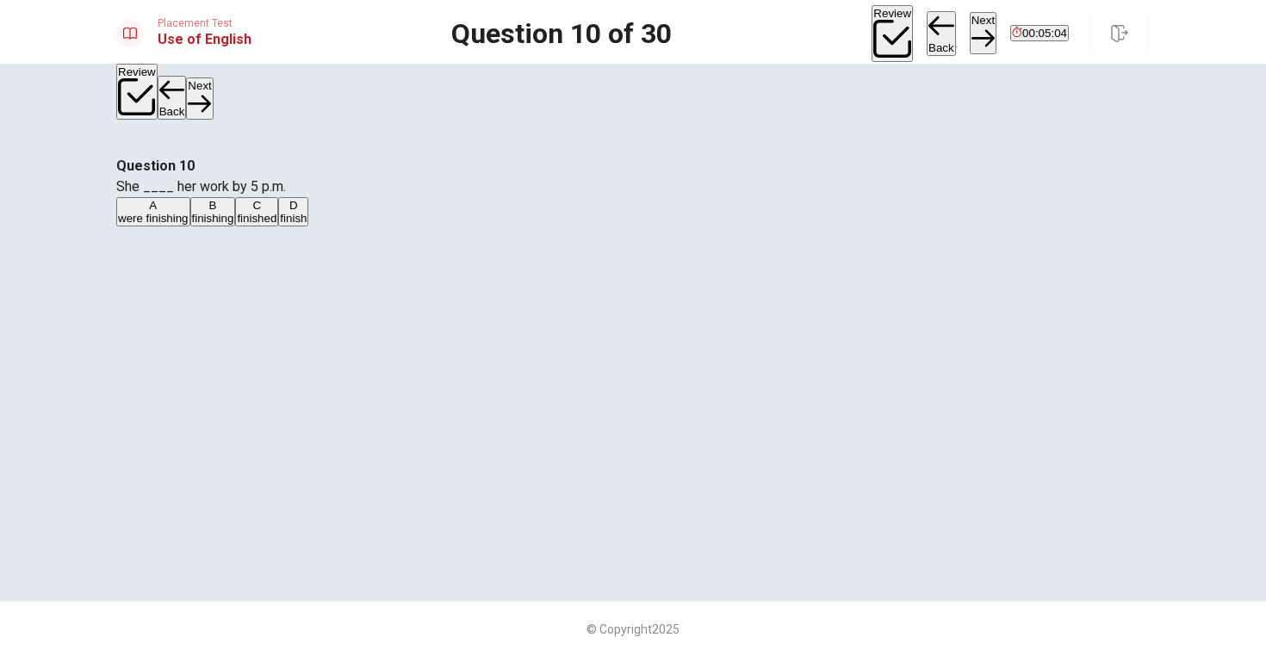
click at [286, 195] on span "She ____ her work by 5 p.m." at bounding box center [201, 186] width 170 height 16
click at [307, 225] on span "finish" at bounding box center [293, 218] width 27 height 13
click at [286, 195] on span "She ____ her work by 5 p.m." at bounding box center [201, 186] width 170 height 16
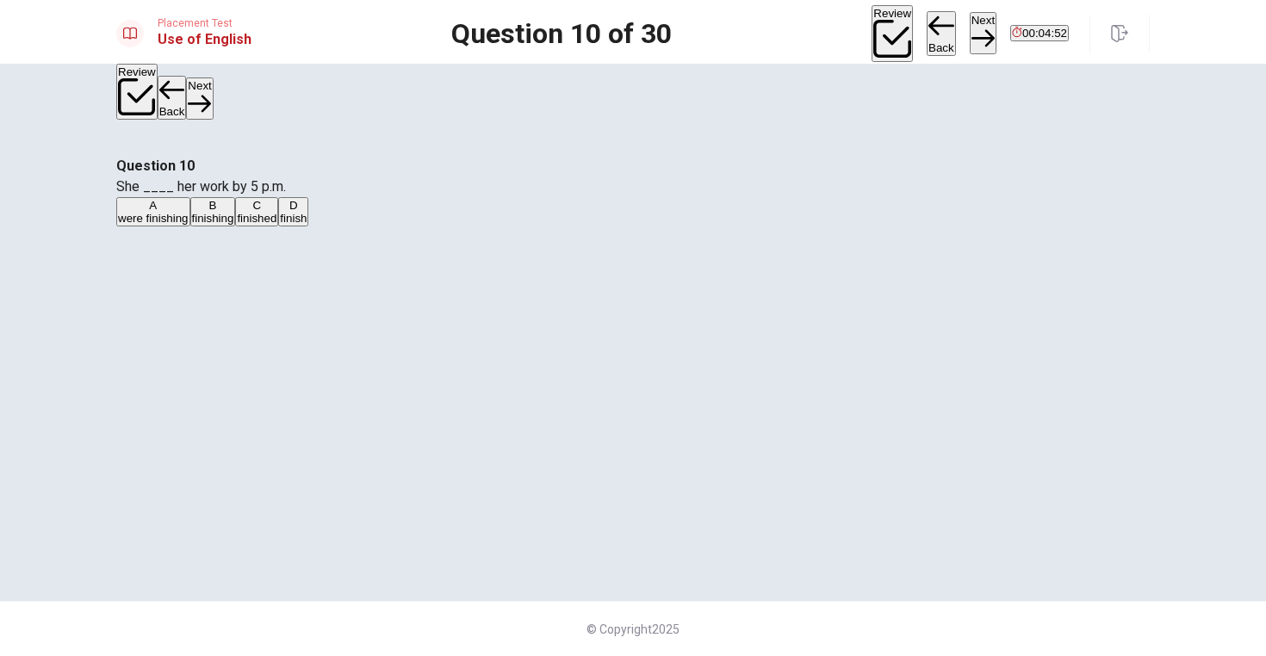
click at [286, 195] on span "She ____ her work by 5 p.m." at bounding box center [201, 186] width 170 height 16
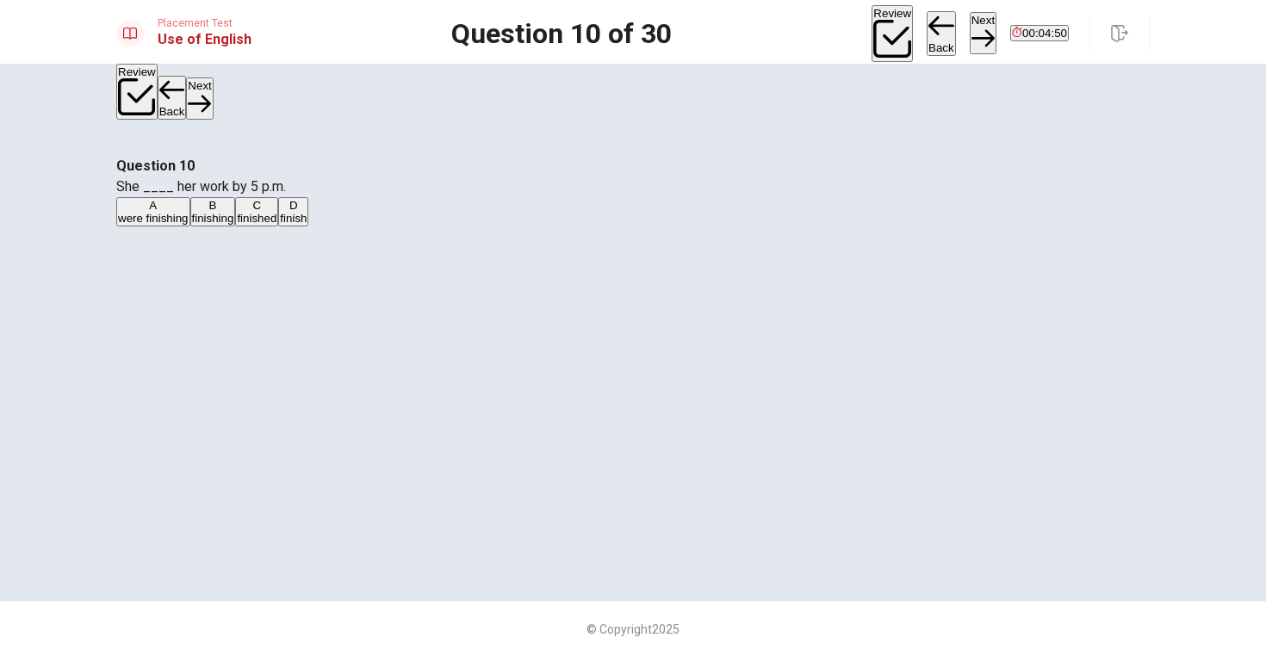
click at [286, 195] on span "She ____ her work by 5 p.m." at bounding box center [201, 186] width 170 height 16
click at [970, 34] on button "Next" at bounding box center [983, 33] width 27 height 42
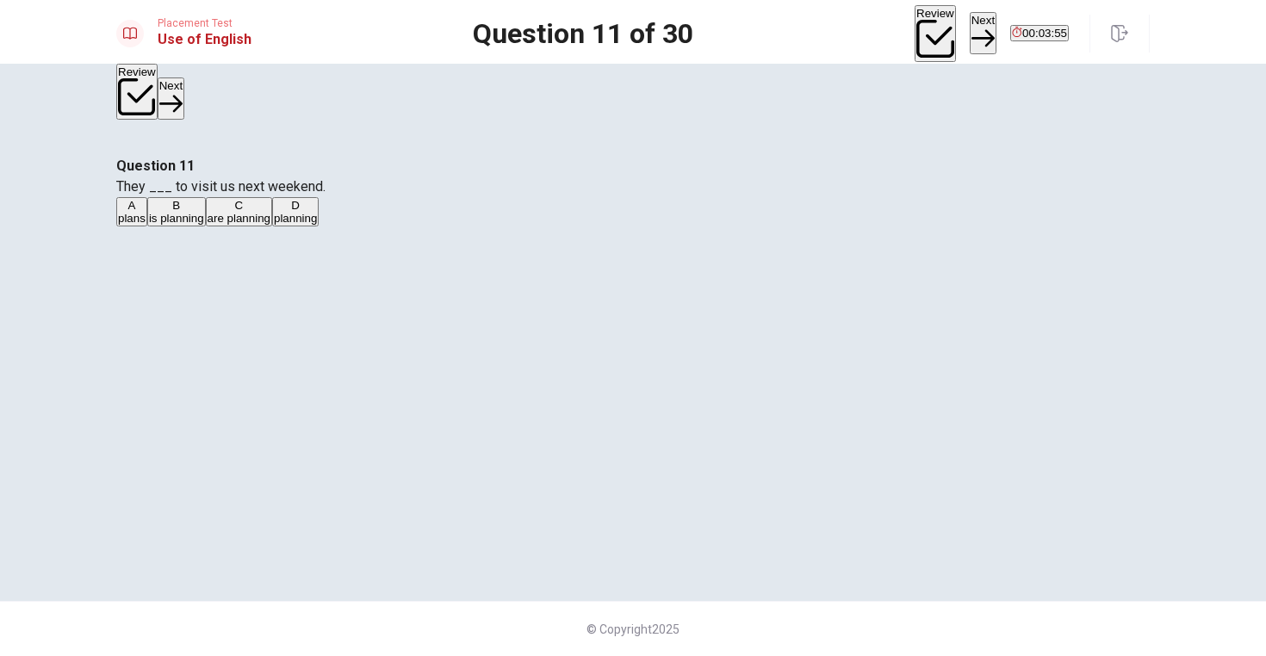
click at [204, 225] on span "is planning" at bounding box center [176, 218] width 55 height 13
click at [921, 10] on div "Review Next 00:03:54" at bounding box center [1031, 33] width 235 height 57
click at [970, 14] on button "Next" at bounding box center [983, 33] width 27 height 42
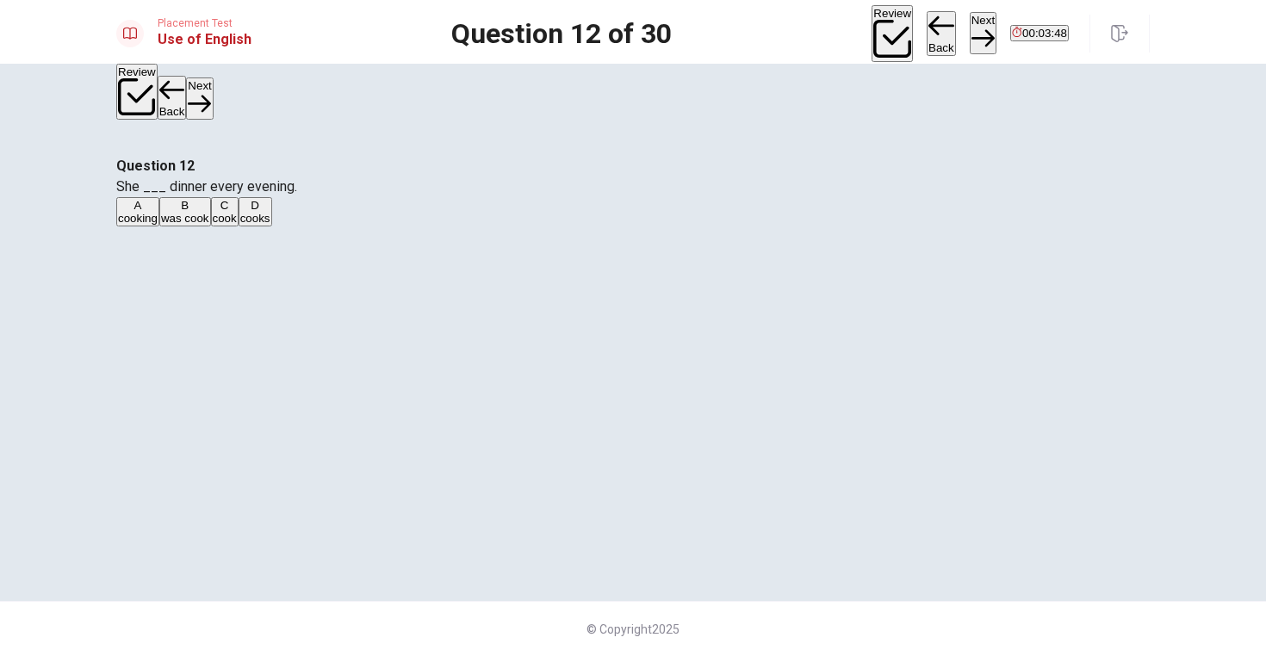
click at [297, 195] on span "She ___ dinner every evening." at bounding box center [206, 186] width 181 height 16
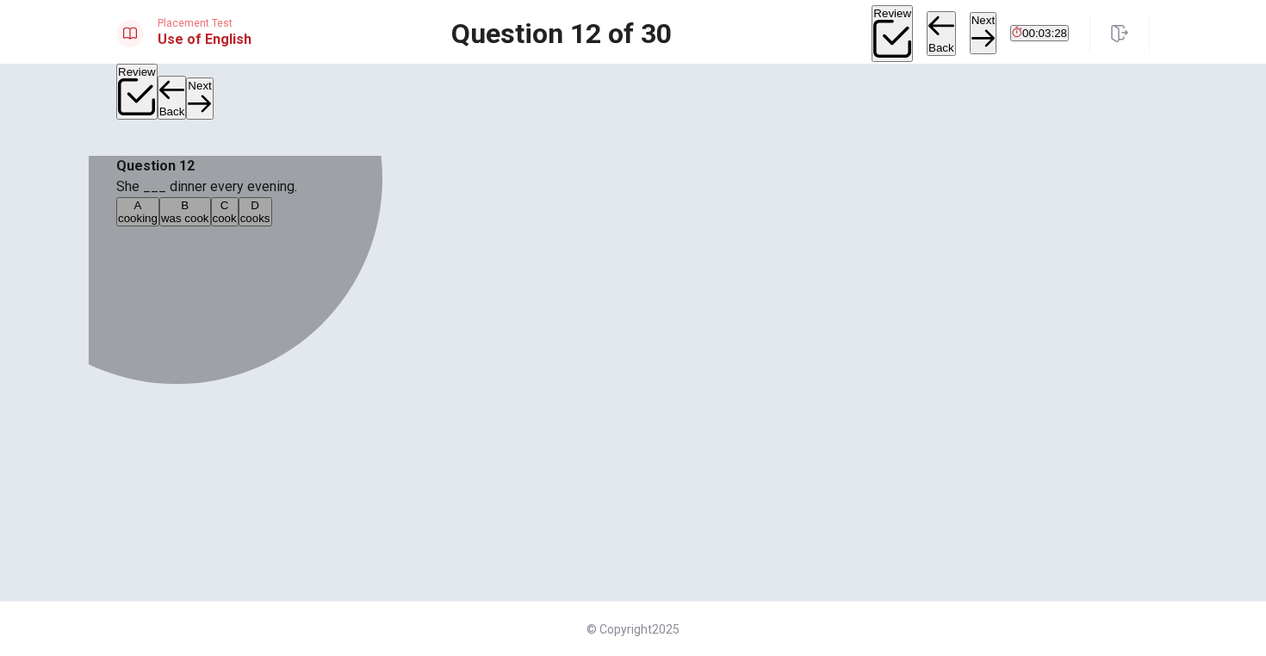
click at [158, 225] on span "cooking" at bounding box center [138, 218] width 40 height 13
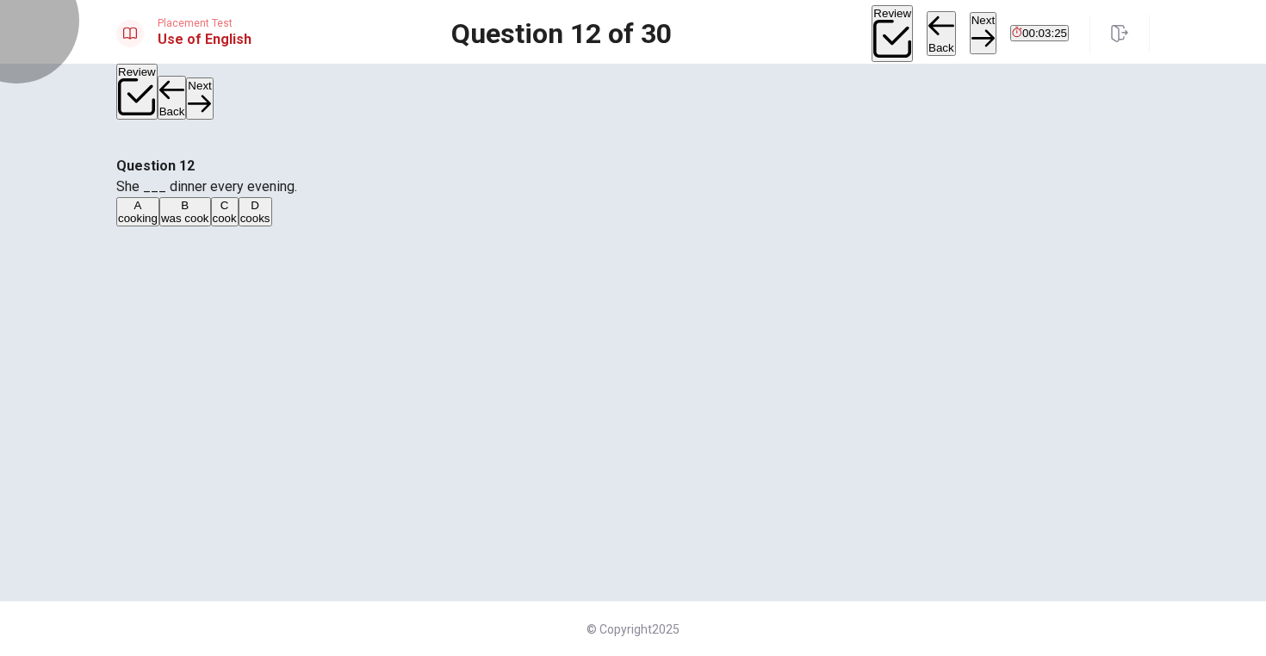
click at [970, 33] on button "Next" at bounding box center [983, 33] width 27 height 42
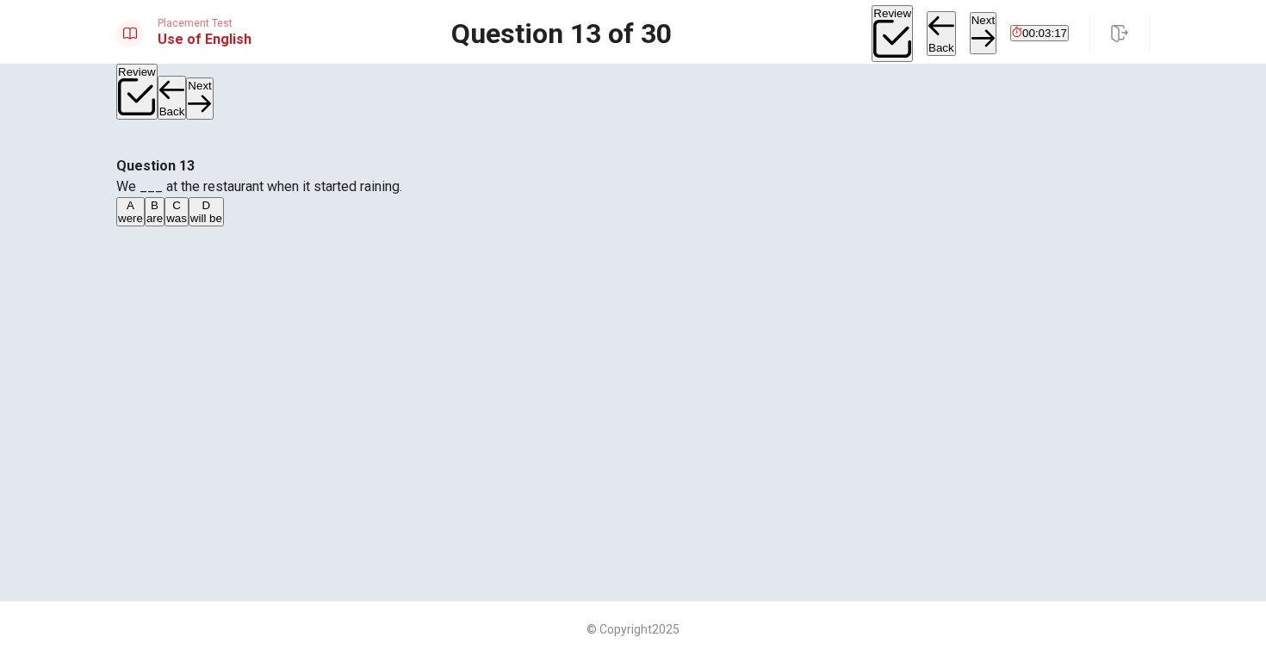
click at [737, 228] on div "Question 13 We ___ at the restaurant when it started raining. A were B are C wa…" at bounding box center [632, 192] width 1033 height 72
click at [189, 226] on button "C was" at bounding box center [176, 211] width 24 height 29
click at [970, 18] on button "Next" at bounding box center [983, 33] width 27 height 42
click at [361, 195] on span "We ___ for the results for two days now." at bounding box center [238, 186] width 245 height 16
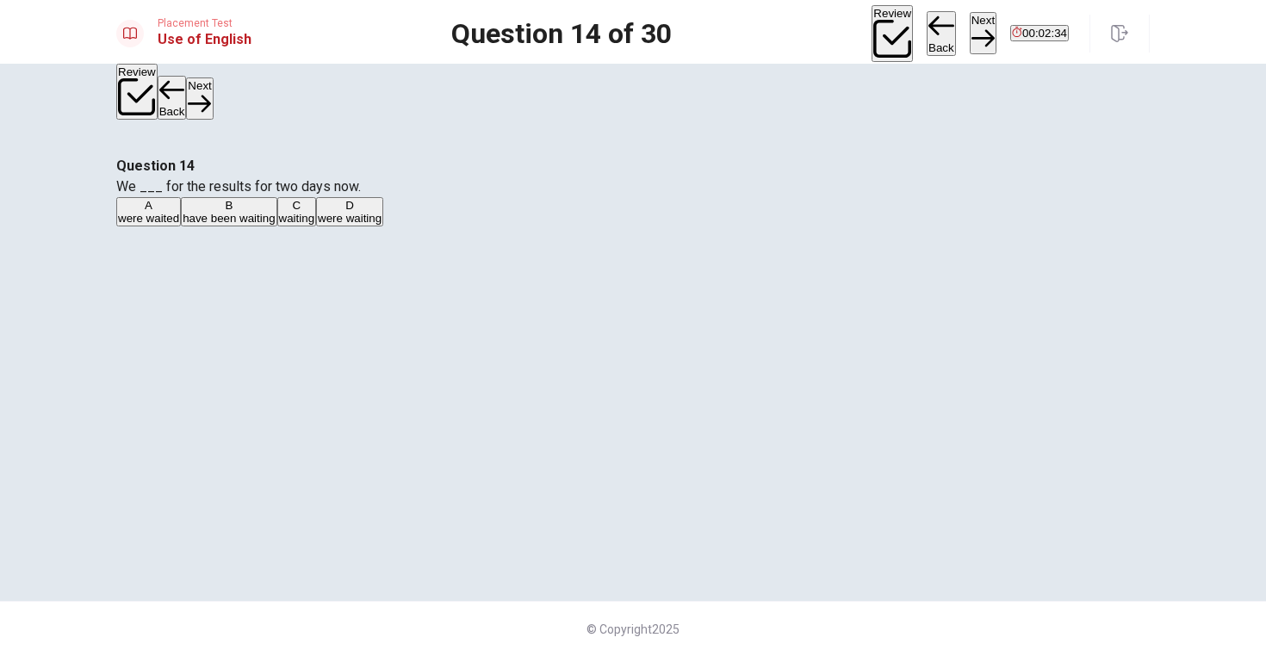
click at [361, 195] on span "We ___ for the results for two days now." at bounding box center [238, 186] width 245 height 16
click at [547, 228] on div "A were waited B have been waiting C waiting D were waiting" at bounding box center [632, 212] width 1033 height 31
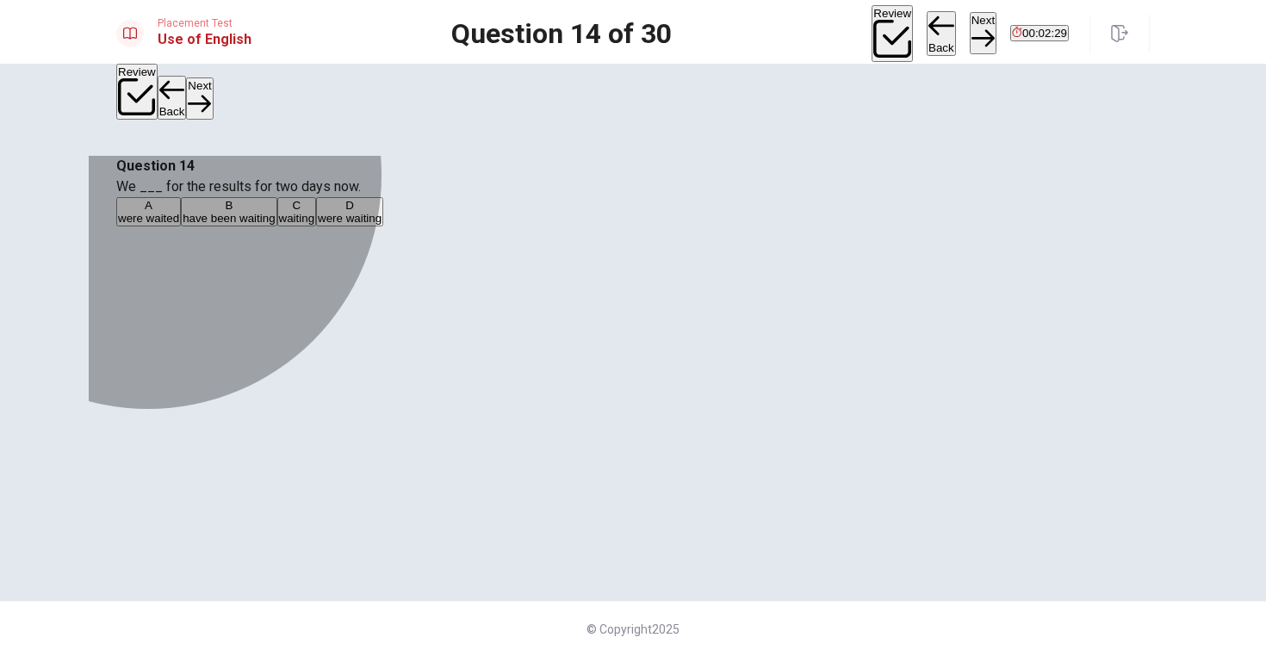
click at [315, 225] on span "waiting" at bounding box center [297, 218] width 36 height 13
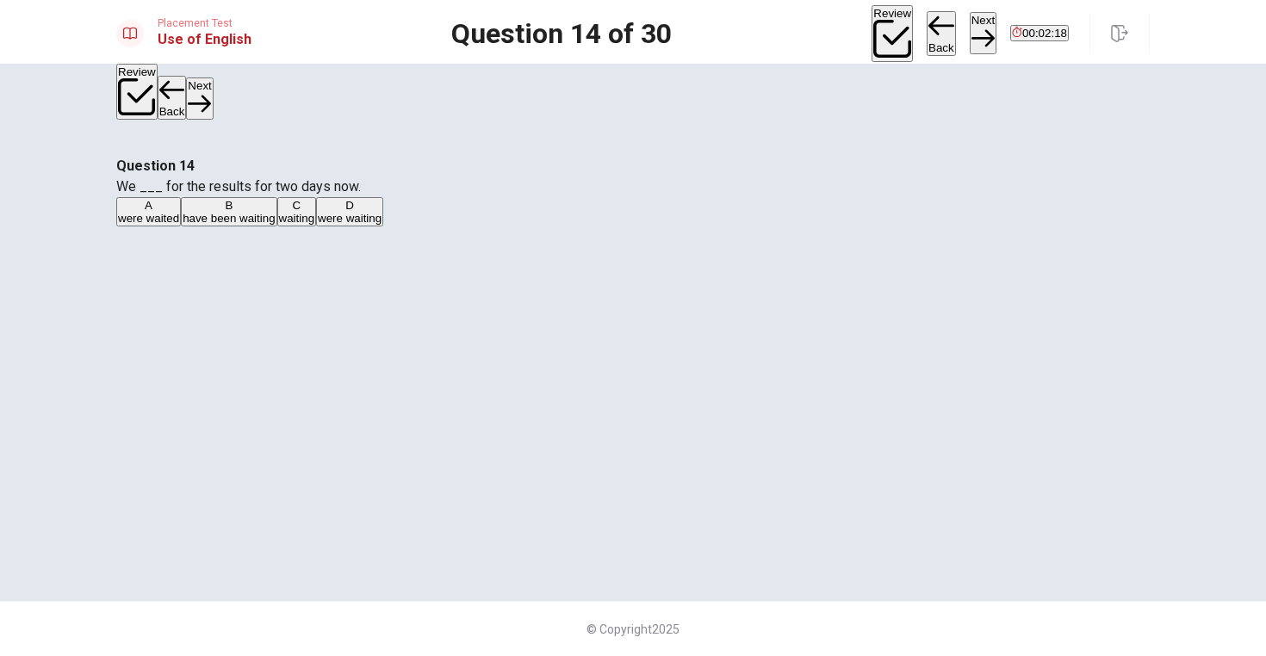
click at [970, 15] on button "Next" at bounding box center [983, 33] width 27 height 42
click at [258, 226] on button "D fridge" at bounding box center [242, 211] width 32 height 29
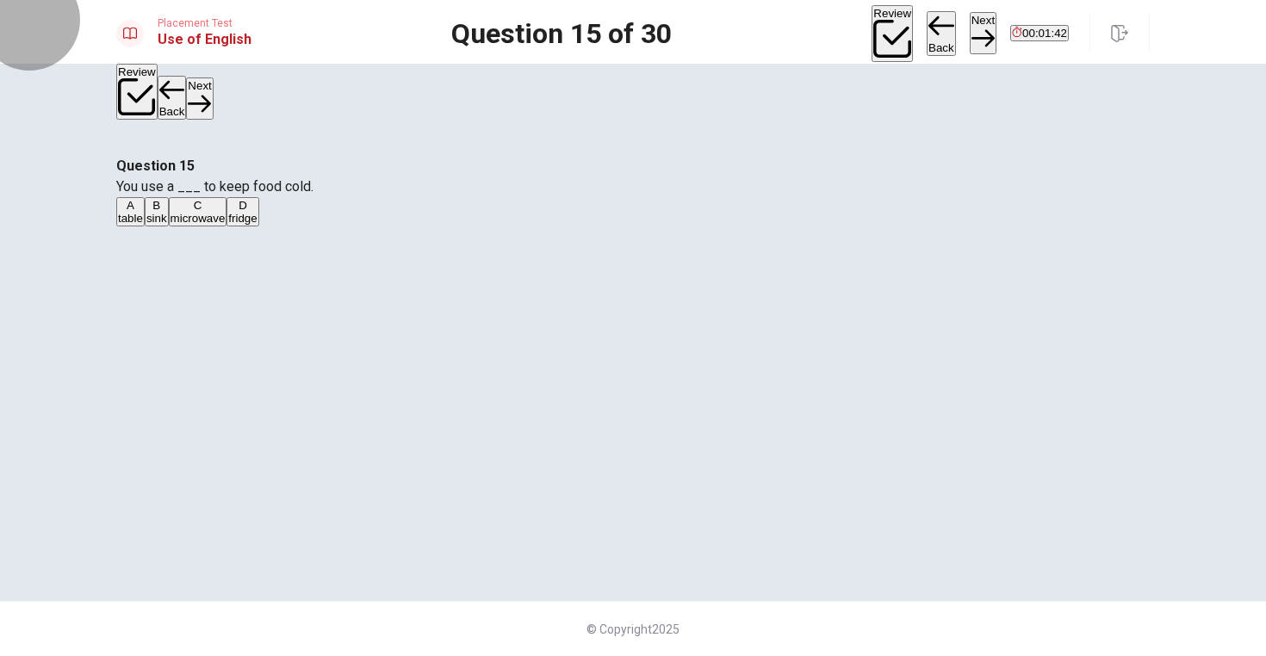
click at [970, 32] on button "Next" at bounding box center [983, 33] width 27 height 42
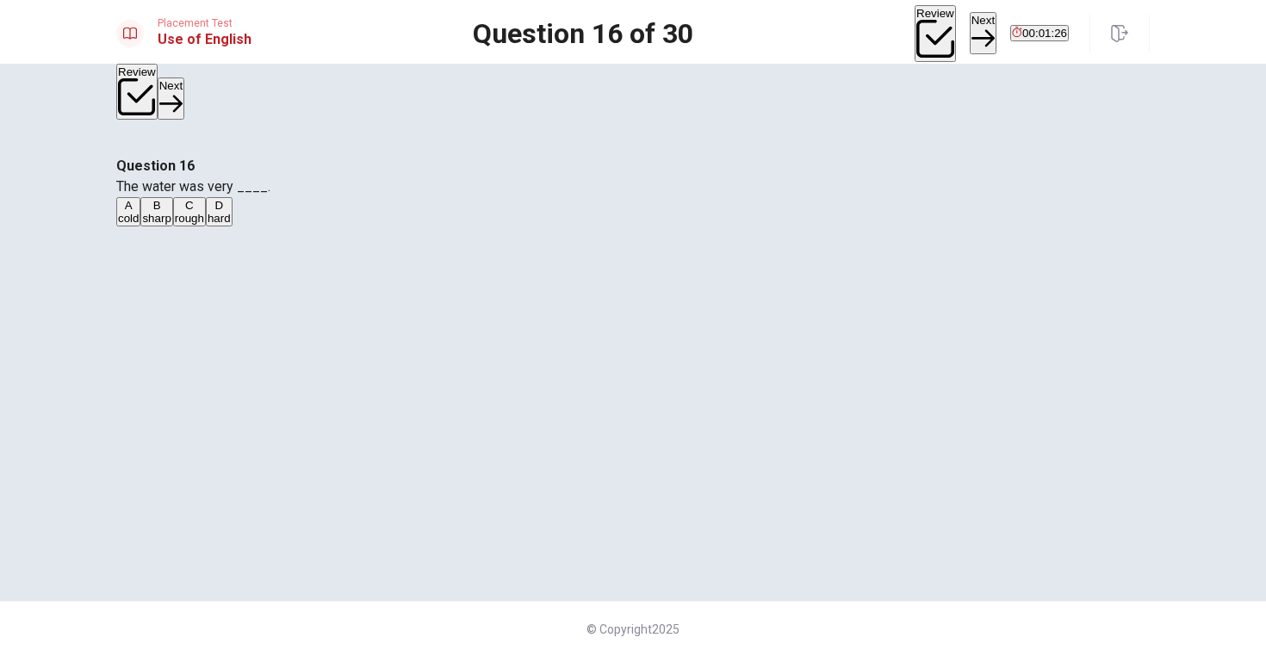
click at [270, 195] on span "The water was very ____." at bounding box center [193, 186] width 154 height 16
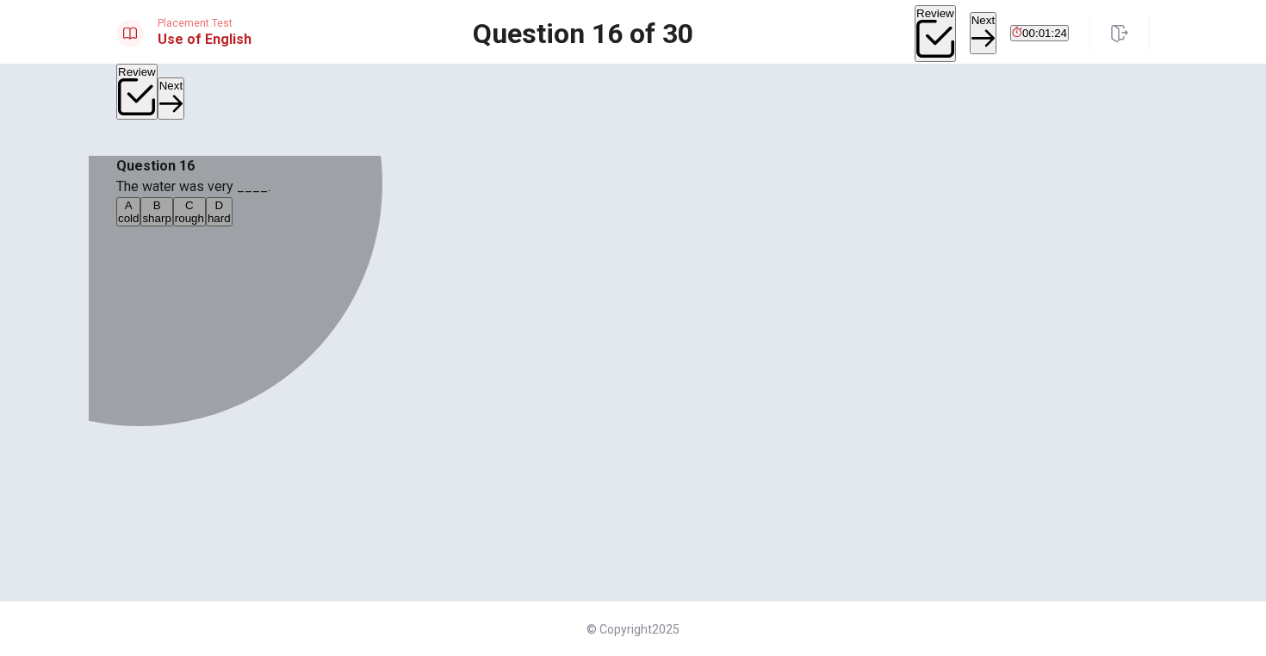
click at [139, 225] on span "cold" at bounding box center [128, 218] width 21 height 13
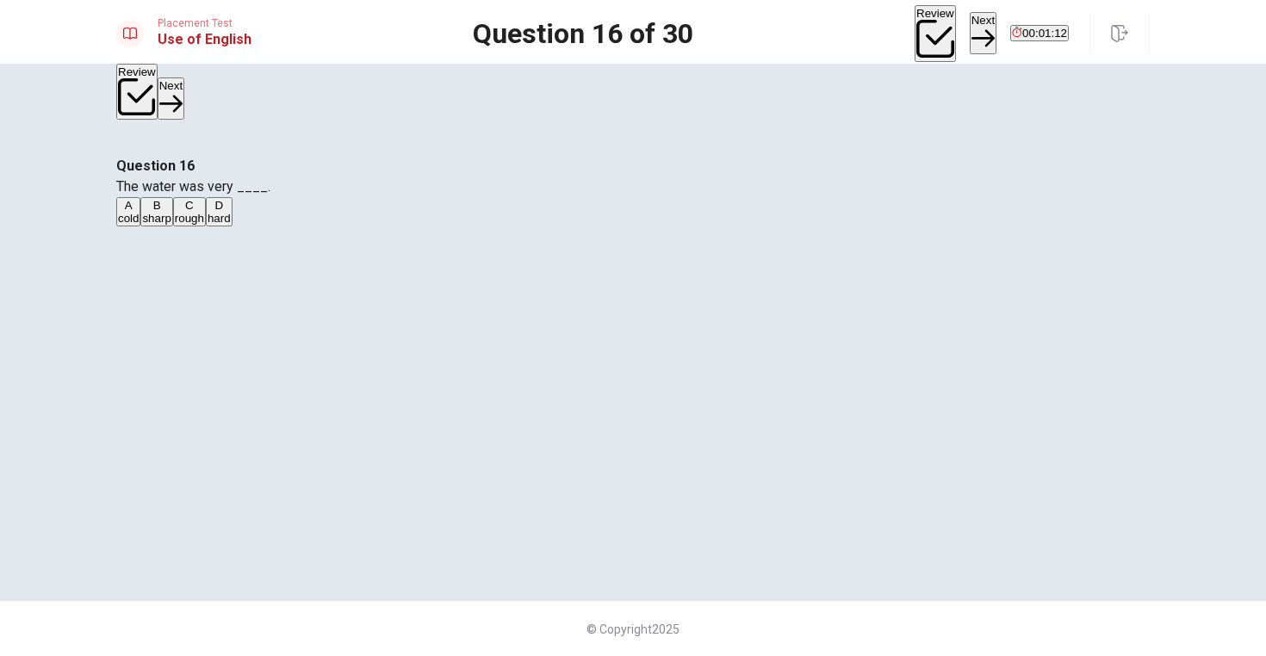
click at [270, 195] on span "The water was very ____." at bounding box center [193, 186] width 154 height 16
click at [971, 32] on icon "button" at bounding box center [982, 38] width 23 height 23
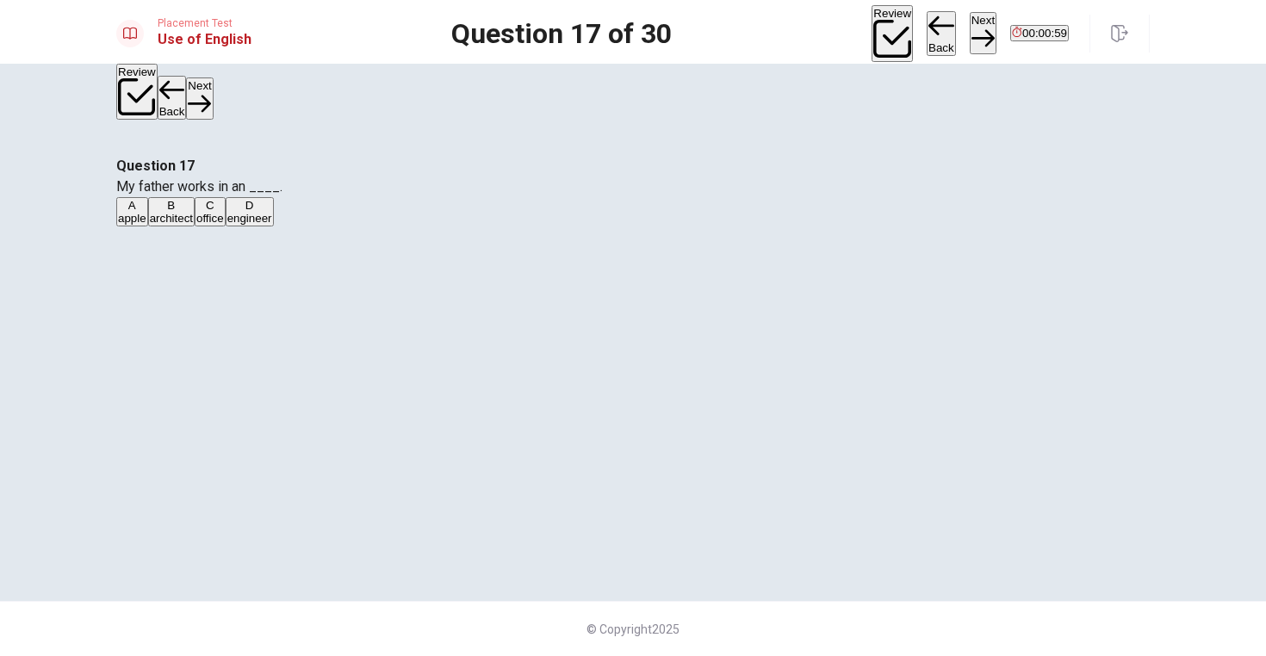
click at [148, 226] on button "A apple" at bounding box center [132, 211] width 32 height 29
click at [226, 226] on button "C office" at bounding box center [210, 211] width 31 height 29
click at [274, 226] on button "D engineer" at bounding box center [250, 211] width 48 height 29
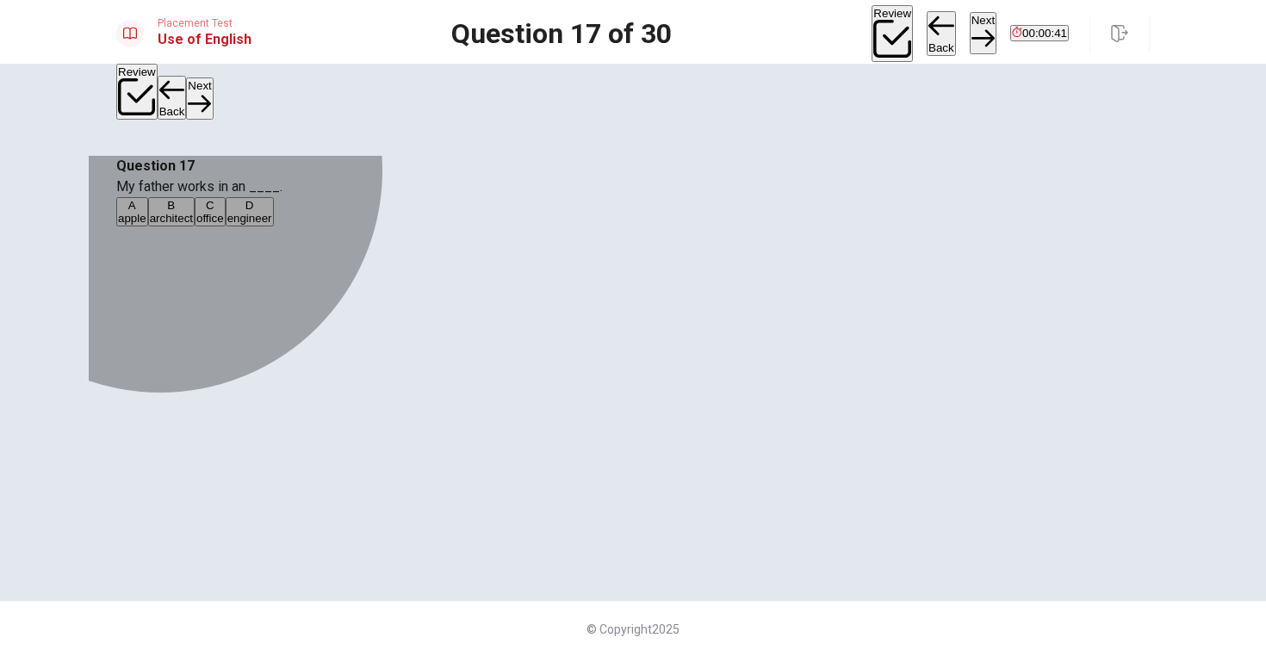
click at [224, 225] on span "office" at bounding box center [210, 218] width 28 height 13
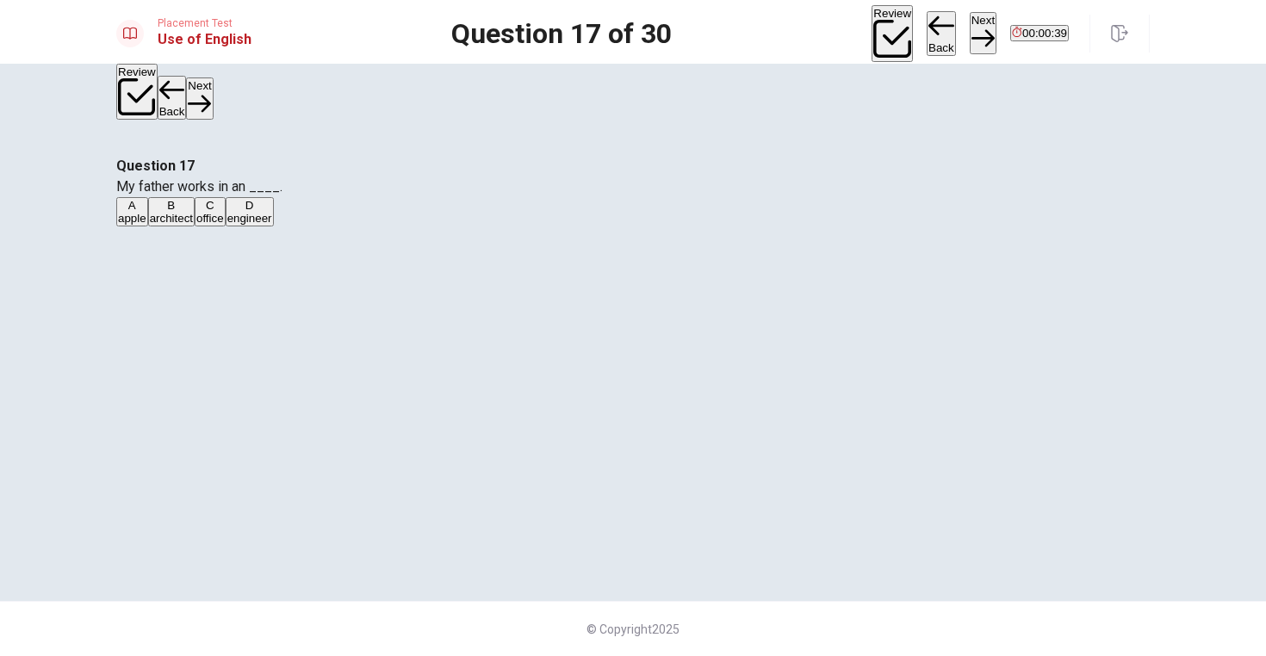
click at [970, 34] on button "Next" at bounding box center [983, 33] width 27 height 42
click at [136, 225] on span "Get" at bounding box center [127, 218] width 18 height 13
click at [970, 29] on button "Next" at bounding box center [983, 33] width 27 height 42
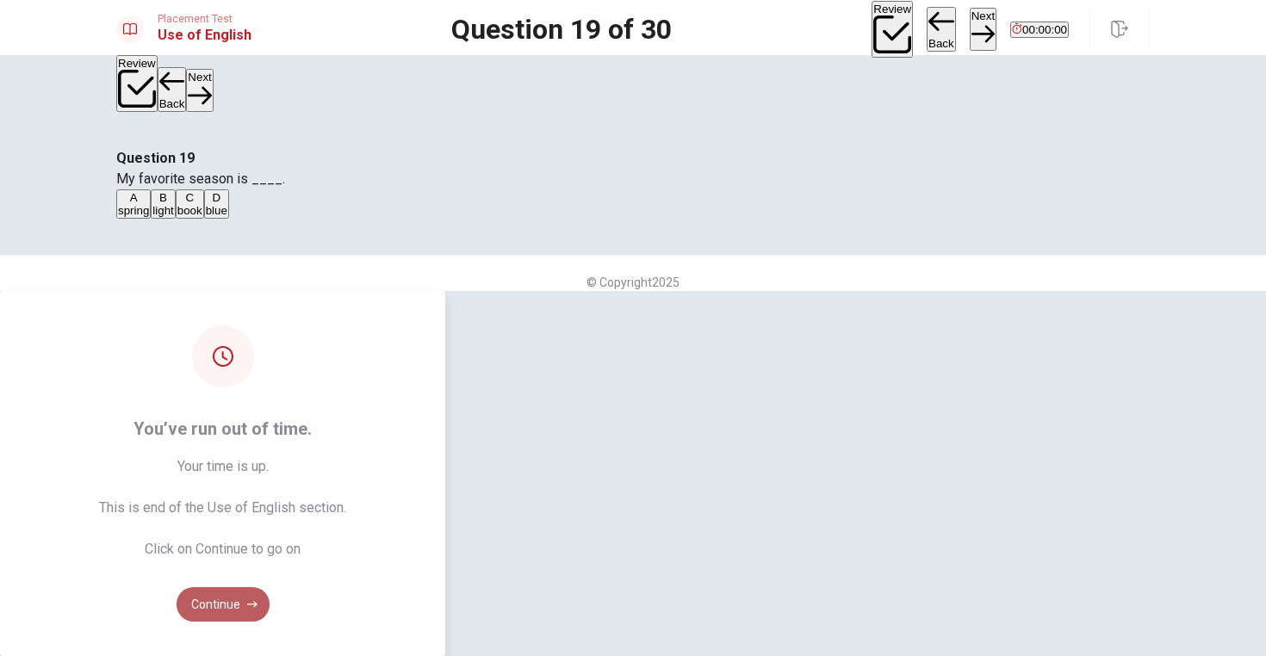
click at [270, 587] on button "Continue" at bounding box center [223, 604] width 93 height 34
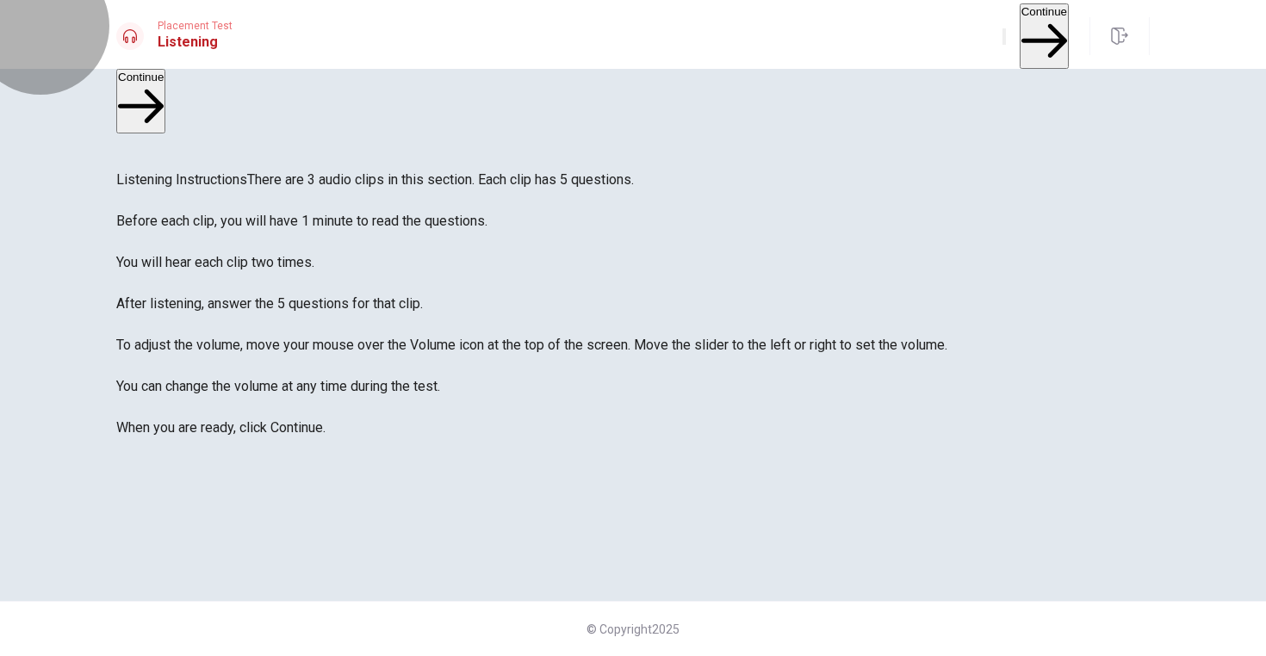
click at [1020, 38] on button "Continue" at bounding box center [1044, 35] width 49 height 65
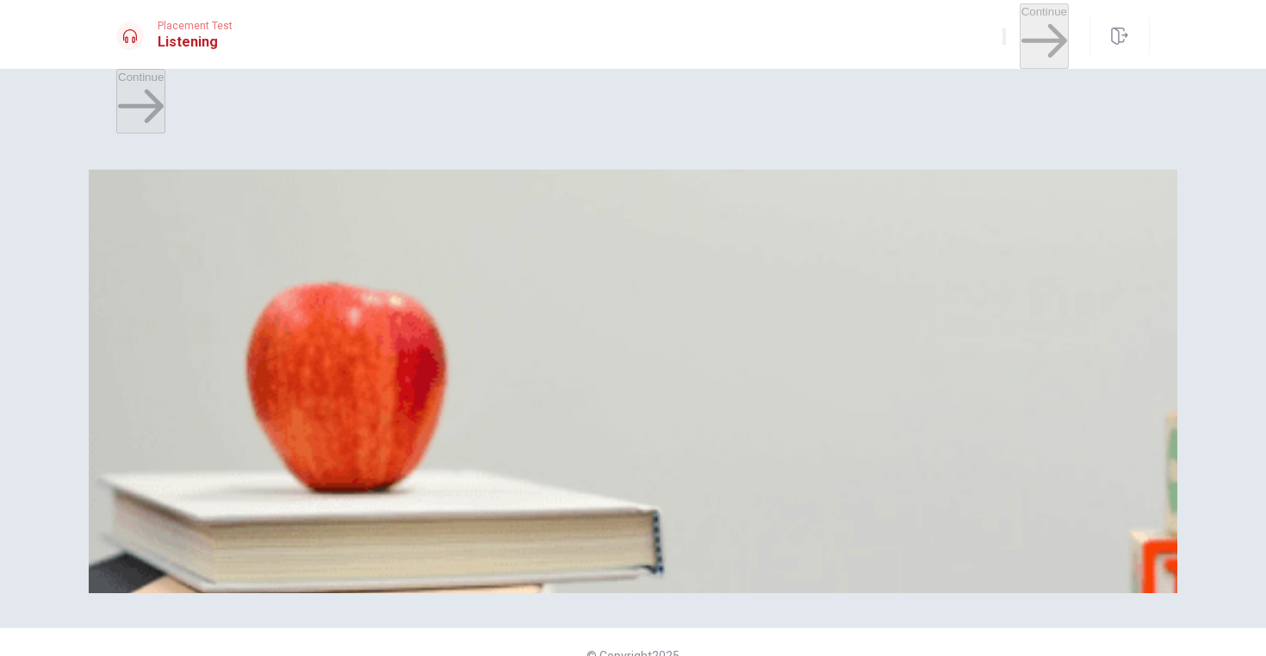
scroll to position [26, 0]
click at [146, 573] on div at bounding box center [632, 573] width 1033 height 0
click at [248, 552] on div "Picking Up a Package" at bounding box center [632, 562] width 1033 height 21
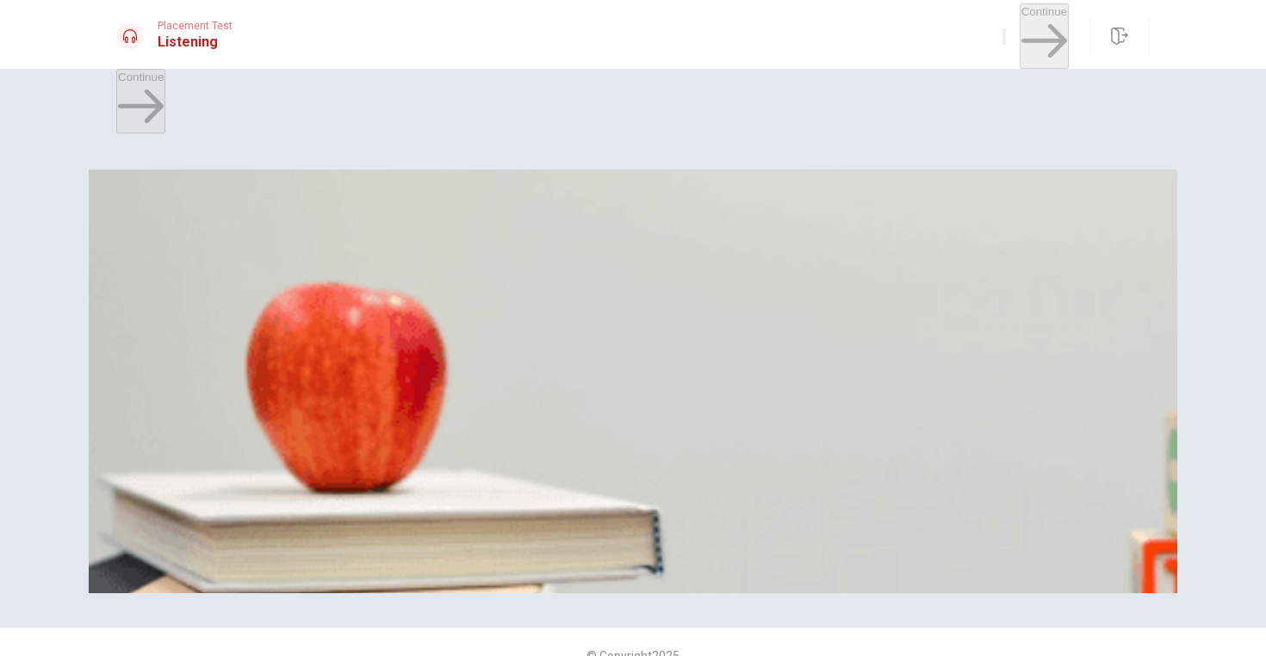
click at [273, 552] on div "Picking Up a Package" at bounding box center [632, 562] width 1033 height 21
click at [374, 261] on button "D Her package" at bounding box center [339, 246] width 69 height 29
drag, startPoint x: 774, startPoint y: 212, endPoint x: 638, endPoint y: 224, distance: 136.6
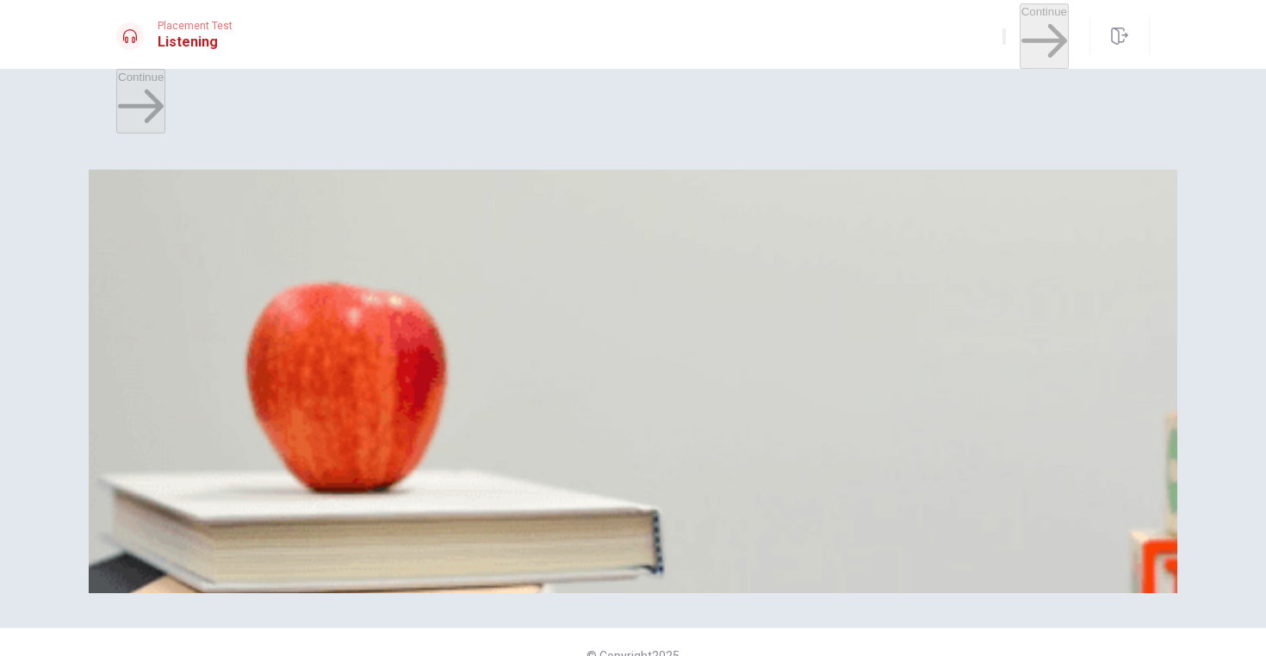
click at [638, 263] on div "Question 2 What does the man say at the end? A Thank you B Come again. C Have a…" at bounding box center [632, 299] width 1033 height 72
click at [326, 285] on span "What does the man say at the end?" at bounding box center [221, 293] width 210 height 16
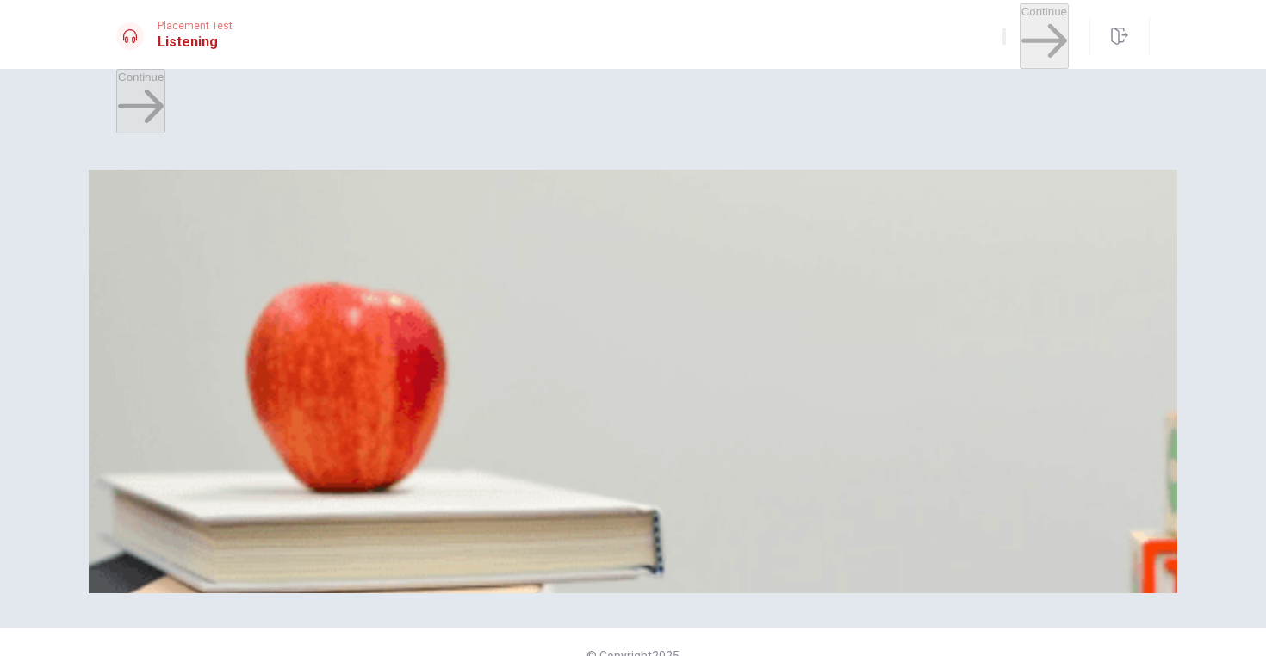
drag, startPoint x: 223, startPoint y: 35, endPoint x: 125, endPoint y: 31, distance: 98.3
click at [124, 31] on div "Placement Test Listening" at bounding box center [174, 36] width 116 height 33
click at [331, 332] on span "Have a good day" at bounding box center [287, 325] width 87 height 13
click at [387, 357] on span "What does the woman receive from the man?" at bounding box center [251, 365] width 271 height 16
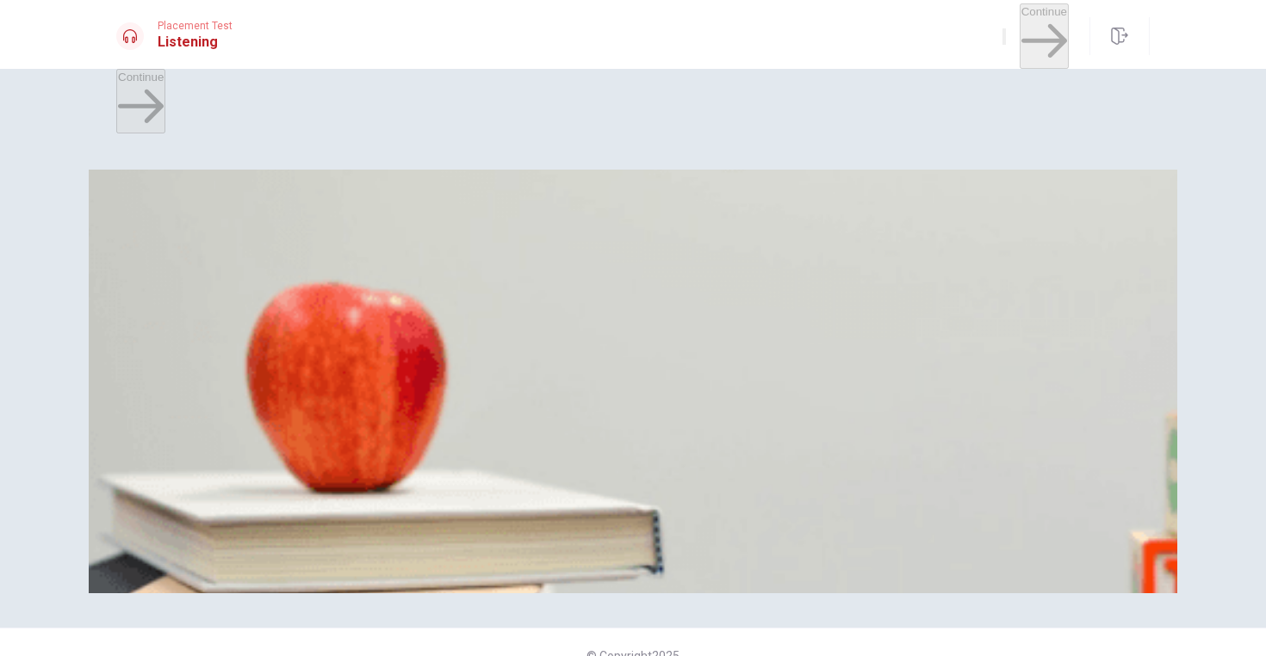
click at [387, 357] on span "What does the woman receive from the man?" at bounding box center [251, 365] width 271 height 16
click at [220, 404] on span "A package" at bounding box center [192, 397] width 53 height 13
click at [213, 463] on span "Sarah Johnson" at bounding box center [165, 469] width 95 height 13
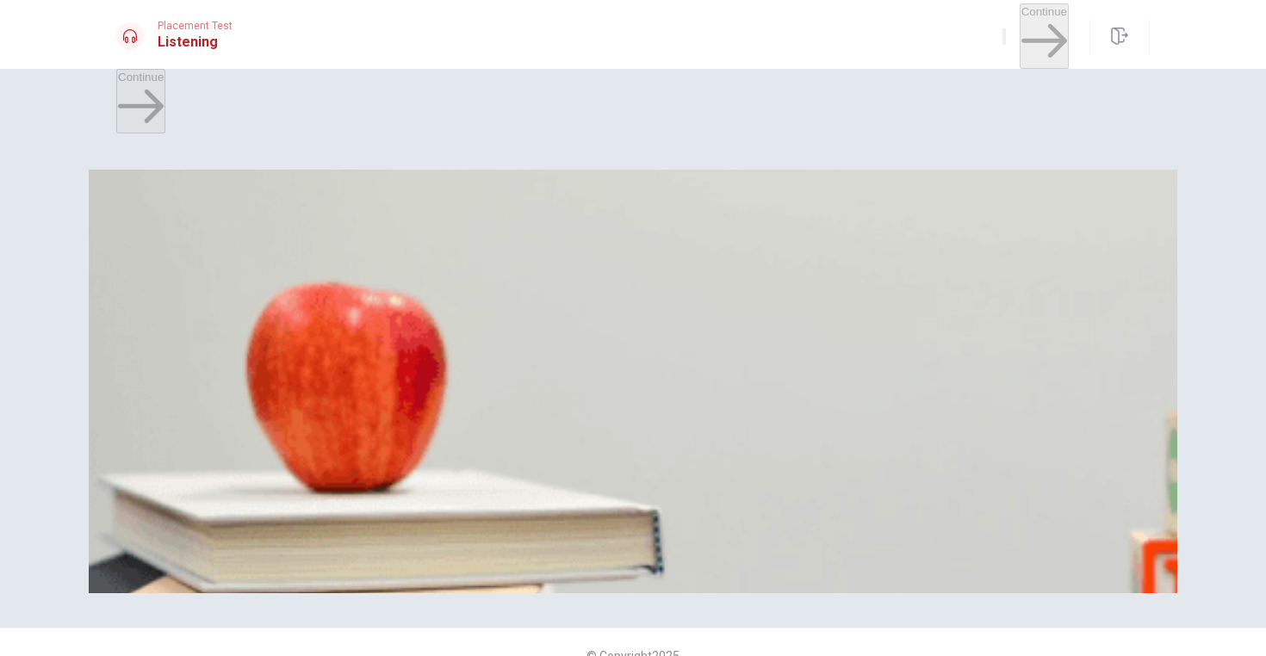
click at [185, 536] on span "Meet a friend" at bounding box center [151, 542] width 67 height 13
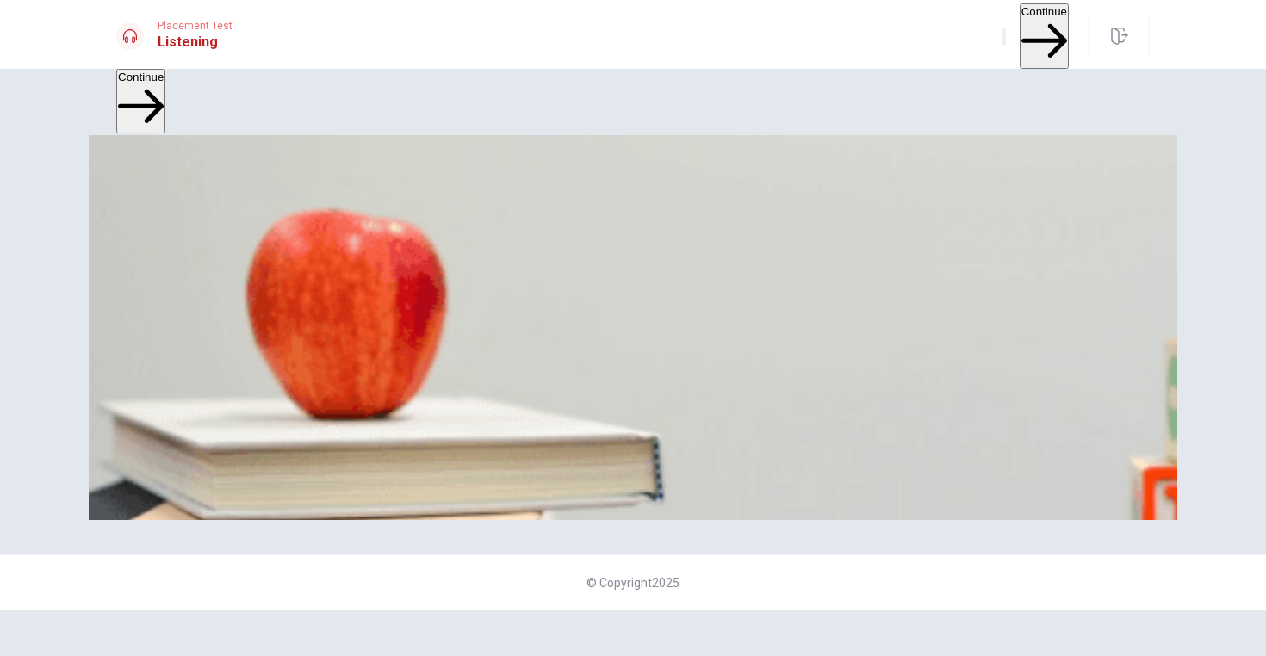
scroll to position [77, 0]
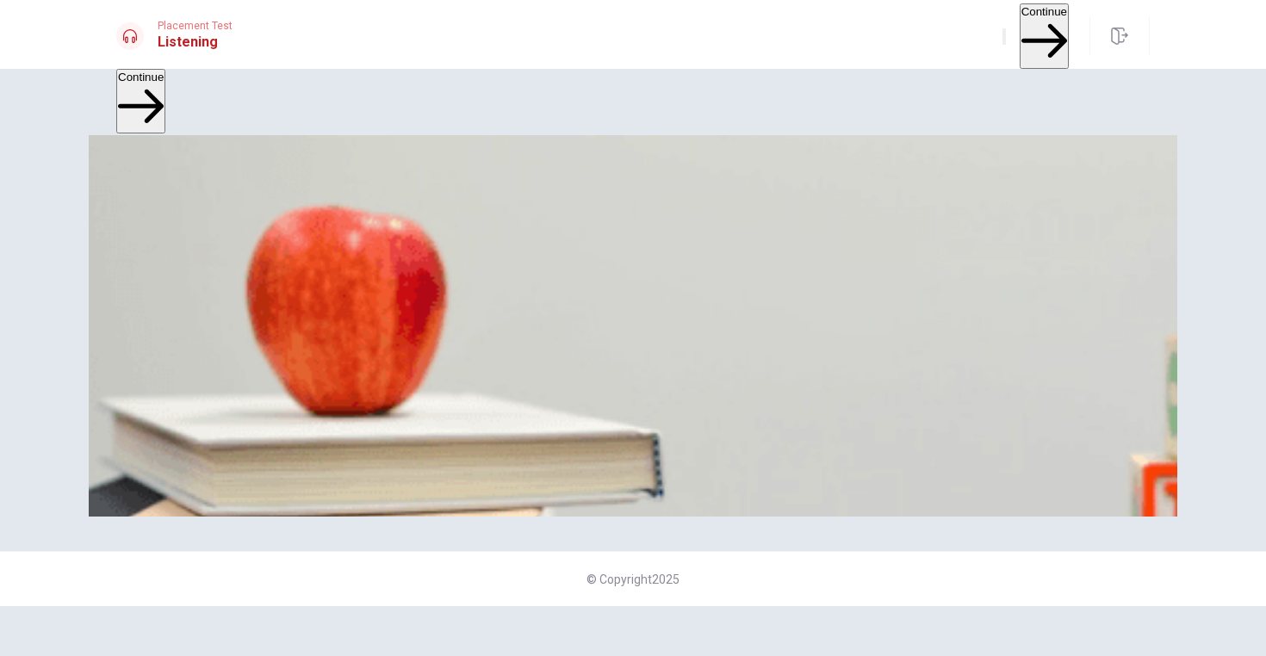
click at [344, 464] on span "Pick up a package" at bounding box center [297, 465] width 94 height 13
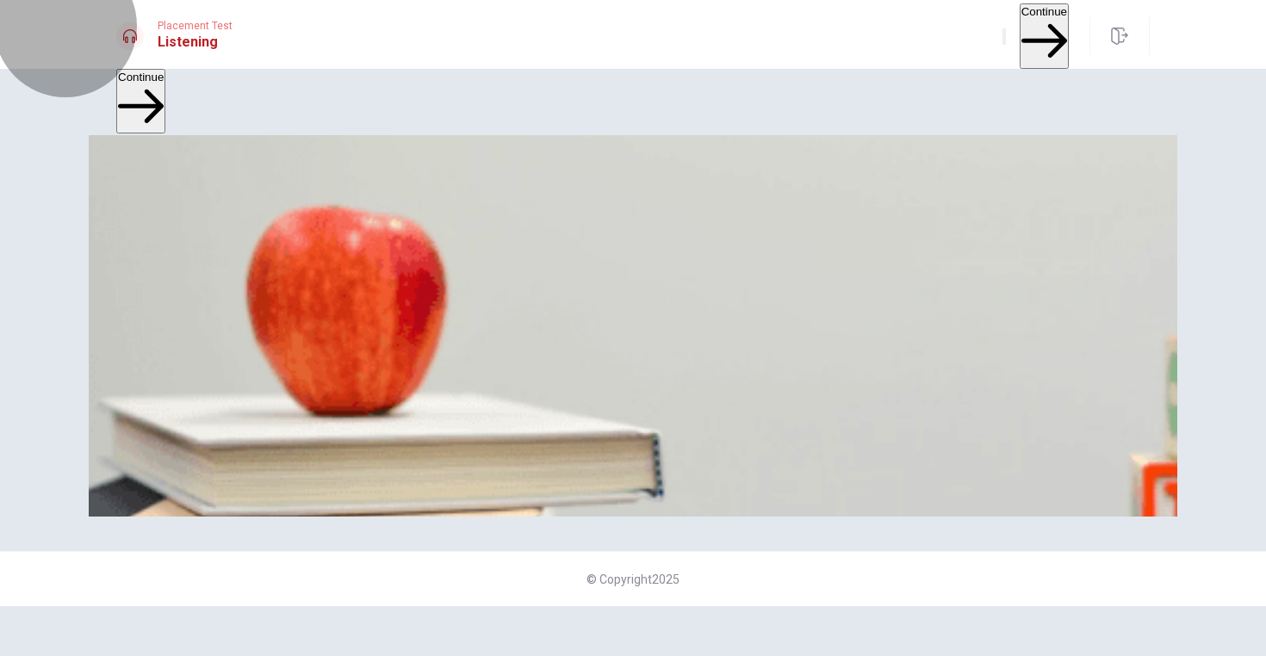
click at [1031, 38] on button "Continue" at bounding box center [1044, 35] width 49 height 65
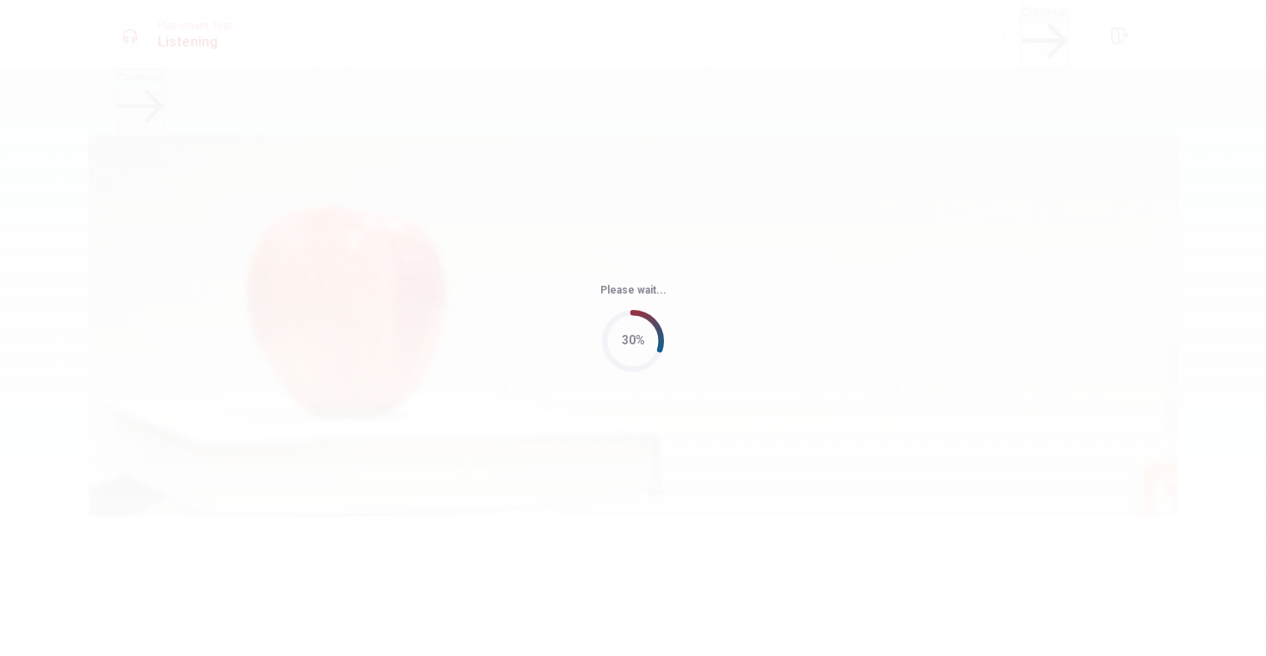
type input "64"
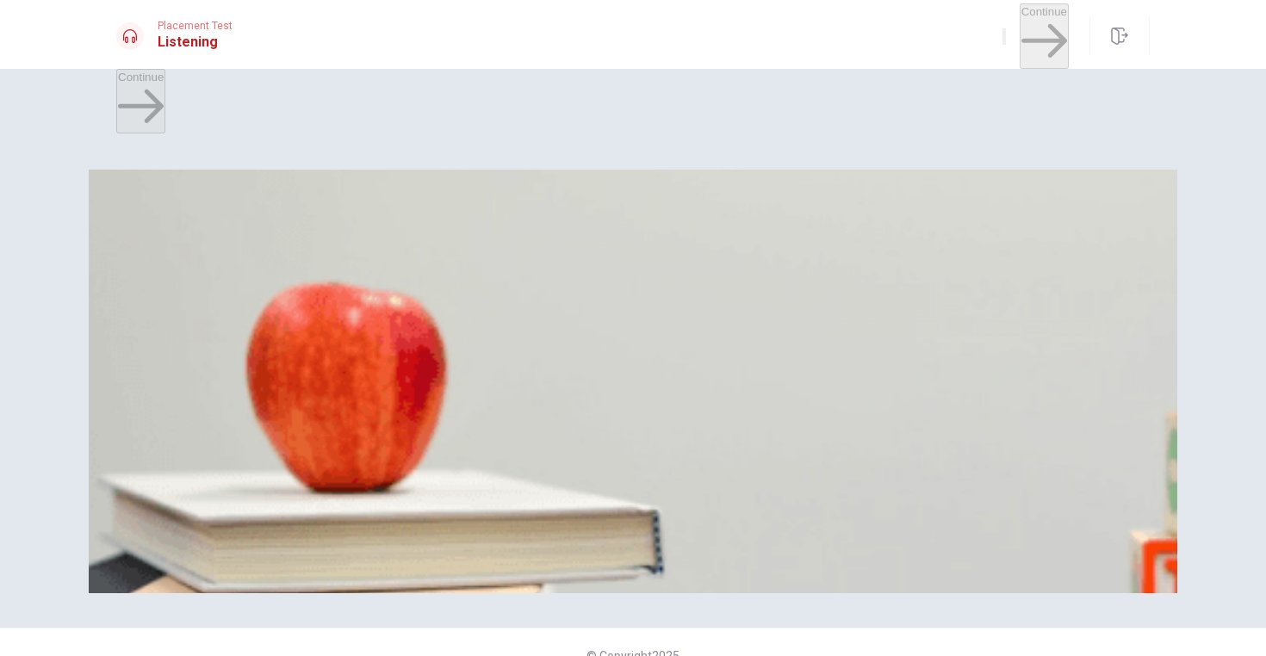
click at [400, 213] on span "What does the man give the woman at the end?" at bounding box center [257, 221] width 283 height 16
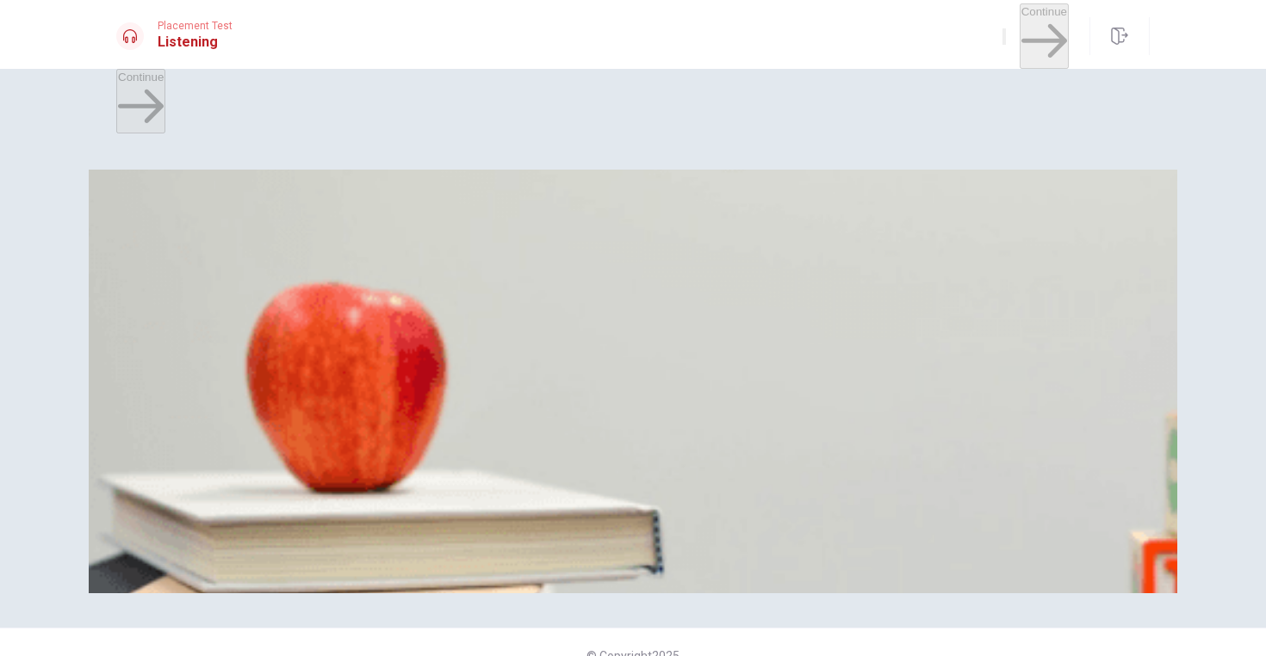
click at [715, 194] on div "Question 6 What does the man give the woman at the end? A A receipt B A boardin…" at bounding box center [632, 226] width 1033 height 72
click at [249, 259] on span "A boarding pass" at bounding box center [207, 252] width 83 height 13
click at [361, 332] on span "Chicago" at bounding box center [301, 325] width 120 height 13
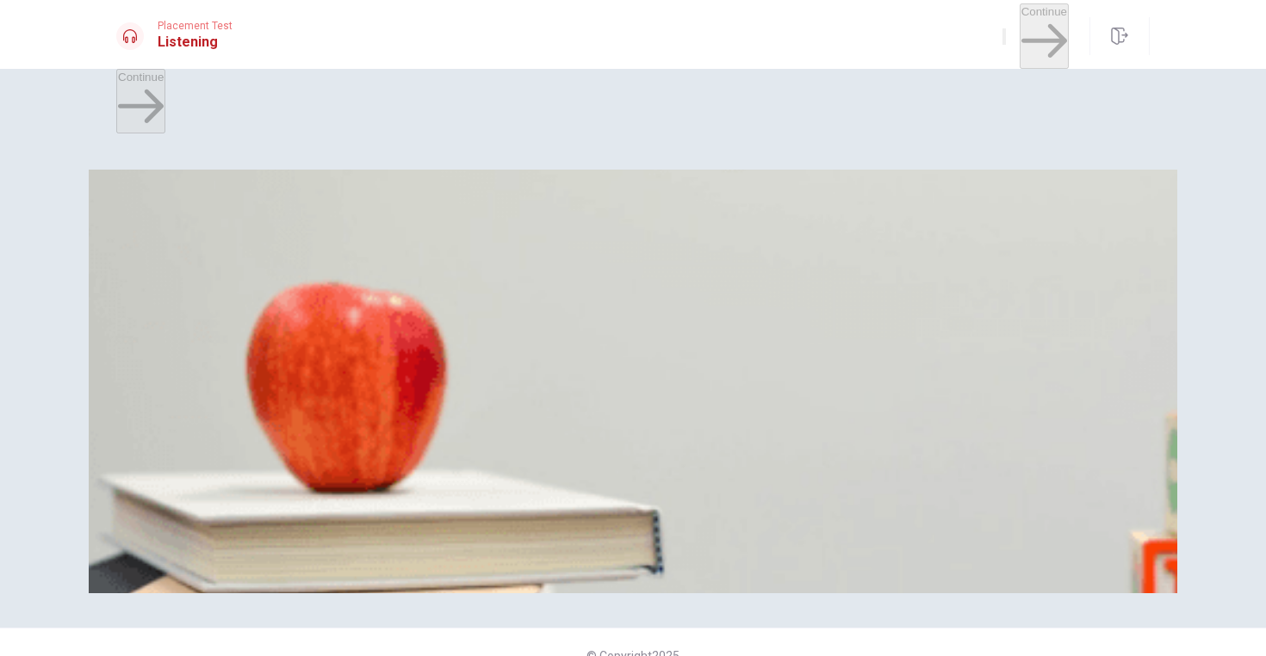
scroll to position [820, 0]
click at [223, 391] on span "Flight 320" at bounding box center [197, 397] width 51 height 13
click at [171, 449] on button "B Two" at bounding box center [159, 463] width 24 height 29
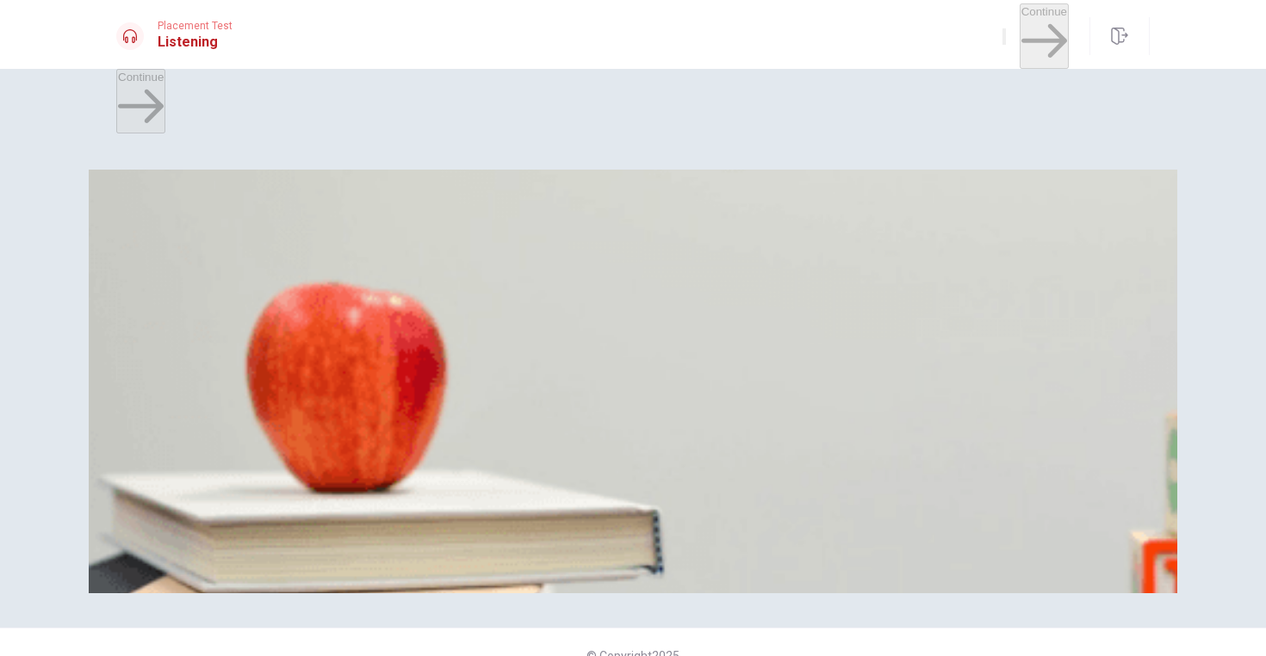
click at [401, 549] on span "At a hotel" at bounding box center [377, 542] width 48 height 13
click at [1020, 33] on button "Continue" at bounding box center [1044, 35] width 49 height 65
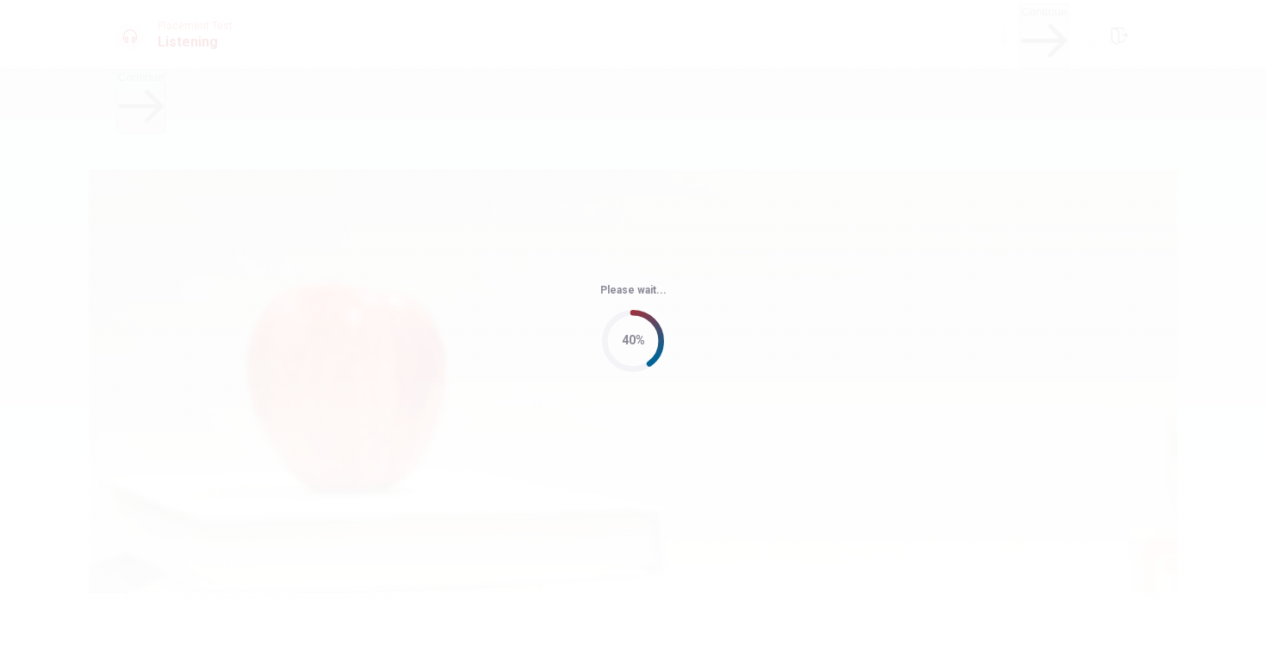
type input "57"
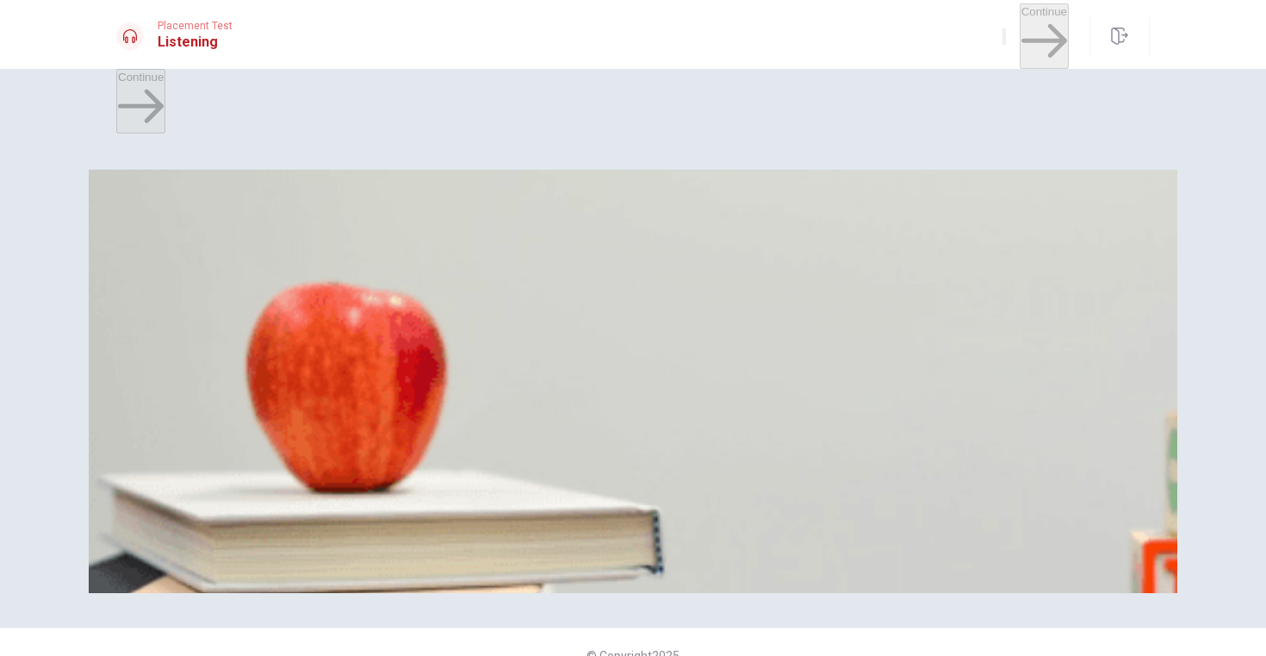
click at [299, 213] on span "What time is her appointment?" at bounding box center [207, 221] width 183 height 16
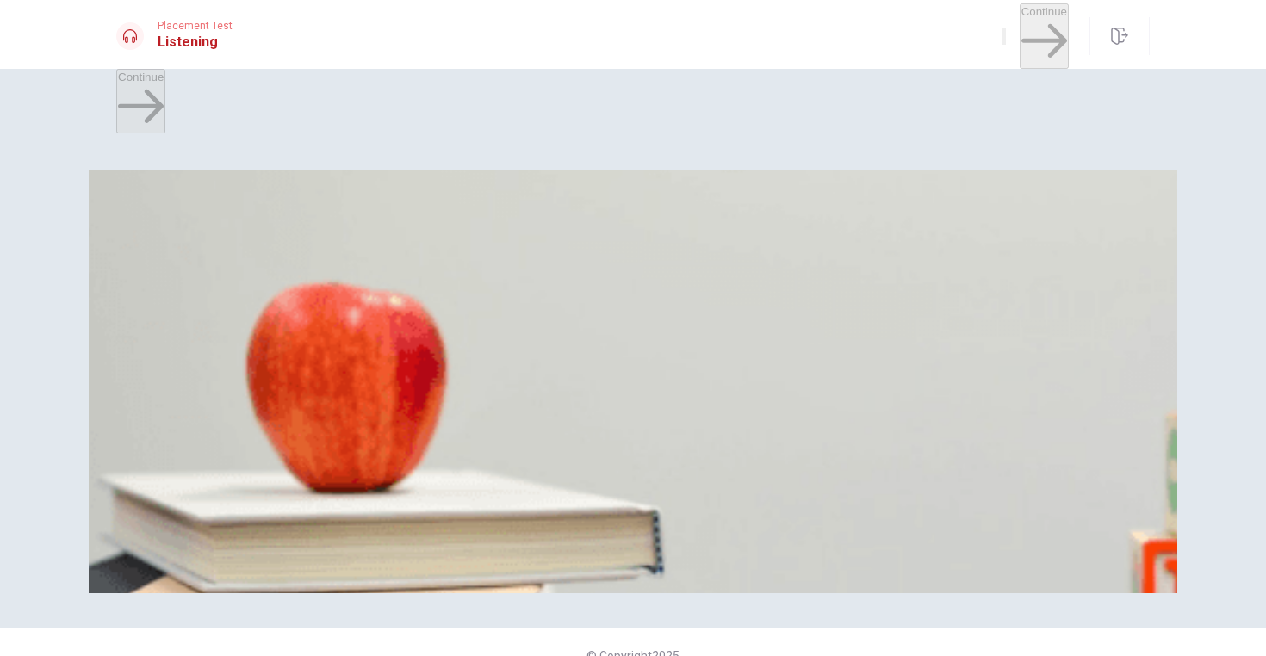
click at [334, 301] on span "How long will her appointment take?" at bounding box center [225, 293] width 218 height 16
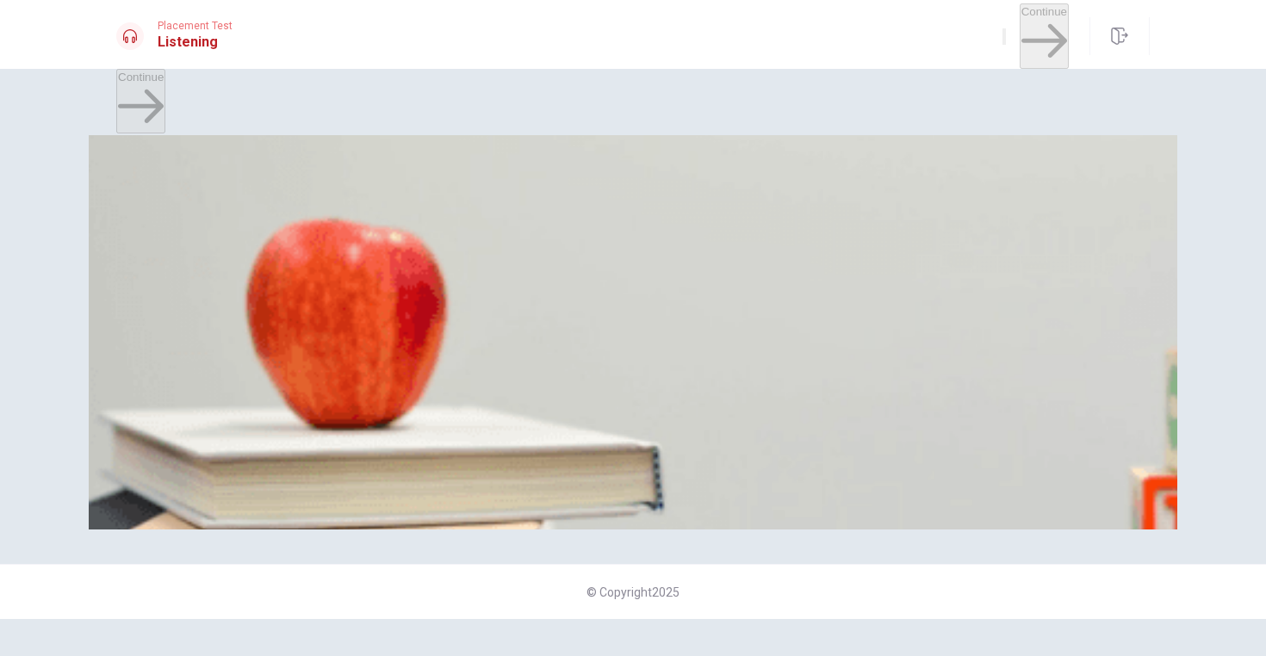
scroll to position [76, 0]
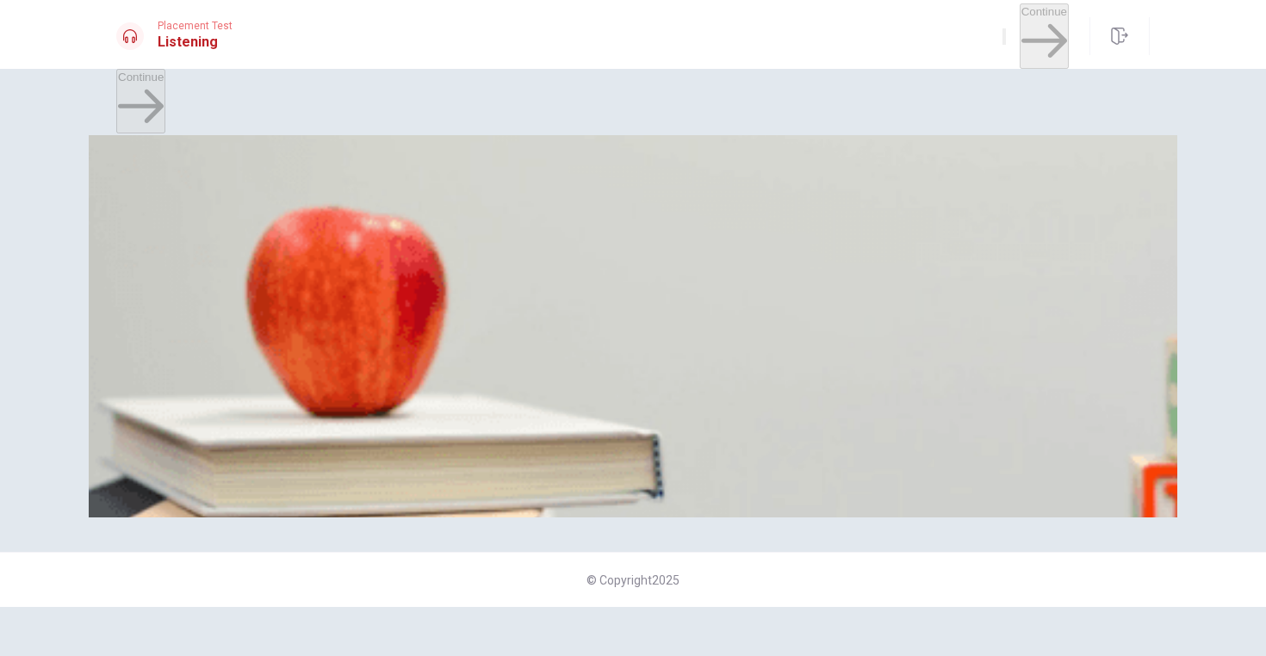
click at [582, 404] on div "Question 15 Where is the woman? A At a pharmacy B At a café C At a dentist’s of…" at bounding box center [632, 440] width 1033 height 72
click at [609, 404] on div "Question 15 Where is the woman? A At a pharmacy B At a café C At a dentist’s of…" at bounding box center [632, 440] width 1033 height 72
click at [299, 137] on span "What time is her appointment?" at bounding box center [207, 145] width 183 height 16
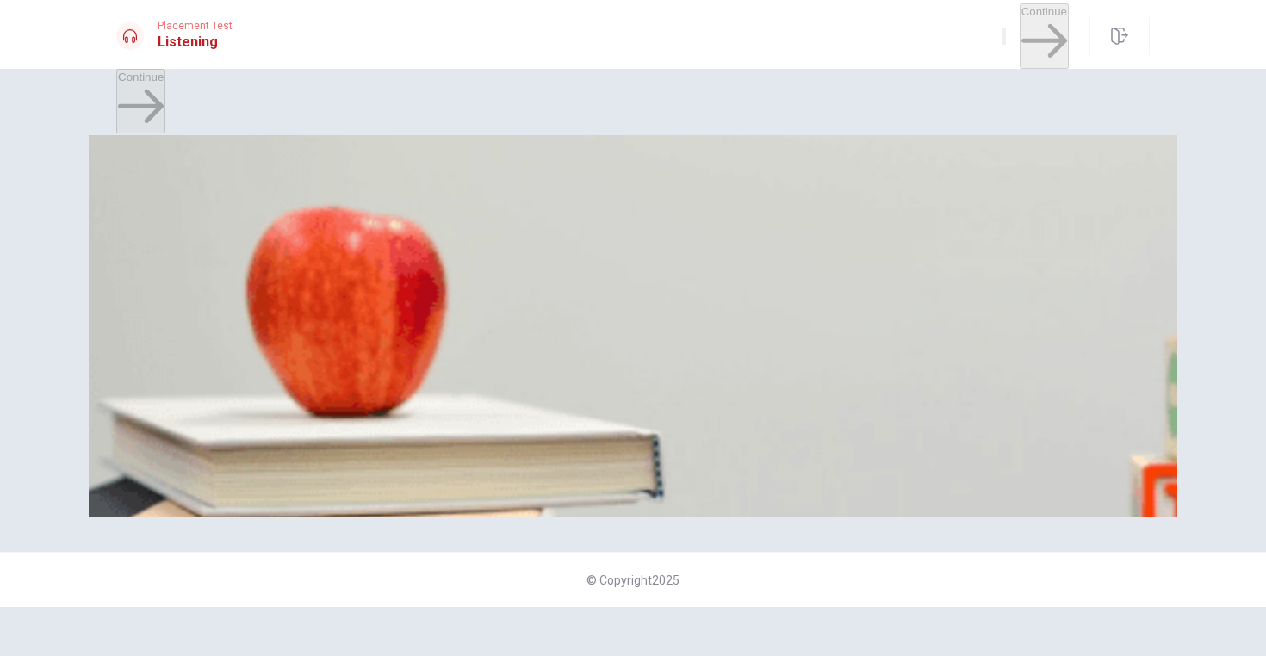
click at [299, 137] on span "What time is her appointment?" at bounding box center [207, 145] width 183 height 16
click at [152, 178] on button "A 3 p.m." at bounding box center [133, 170] width 35 height 29
click at [174, 245] on span "30 minutes" at bounding box center [146, 249] width 56 height 13
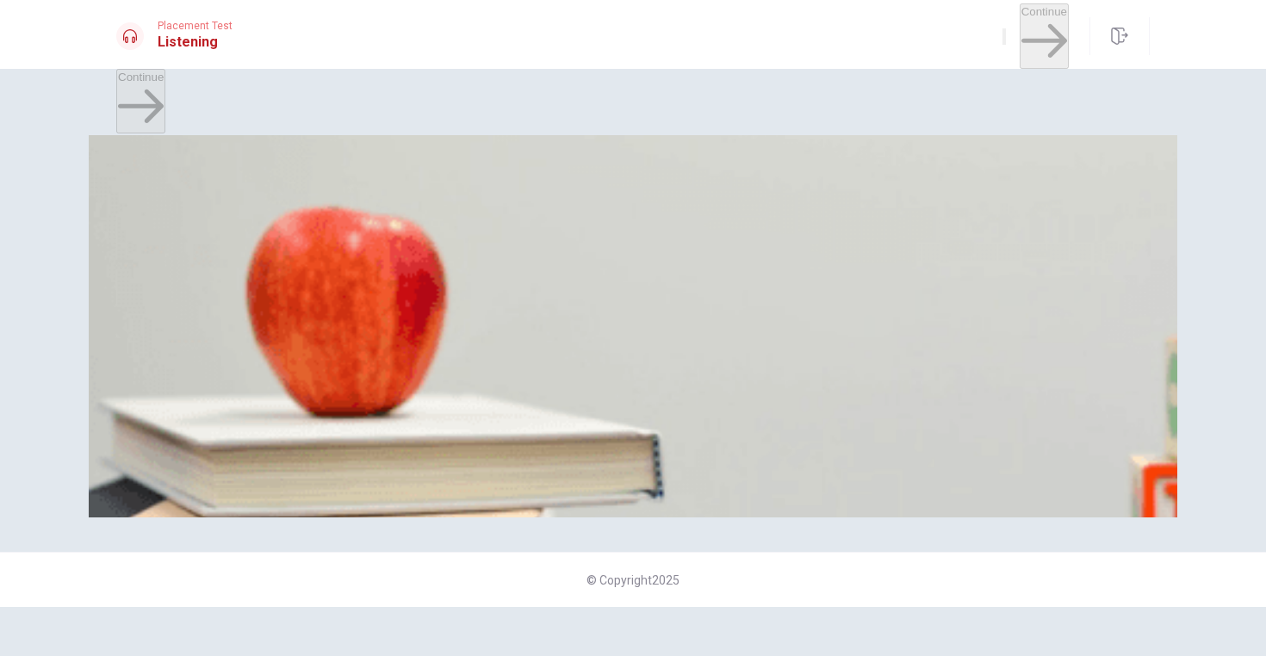
click at [213, 315] on span "Dr. Evans" at bounding box center [165, 321] width 95 height 13
drag, startPoint x: 819, startPoint y: 201, endPoint x: 692, endPoint y: 201, distance: 126.6
click at [367, 354] on span "What does the man ask the woman to do?" at bounding box center [241, 362] width 251 height 16
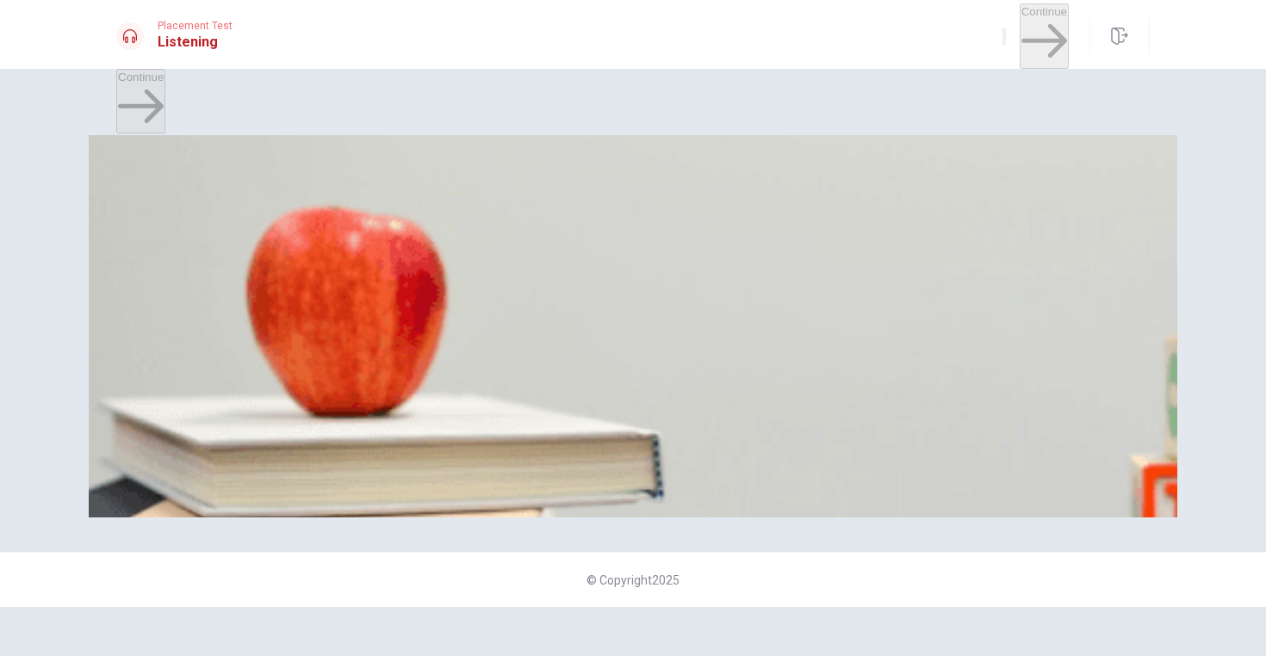
click at [367, 354] on span "What does the man ask the woman to do?" at bounding box center [241, 362] width 251 height 16
click at [178, 373] on button "A Take a seat" at bounding box center [147, 387] width 62 height 29
click at [194, 445] on button "A At a pharmacy" at bounding box center [154, 459] width 77 height 29
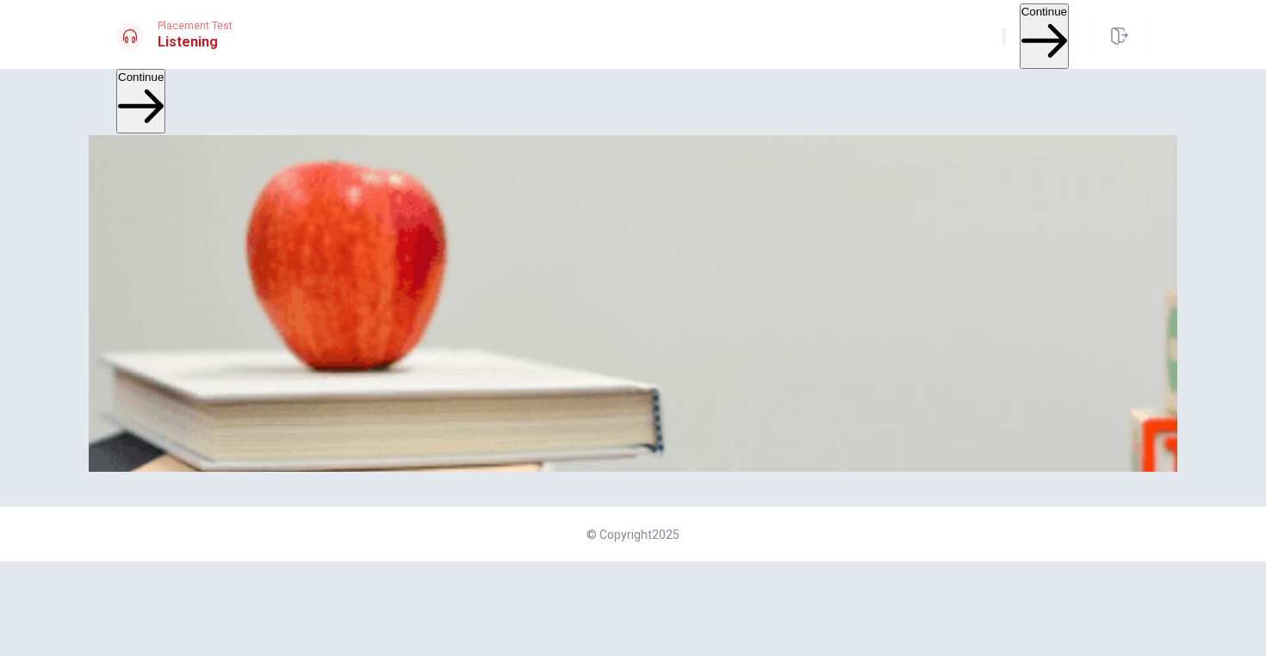
click at [1020, 21] on button "Continue" at bounding box center [1044, 35] width 49 height 65
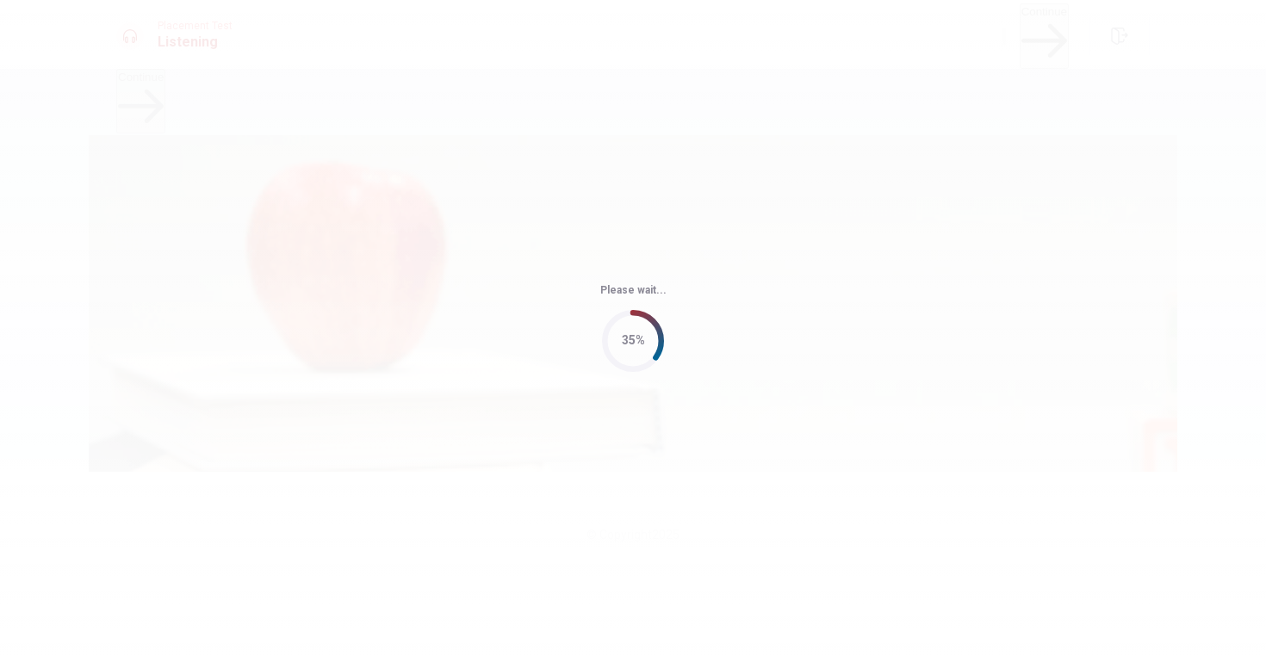
type input "58"
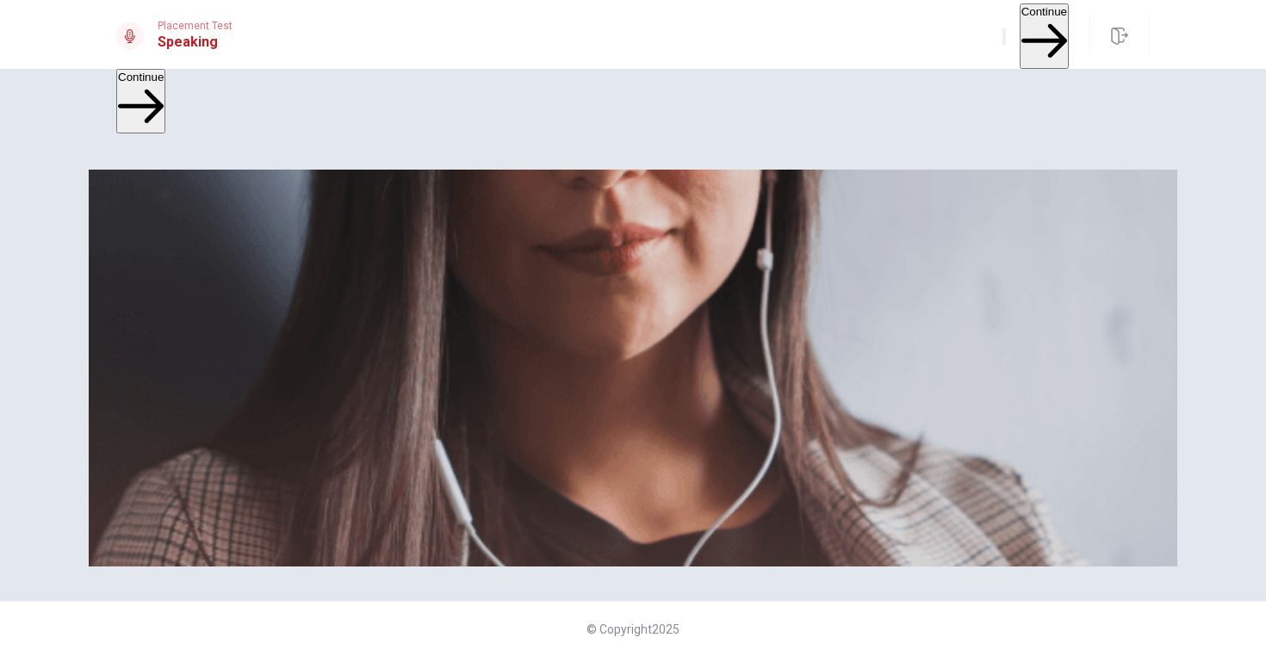
scroll to position [0, 0]
drag, startPoint x: 552, startPoint y: 421, endPoint x: 381, endPoint y: 440, distance: 172.4
click at [371, 332] on span "Use a headset if available (recommended for best audio quality). Ensure your mi…" at bounding box center [310, 262] width 388 height 140
click at [393, 332] on span "Use a headset if available (recommended for best audio quality). Ensure your mi…" at bounding box center [310, 262] width 388 height 140
click at [1020, 16] on button "Continue" at bounding box center [1044, 35] width 49 height 65
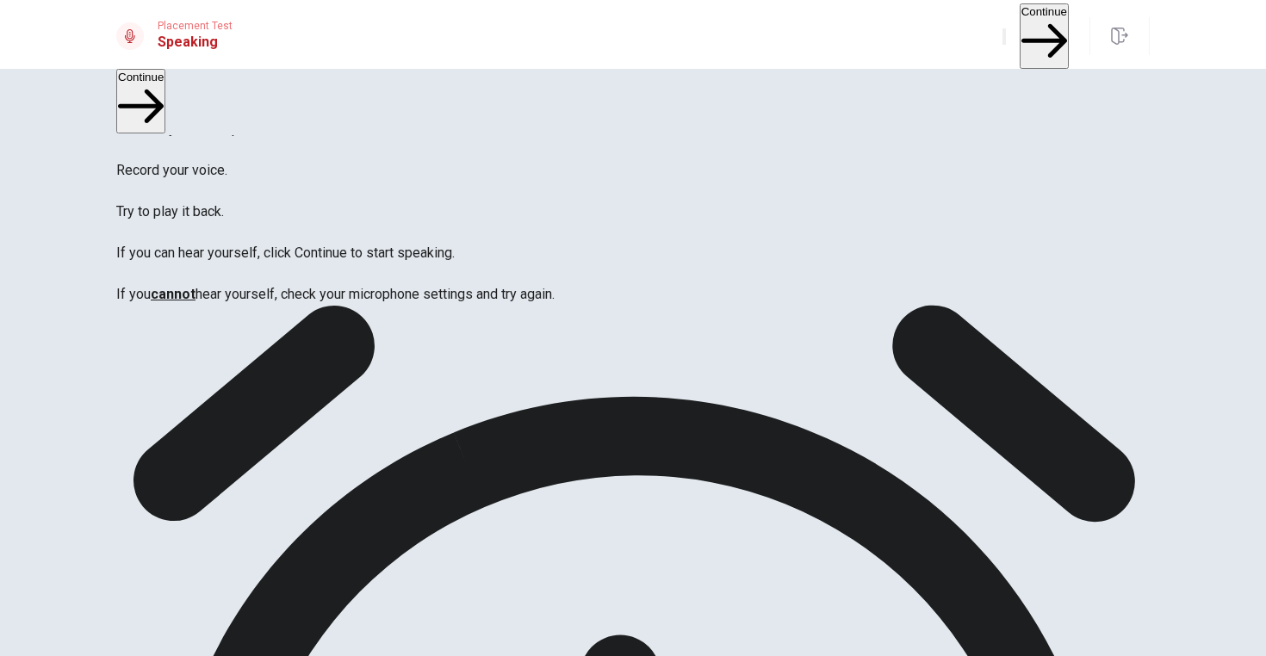
scroll to position [71, 0]
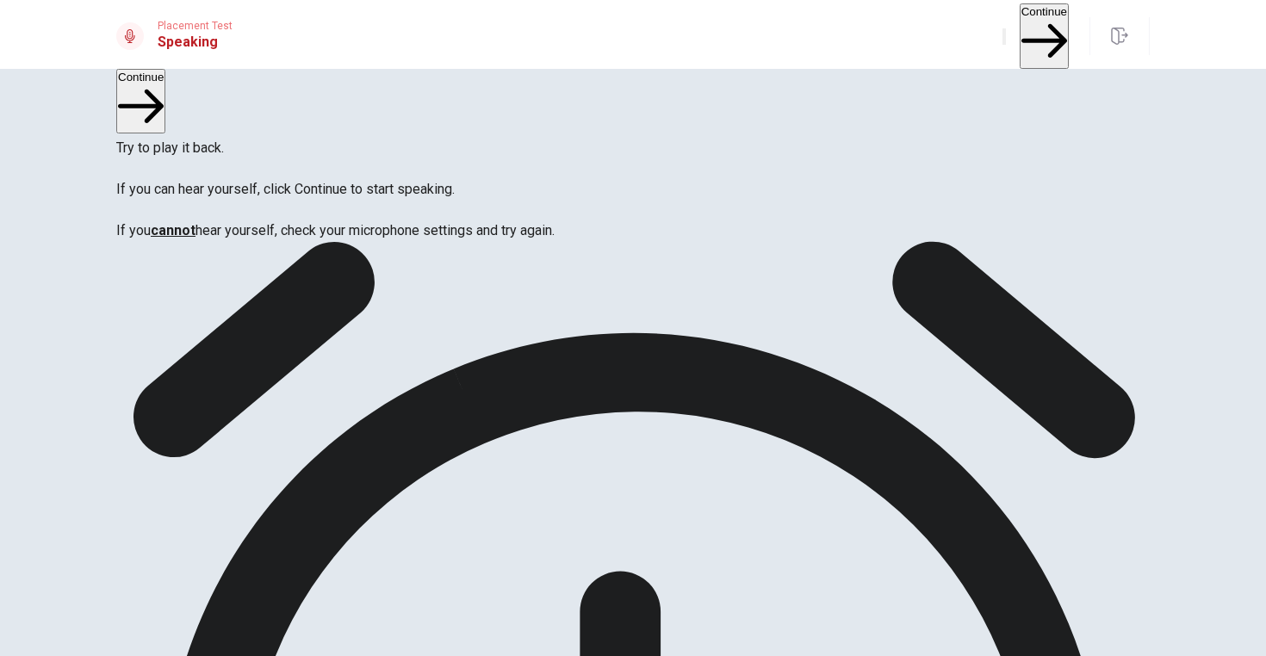
scroll to position [133, 0]
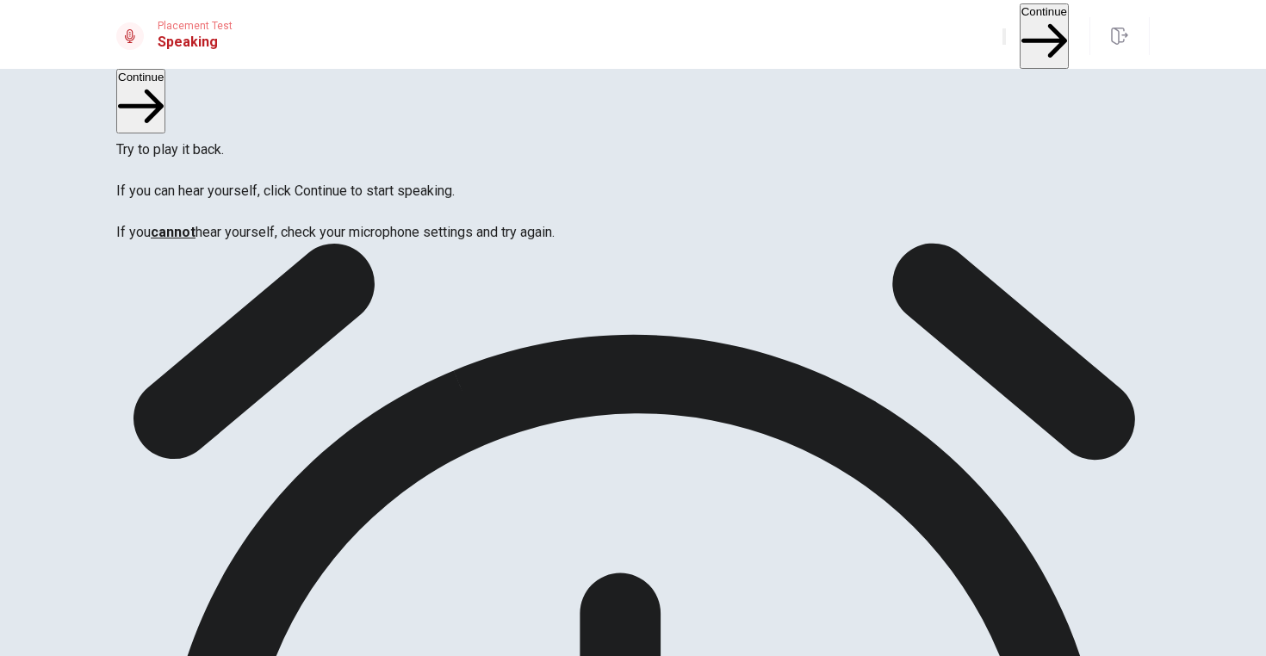
click at [1020, 35] on button "Continue" at bounding box center [1044, 35] width 49 height 65
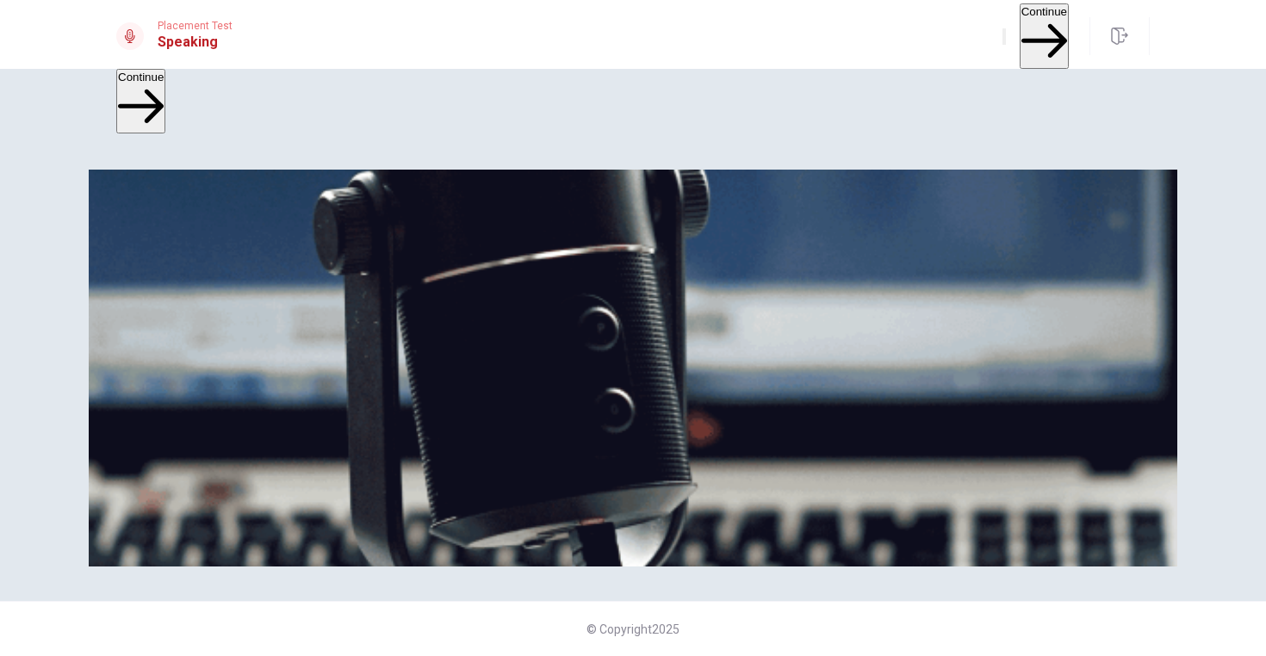
scroll to position [0, 0]
click at [1020, 31] on button "Continue" at bounding box center [1044, 35] width 49 height 65
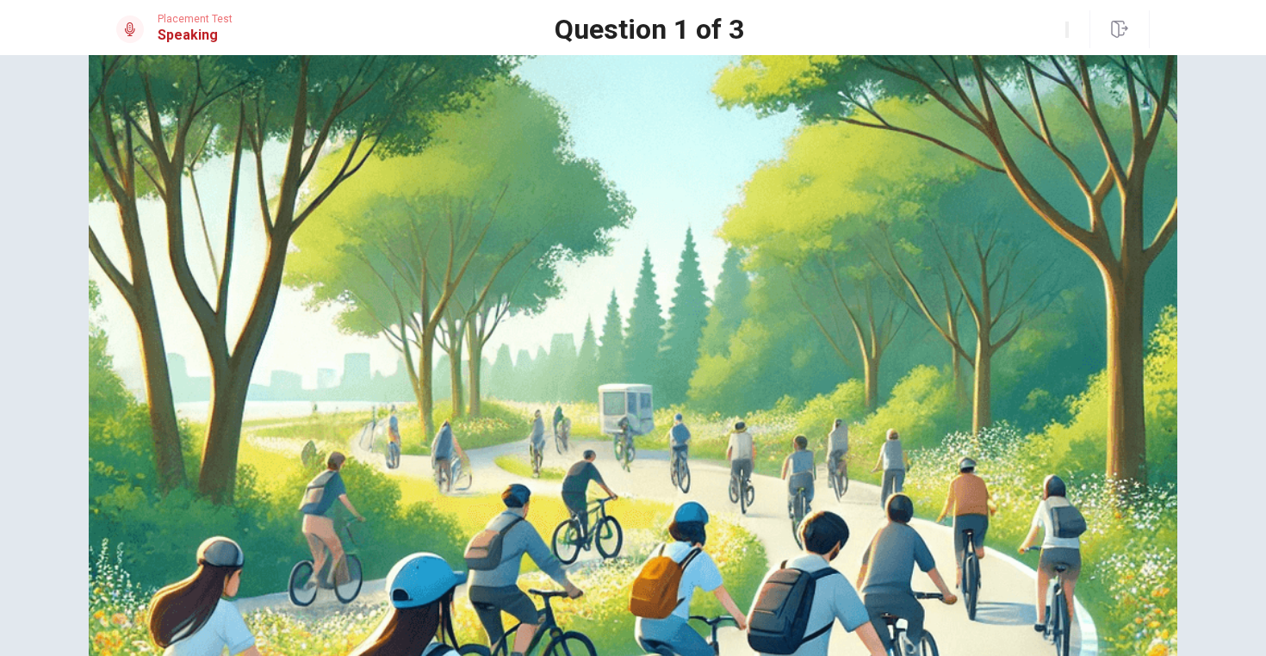
scroll to position [92, 0]
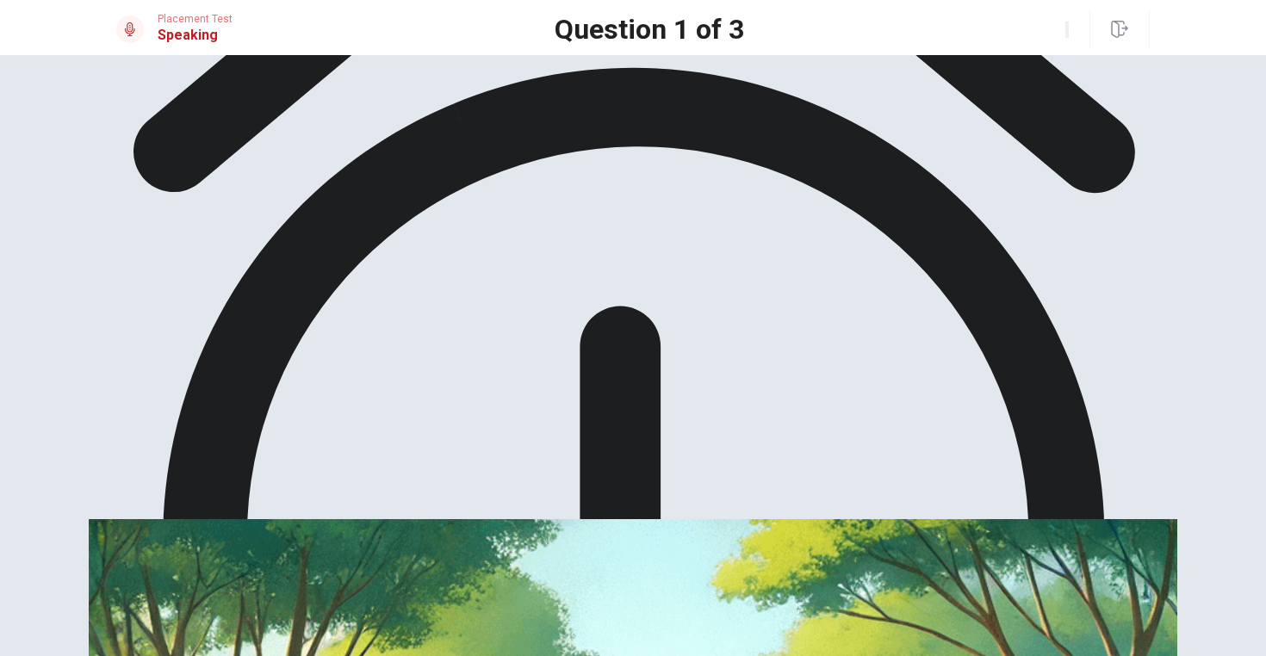
scroll to position [177, 0]
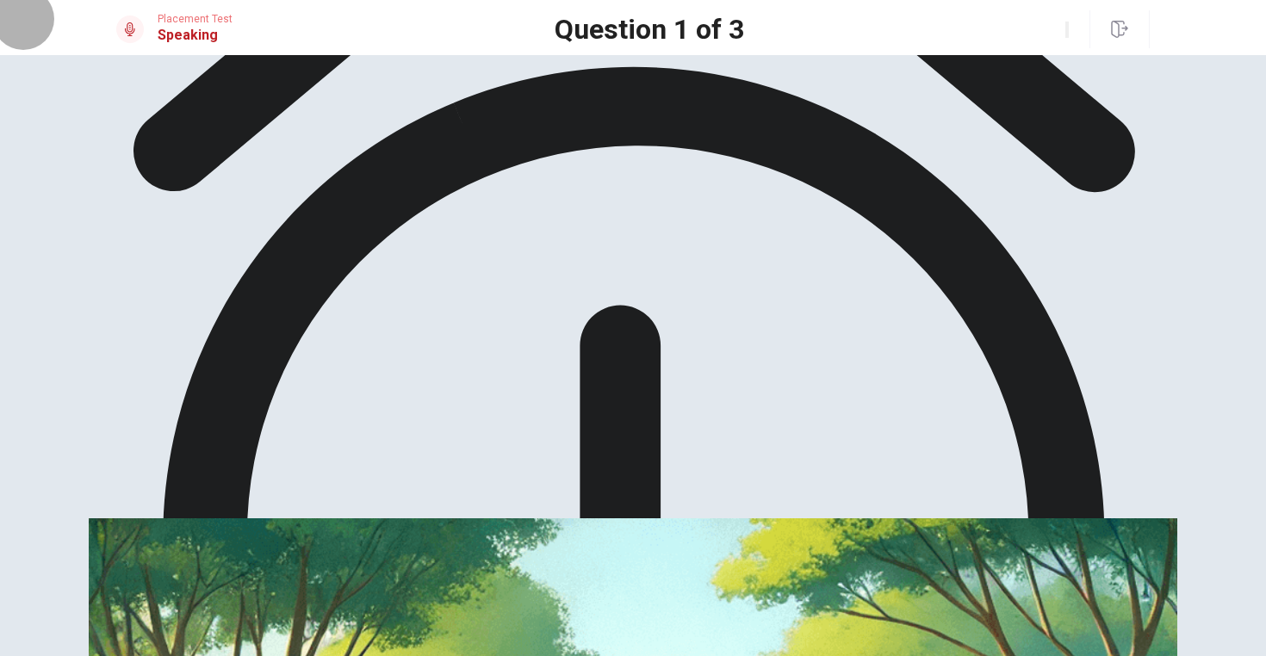
click at [1065, 32] on button "button" at bounding box center [1066, 30] width 3 height 16
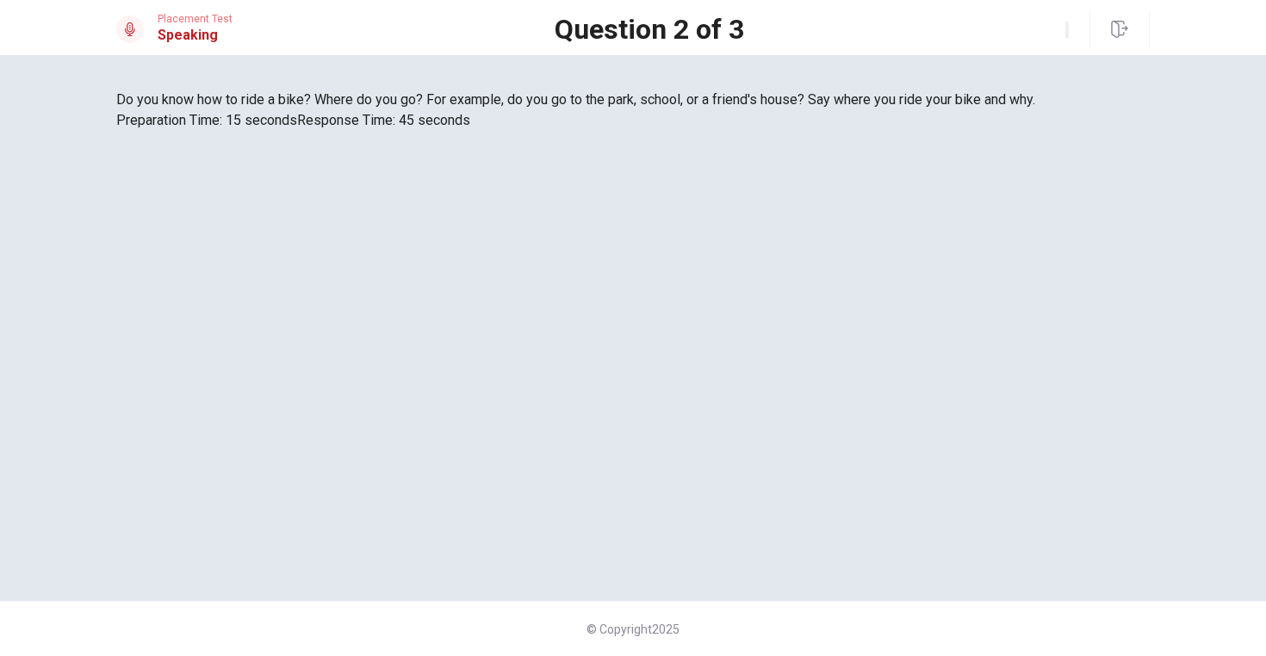
scroll to position [21, 0]
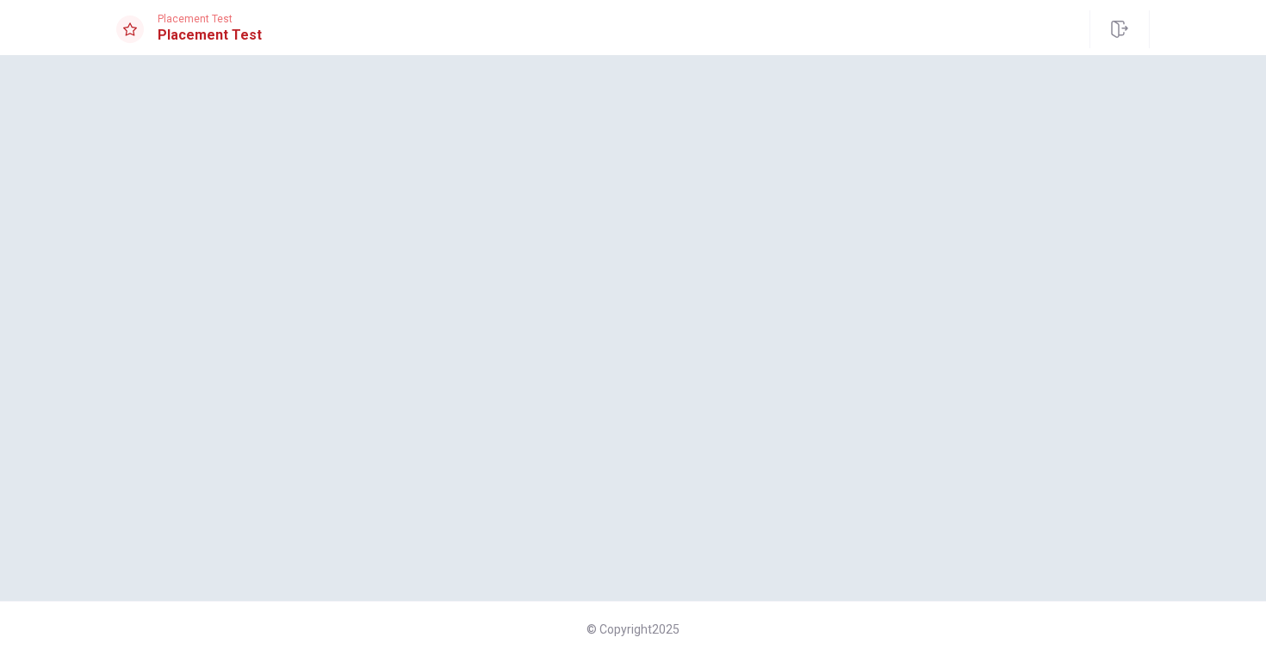
scroll to position [0, 0]
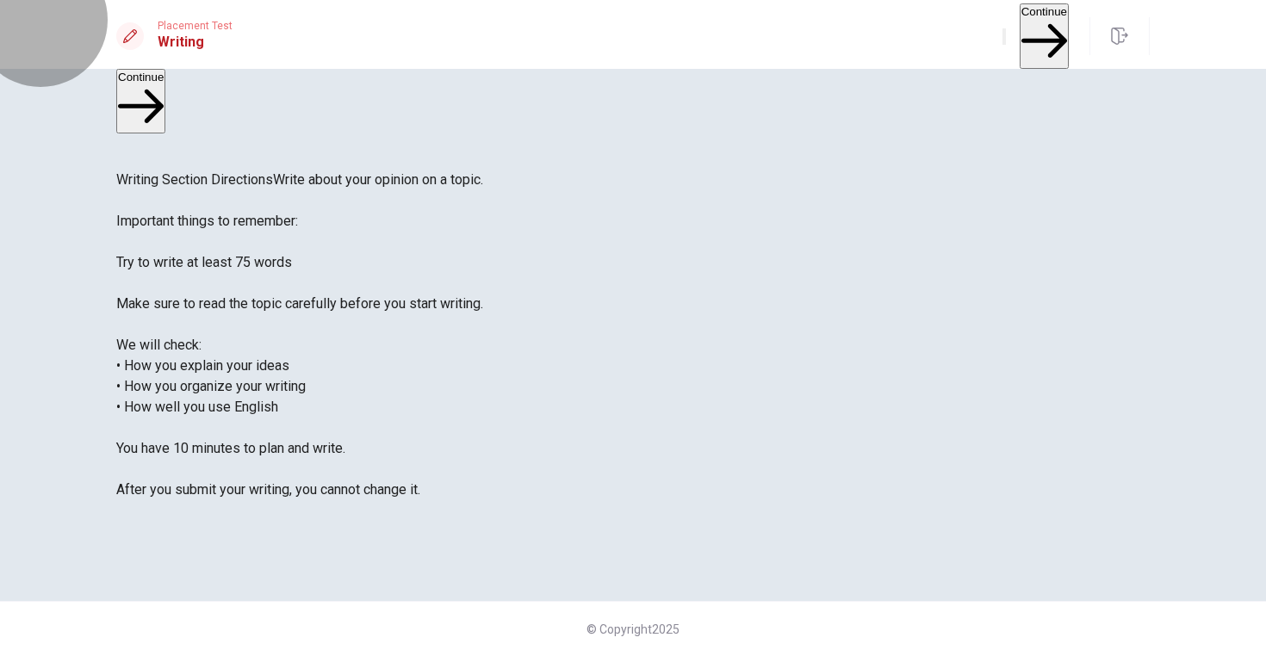
click at [1020, 32] on button "Continue" at bounding box center [1044, 35] width 49 height 65
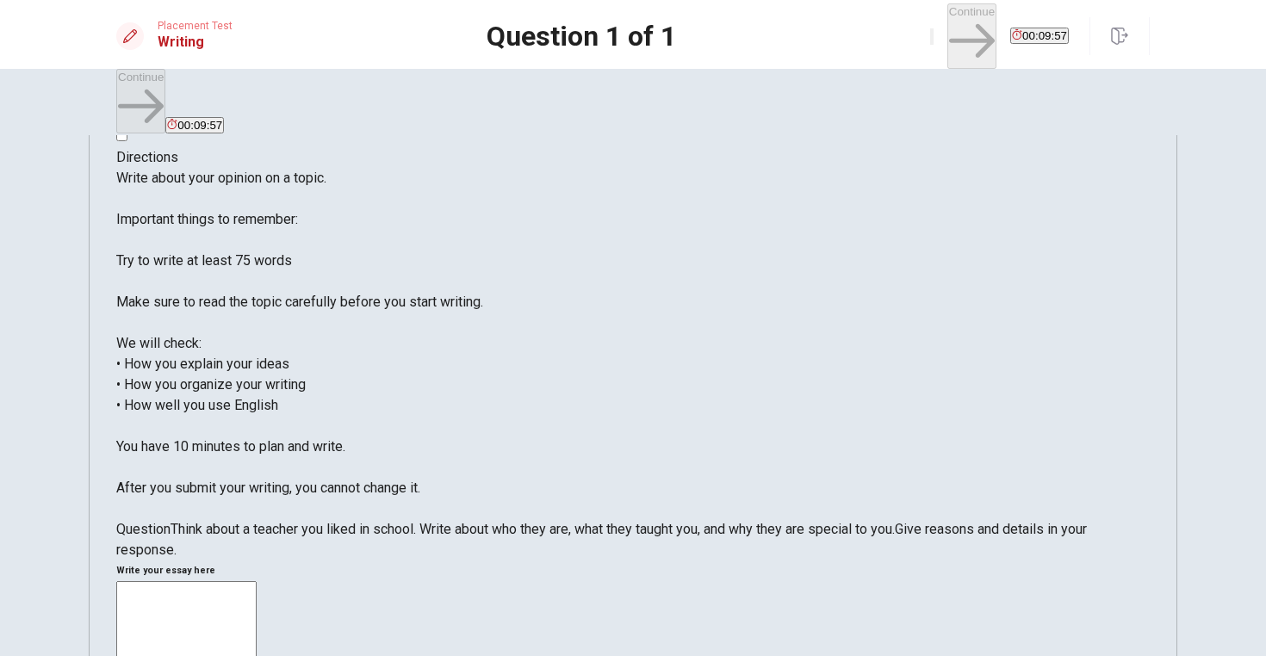
scroll to position [38, 0]
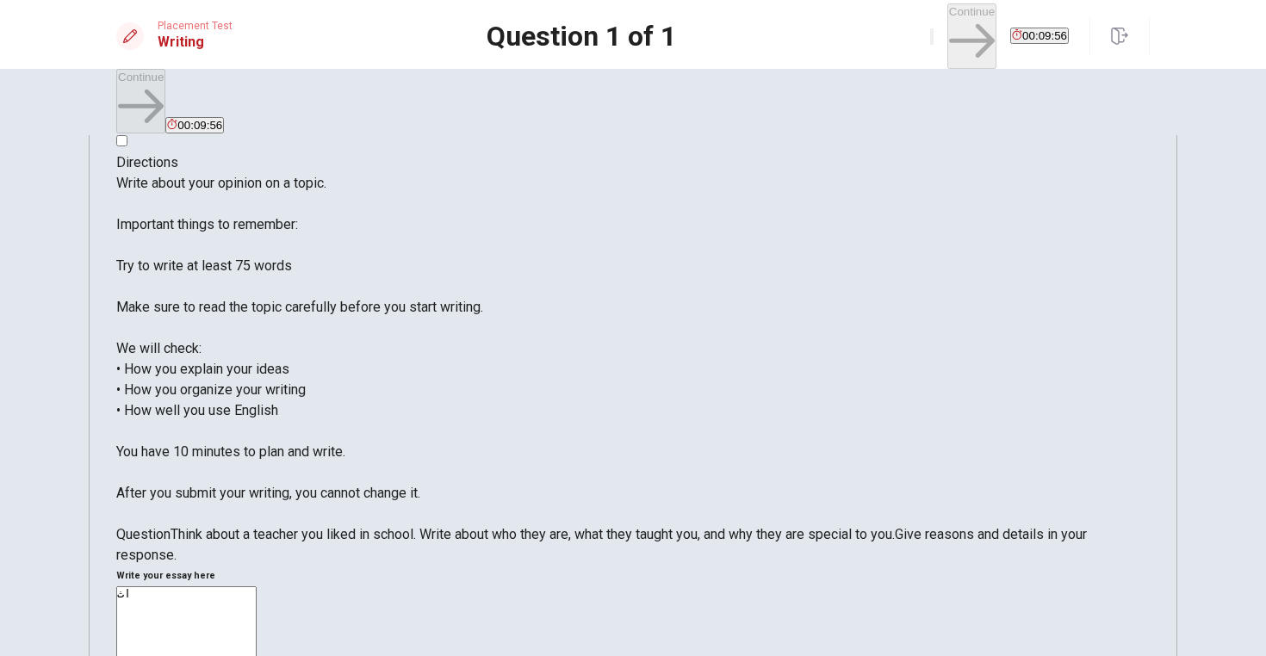
type textarea "ا"
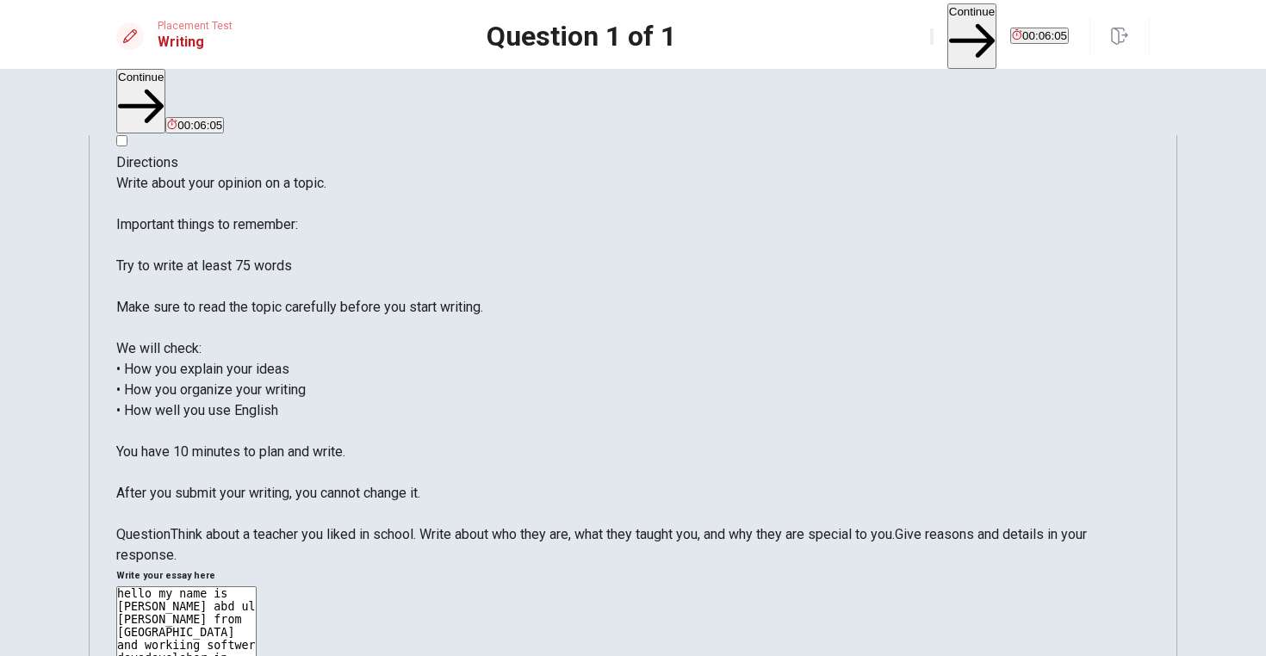
type textarea "hello my name is hussein abd ul kareem from Iraq and workiing softwer devodevel…"
click at [947, 25] on button "Continue" at bounding box center [971, 35] width 49 height 65
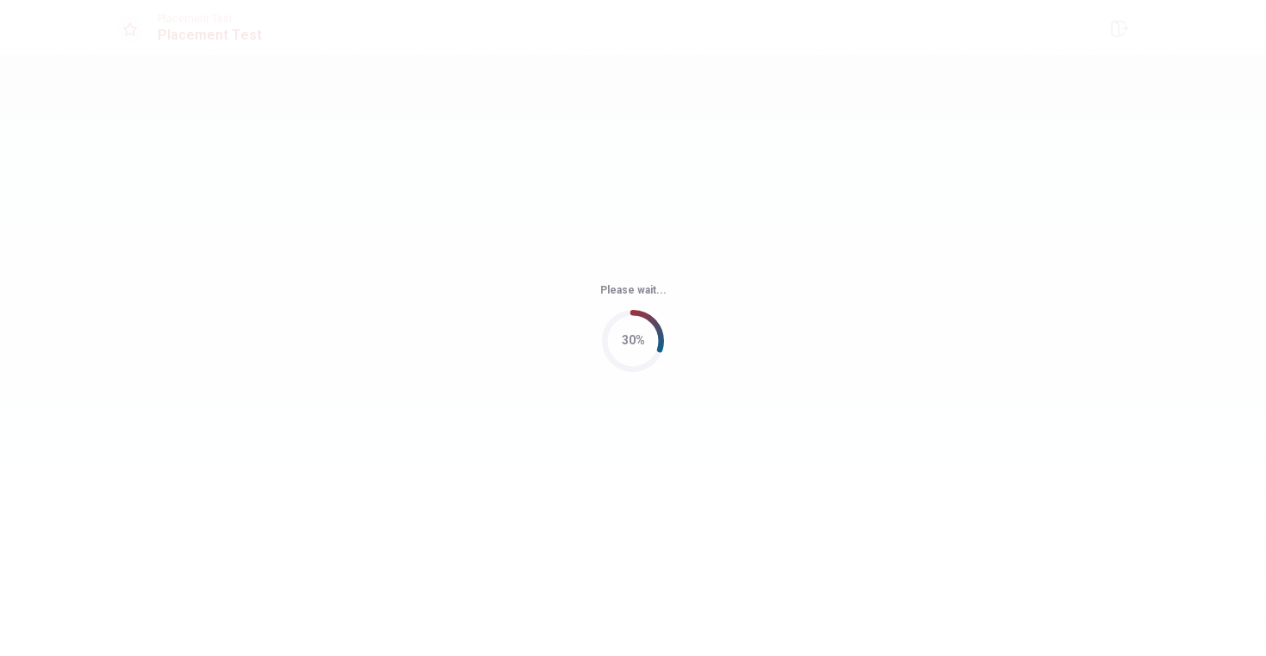
scroll to position [0, 0]
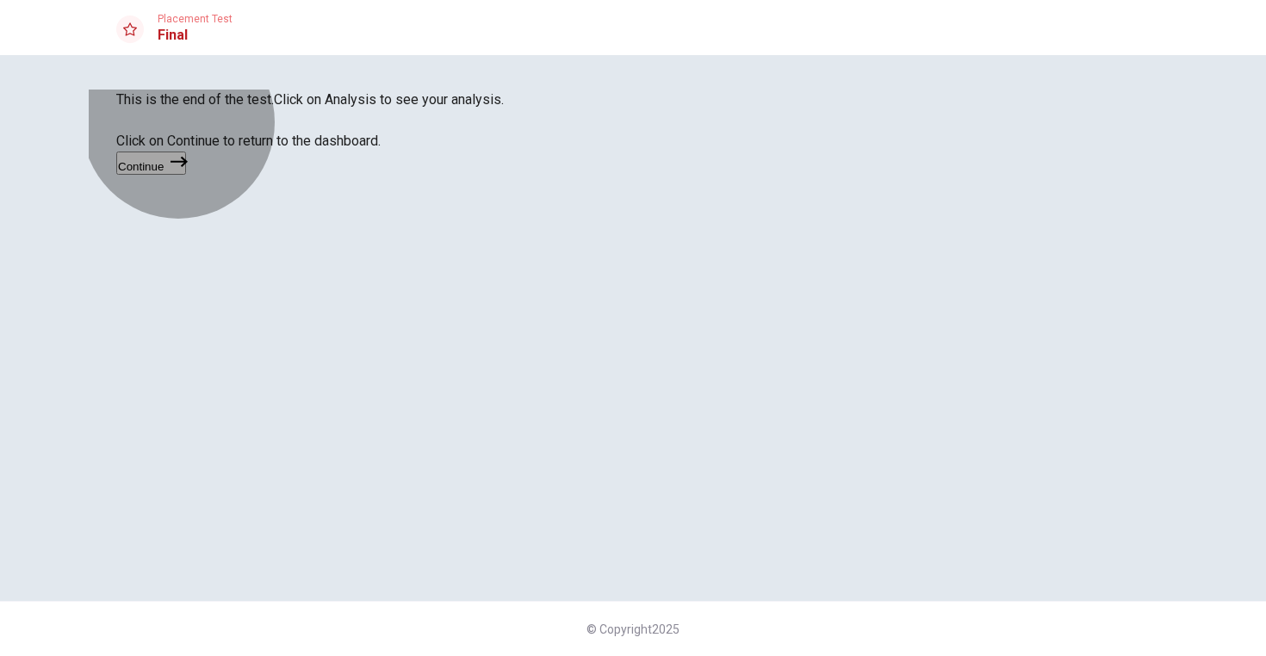
click at [186, 175] on button "Continue" at bounding box center [151, 163] width 70 height 23
